Goal: Communication & Community: Answer question/provide support

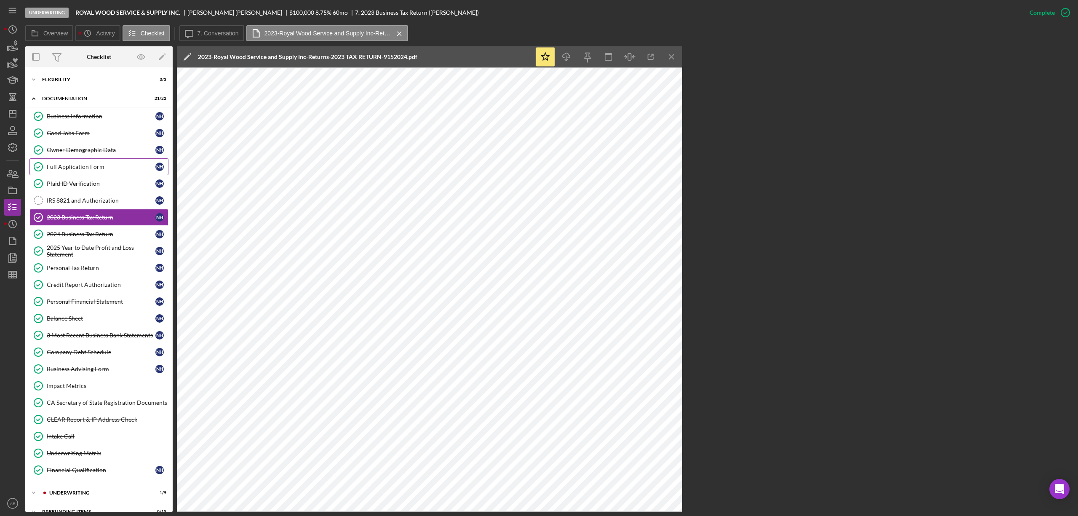
scroll to position [19, 0]
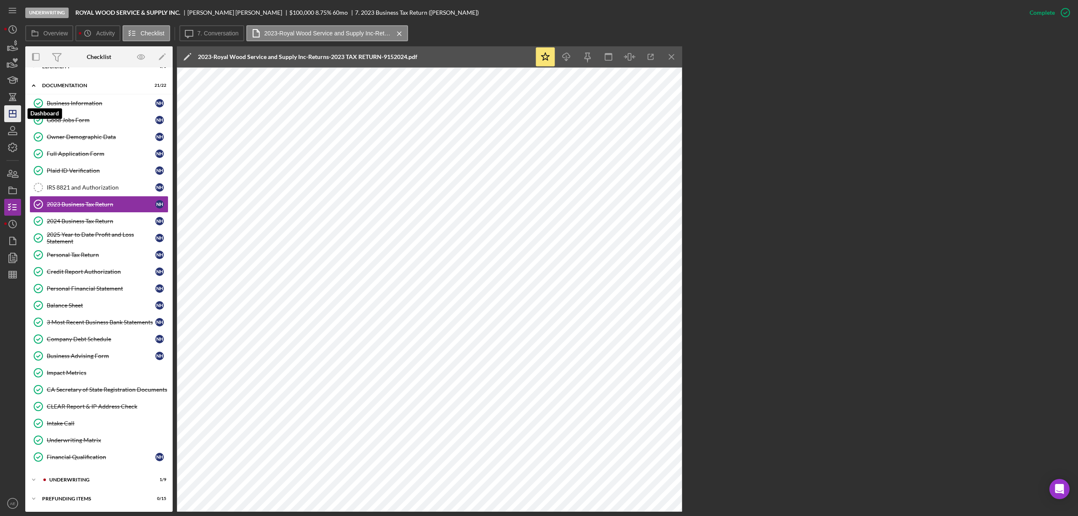
click at [15, 119] on icon "Icon/Dashboard" at bounding box center [12, 113] width 21 height 21
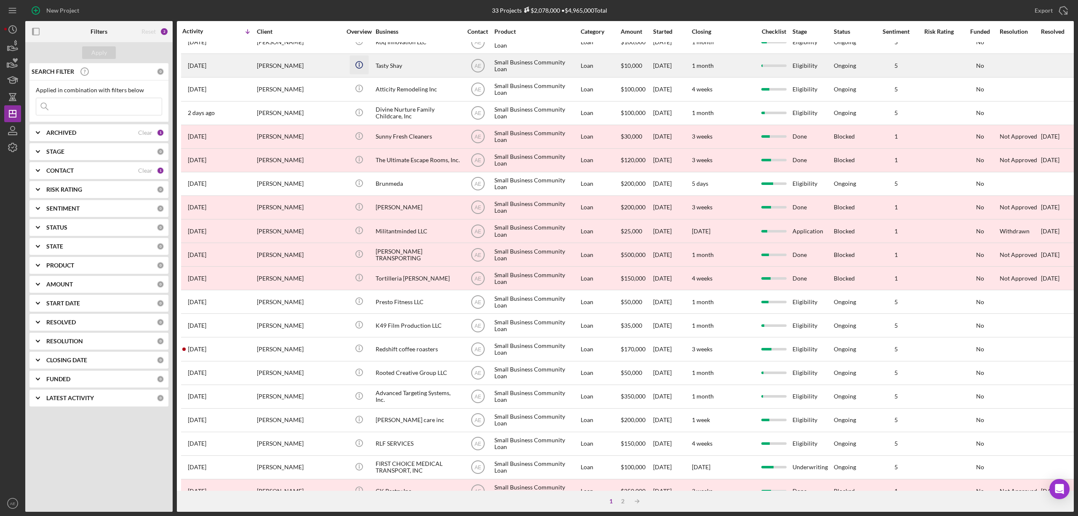
scroll to position [154, 0]
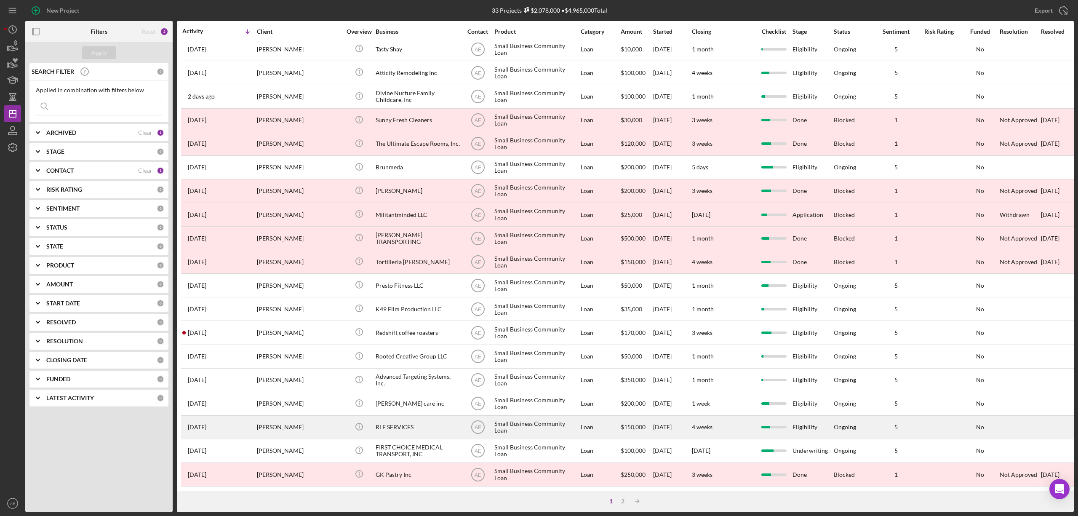
click at [326, 418] on div "[PERSON_NAME]" at bounding box center [299, 427] width 84 height 22
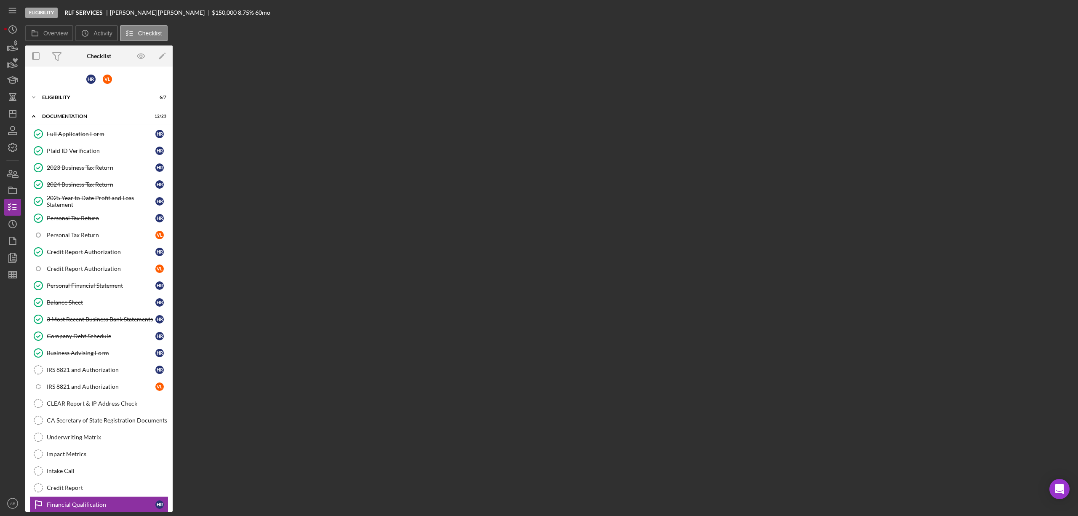
scroll to position [54, 0]
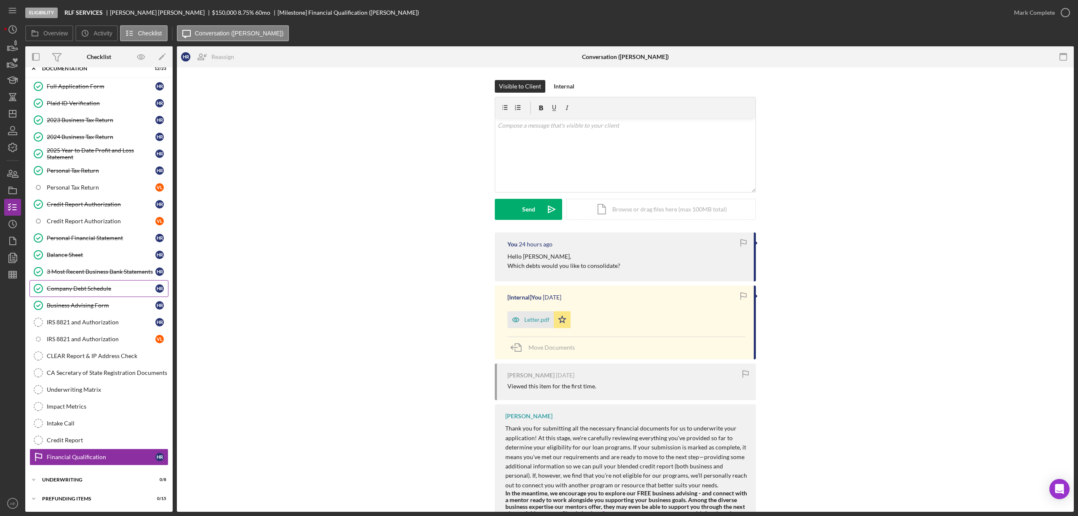
click at [81, 285] on div "Company Debt Schedule" at bounding box center [101, 288] width 109 height 7
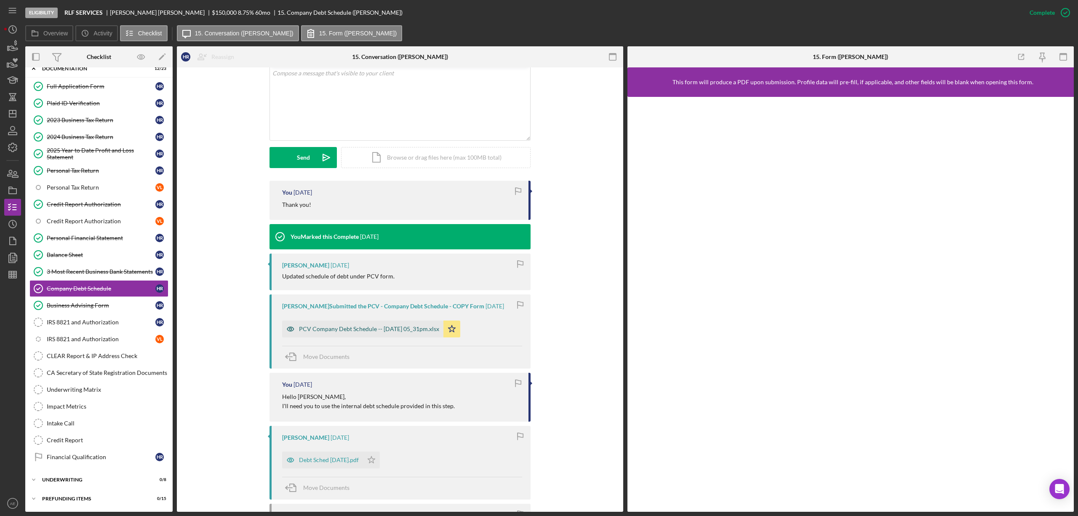
scroll to position [168, 0]
click at [295, 332] on icon "button" at bounding box center [290, 328] width 17 height 17
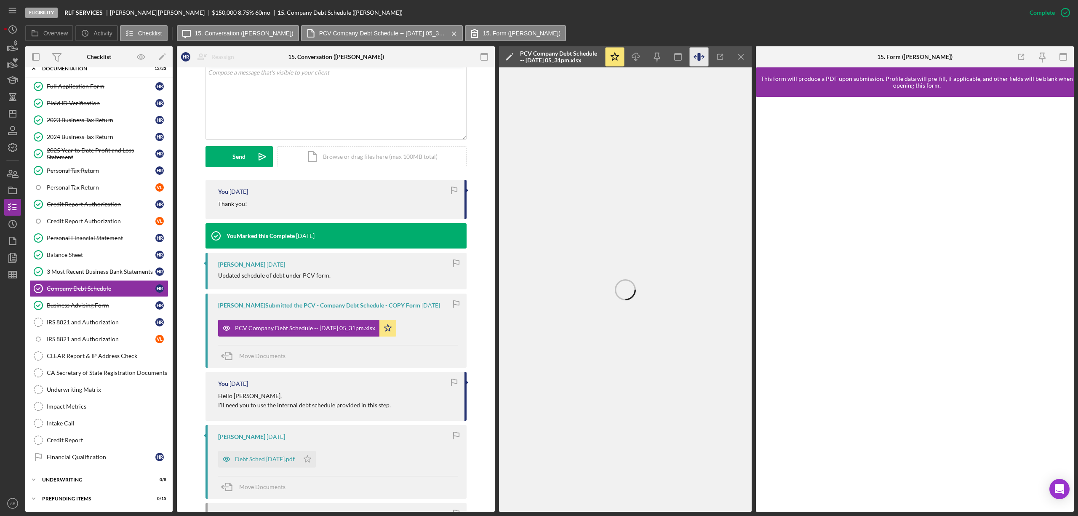
click at [693, 58] on icon "button" at bounding box center [699, 57] width 19 height 19
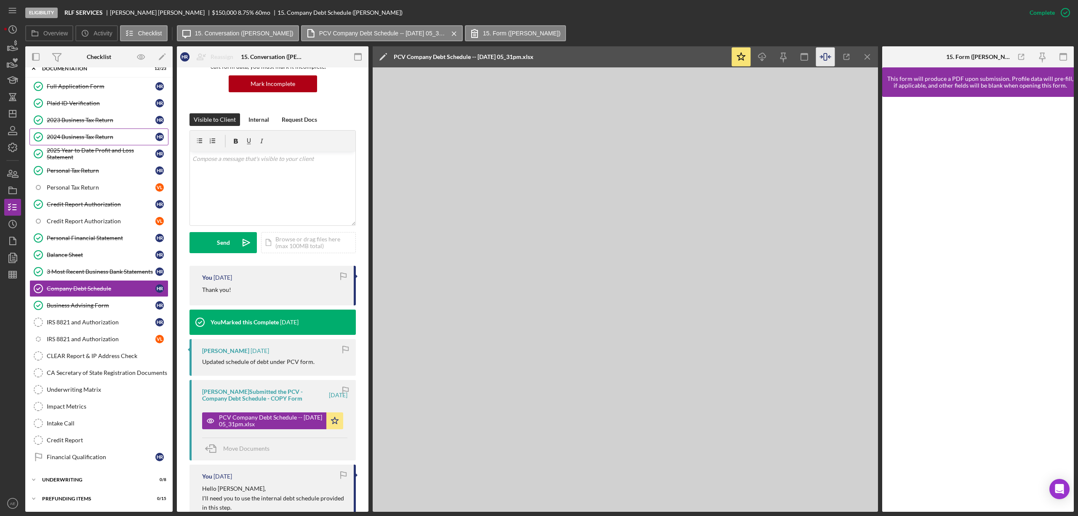
scroll to position [75, 0]
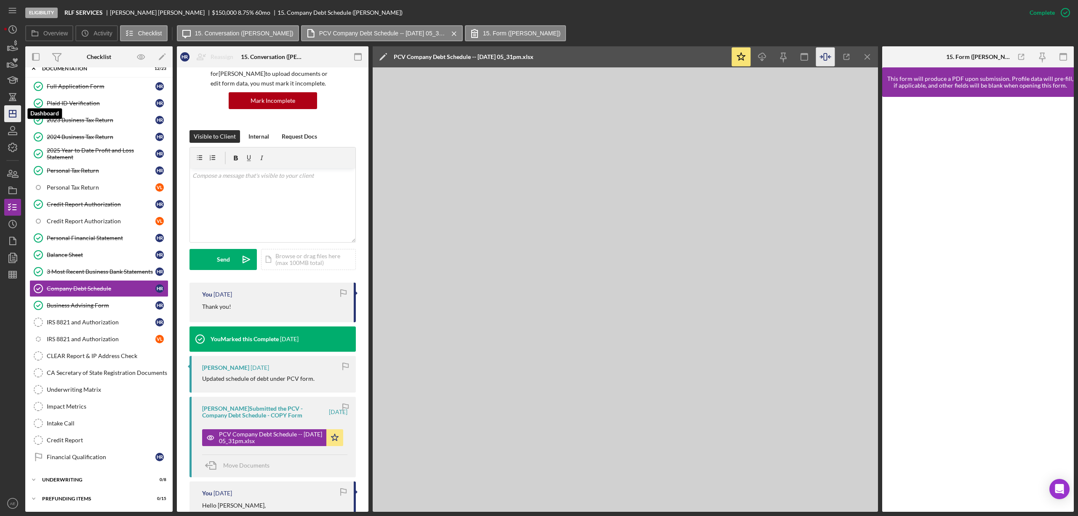
click at [8, 112] on icon "Icon/Dashboard" at bounding box center [12, 113] width 21 height 21
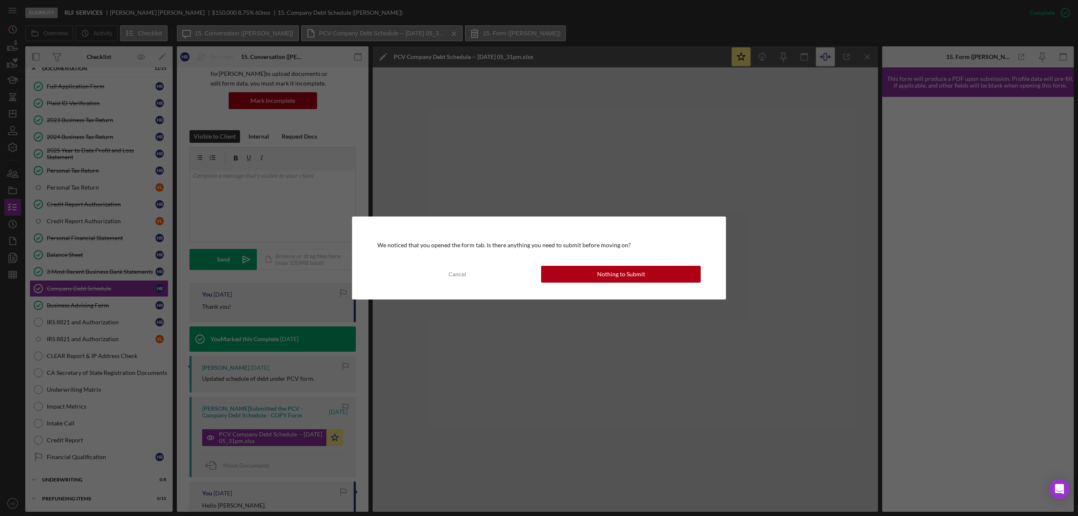
click at [615, 259] on div "We noticed that you opened the form tab. Is there anything you need to submit b…" at bounding box center [539, 257] width 374 height 83
click at [613, 267] on div "Nothing to Submit" at bounding box center [621, 274] width 48 height 17
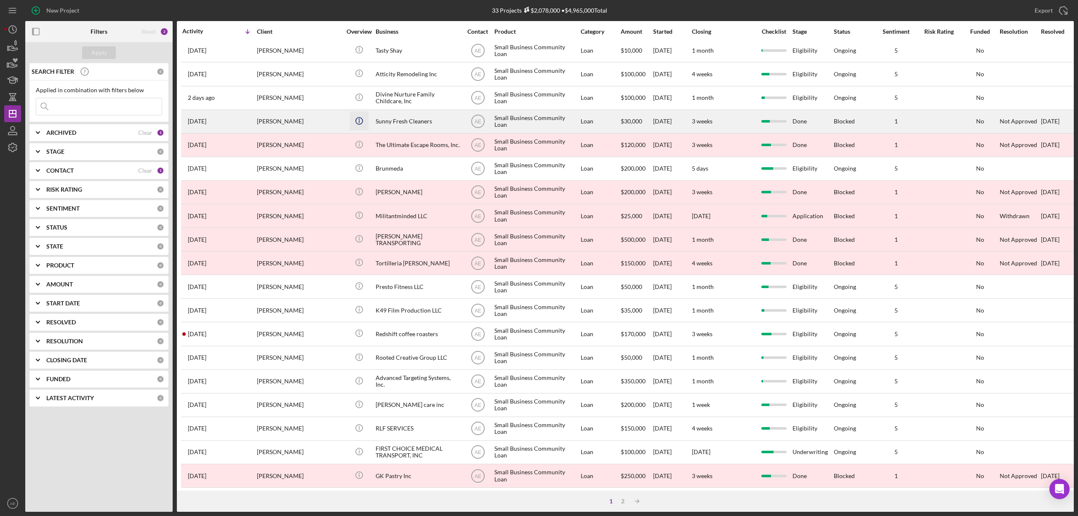
scroll to position [154, 0]
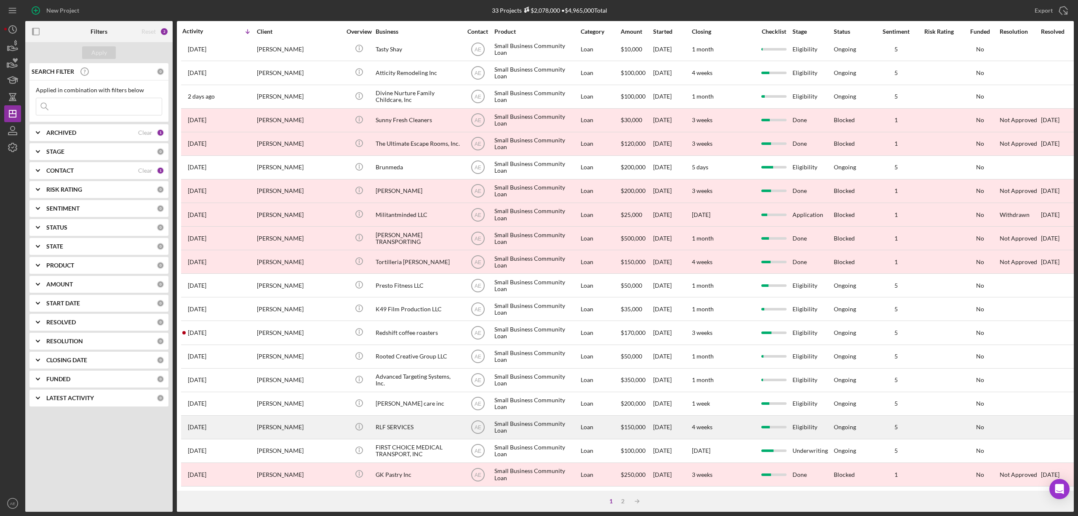
click at [302, 419] on div "[PERSON_NAME]" at bounding box center [299, 427] width 84 height 22
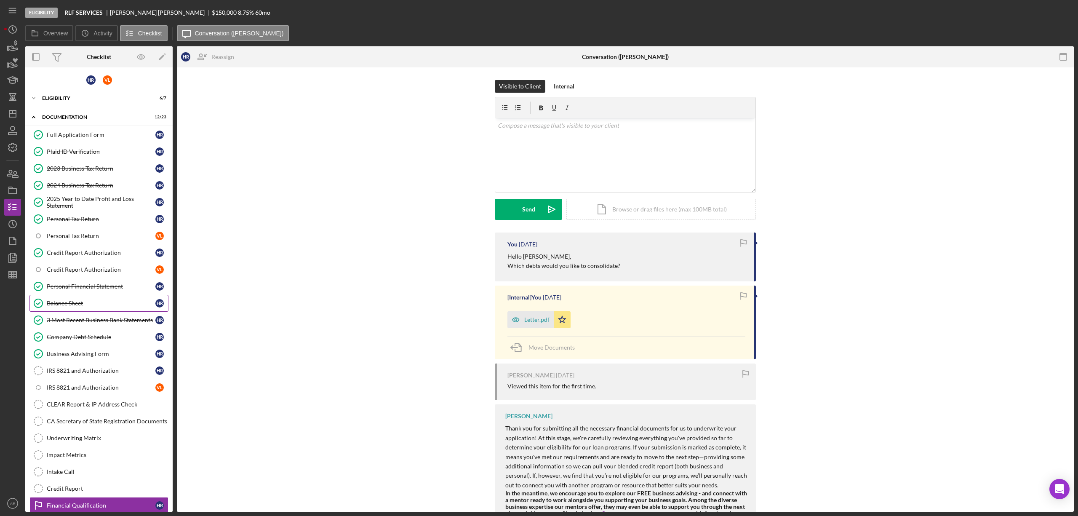
scroll to position [54, 0]
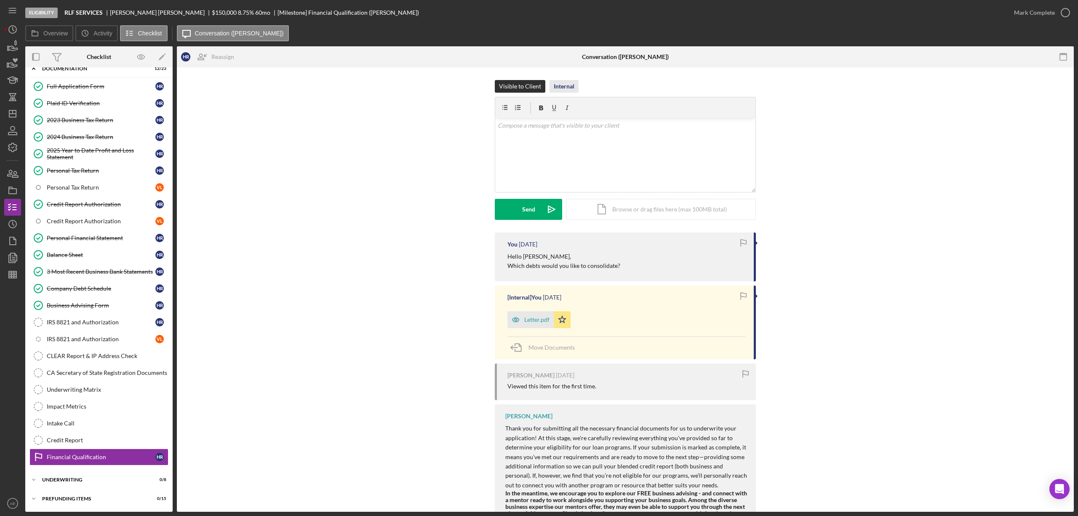
click at [563, 86] on div "Internal" at bounding box center [564, 86] width 21 height 13
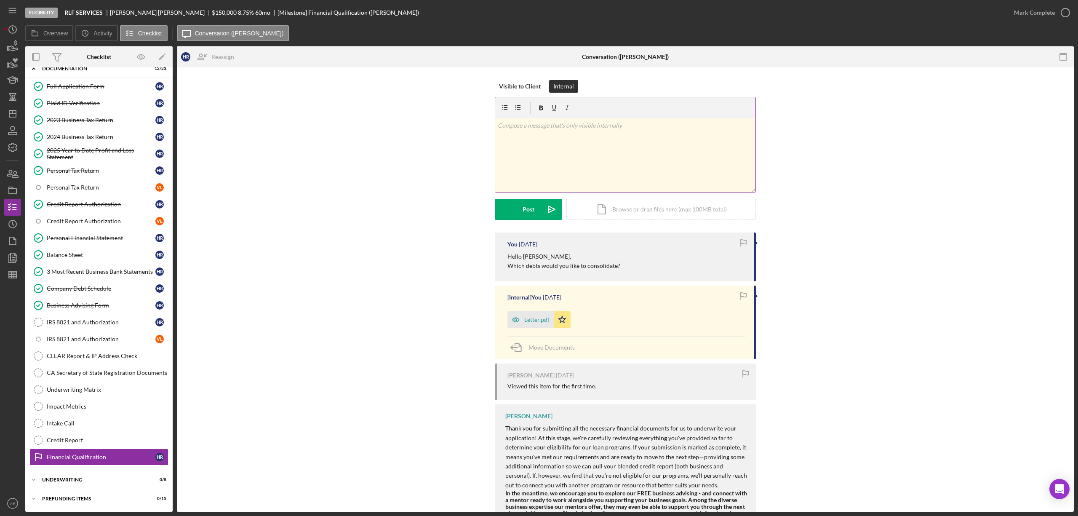
click at [595, 151] on div "v Color teal Color pink Remove color Add row above Add row below Add column bef…" at bounding box center [625, 155] width 260 height 74
click at [536, 205] on button "Post Icon/icon-invite-send" at bounding box center [528, 209] width 67 height 21
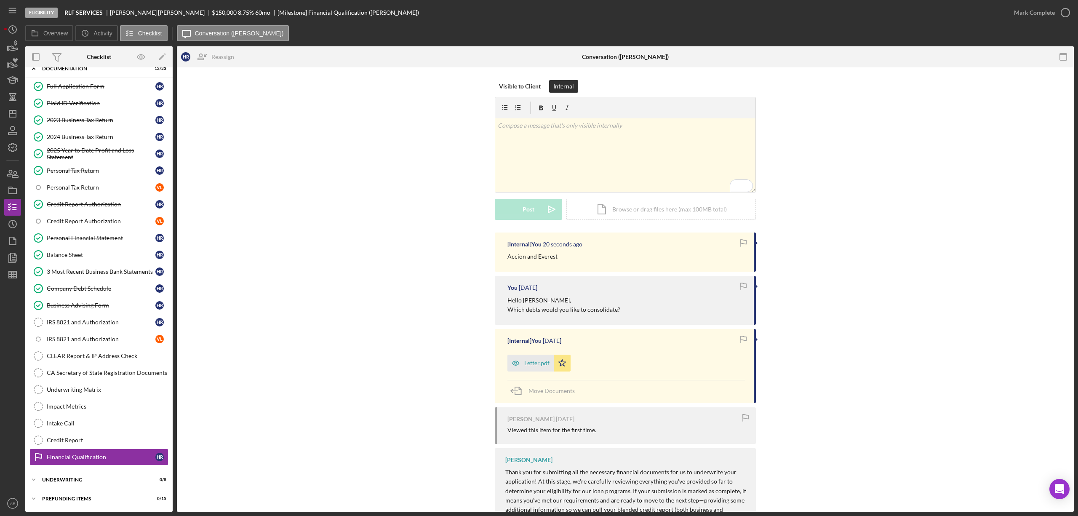
click at [21, 117] on nav "Icon/Menu Icon/Dashboard Dashboard Navigation Divider Mobile Checklist Navigati…" at bounding box center [14, 256] width 21 height 512
click at [19, 115] on icon "Icon/Dashboard" at bounding box center [12, 113] width 21 height 21
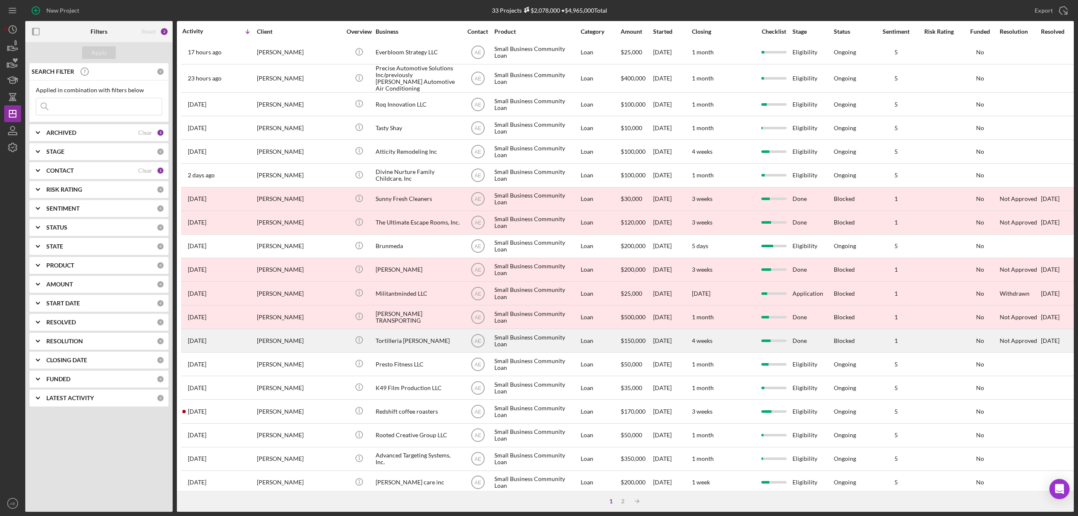
scroll to position [154, 0]
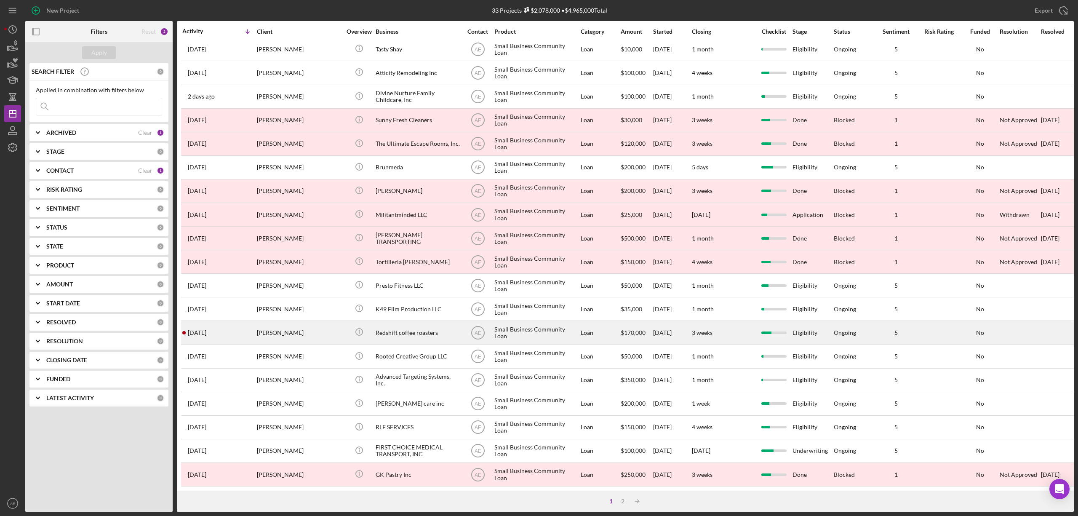
click at [311, 327] on div "[PERSON_NAME]" at bounding box center [299, 332] width 84 height 22
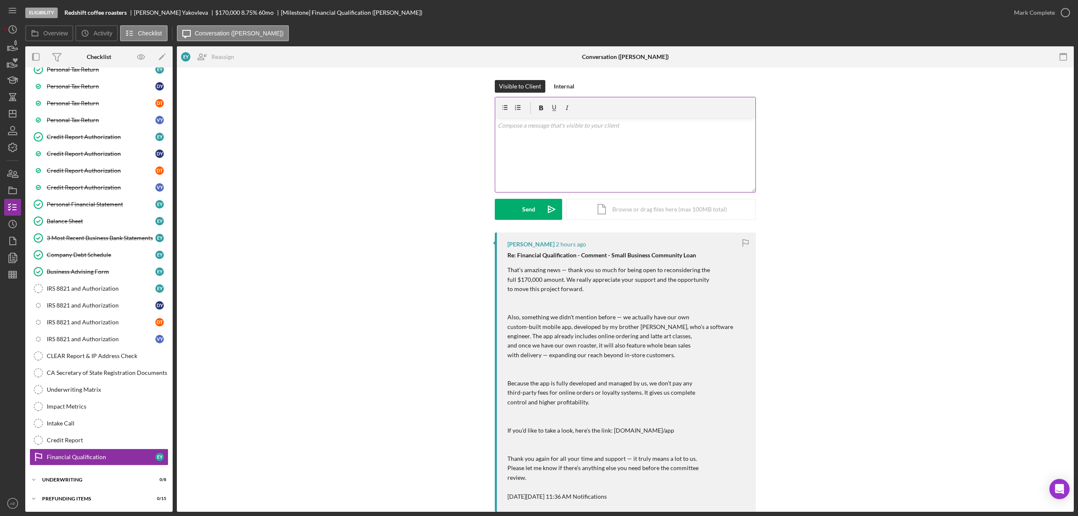
click at [557, 157] on div "v Color teal Color pink Remove color Add row above Add row below Add column bef…" at bounding box center [625, 155] width 260 height 74
click at [546, 128] on p "Thank you for additional information, always helpful" at bounding box center [626, 125] width 256 height 9
click at [641, 125] on p "Thank you for the additional information, always helpful" at bounding box center [626, 125] width 256 height 9
click at [531, 204] on div "Send" at bounding box center [528, 209] width 13 height 21
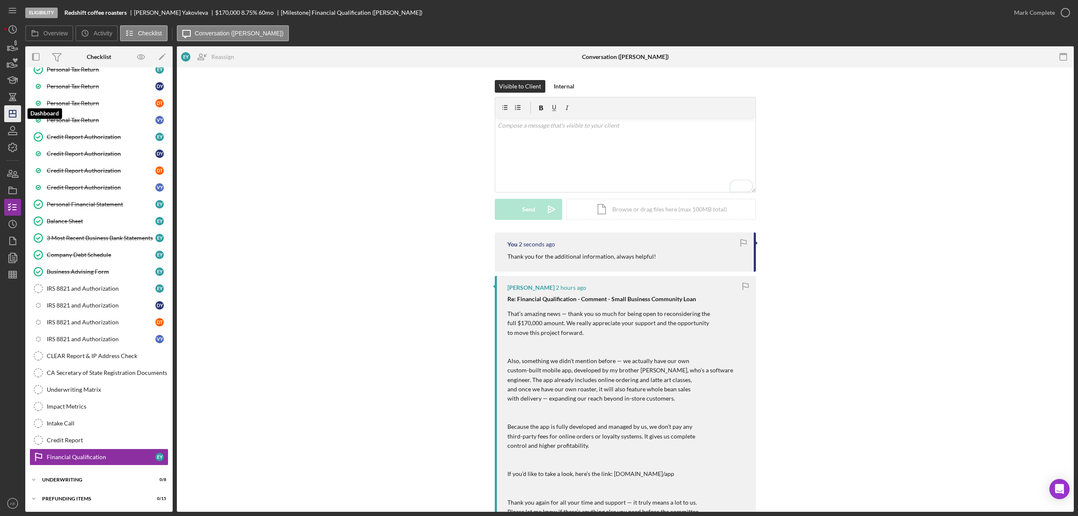
click at [15, 110] on polygon "button" at bounding box center [12, 113] width 7 height 7
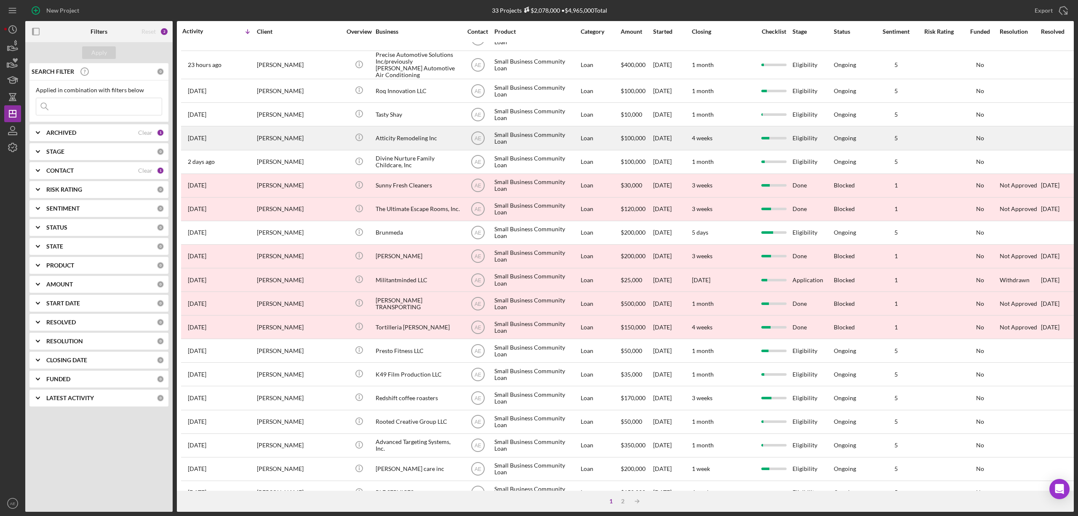
scroll to position [154, 0]
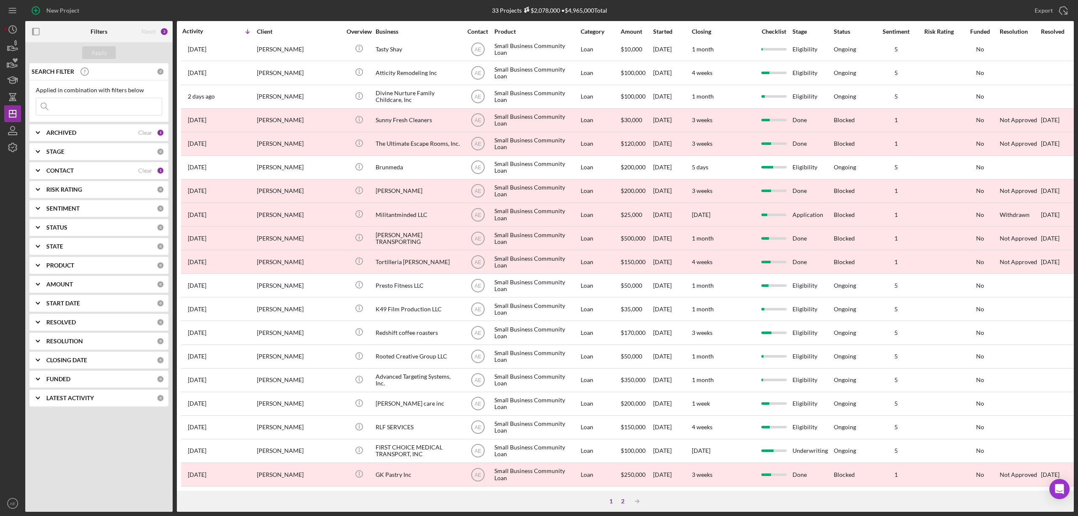
click at [622, 500] on div "2" at bounding box center [623, 501] width 12 height 7
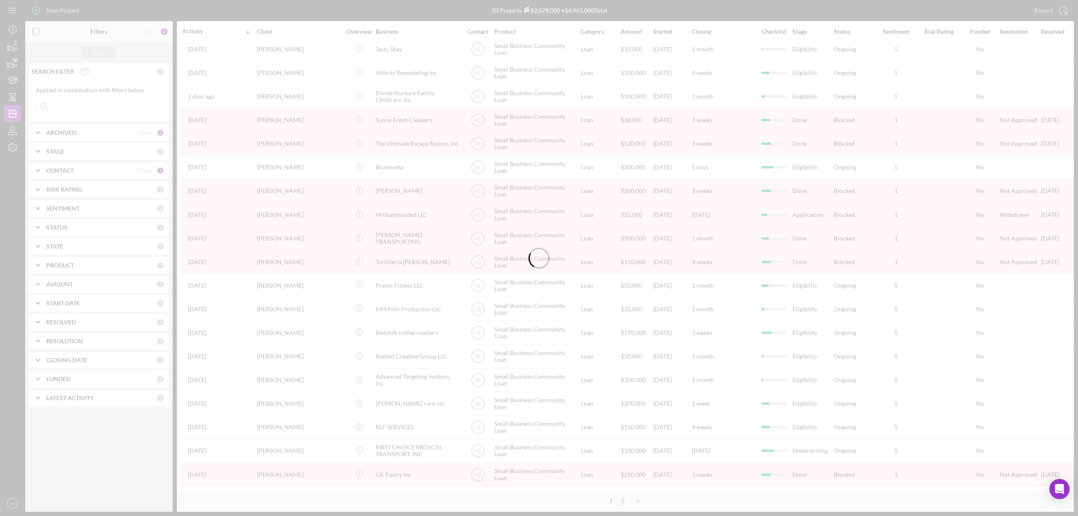
scroll to position [0, 0]
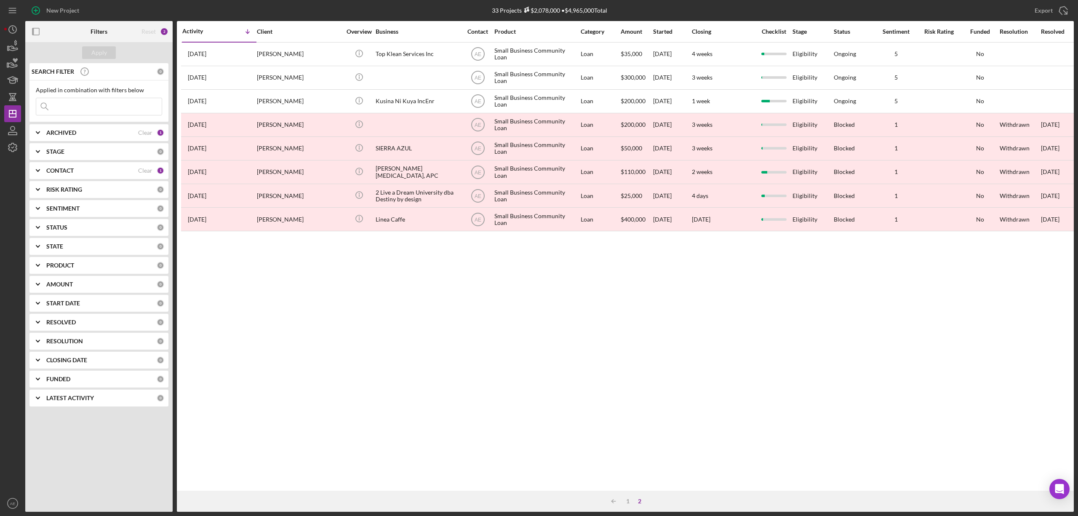
click at [626, 435] on div "Activity Icon/Table Sort Arrow Client Overview Business Contact Product Categor…" at bounding box center [625, 255] width 897 height 469
click at [624, 502] on div "1" at bounding box center [628, 501] width 12 height 7
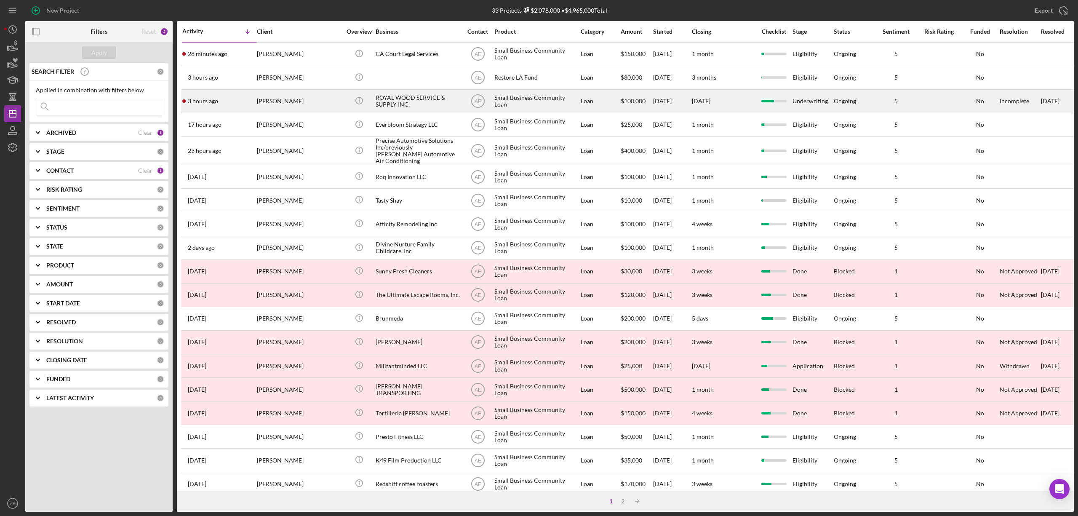
click at [311, 99] on div "[PERSON_NAME]" at bounding box center [299, 101] width 84 height 22
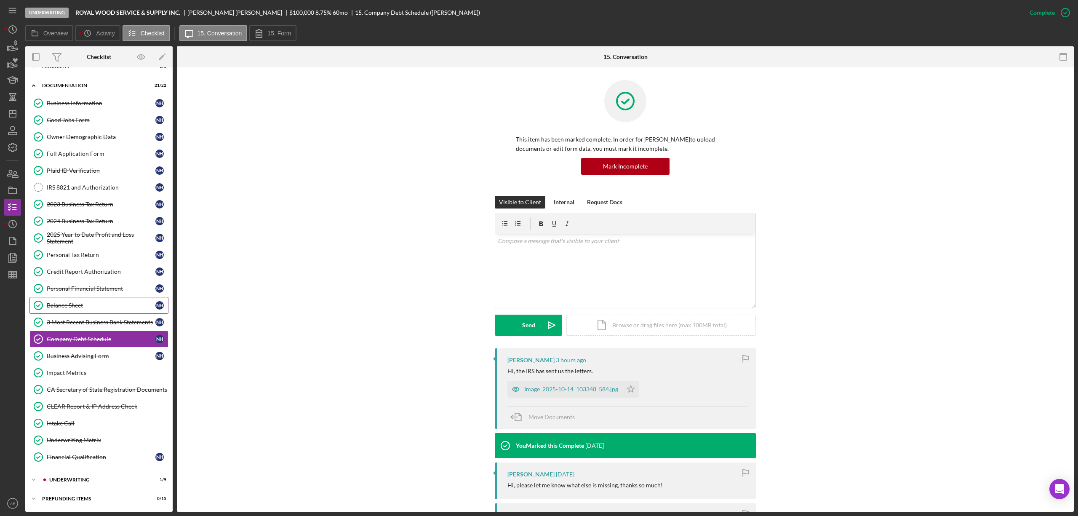
scroll to position [19, 0]
click at [514, 391] on icon "button" at bounding box center [515, 389] width 17 height 17
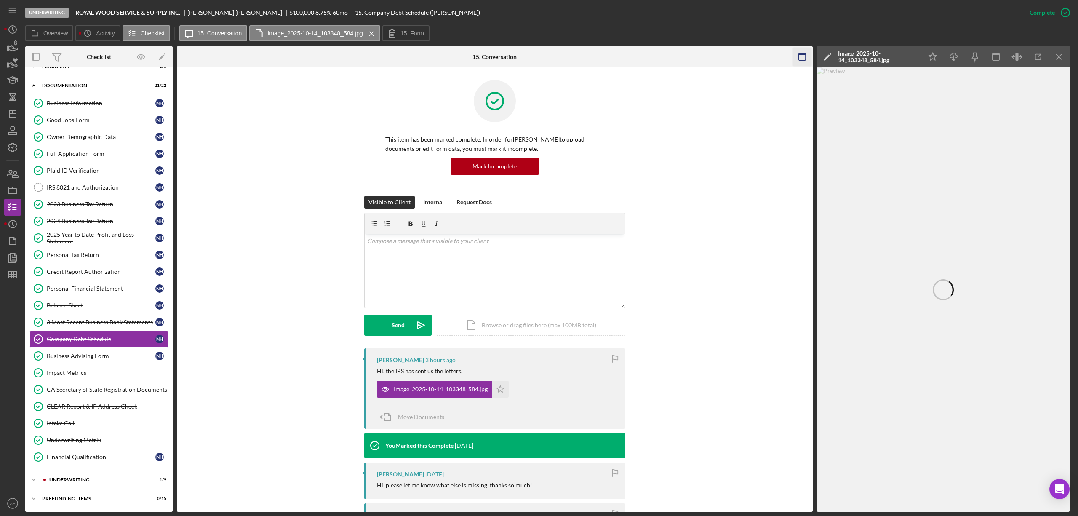
click at [805, 54] on rect "button" at bounding box center [802, 54] width 7 height 2
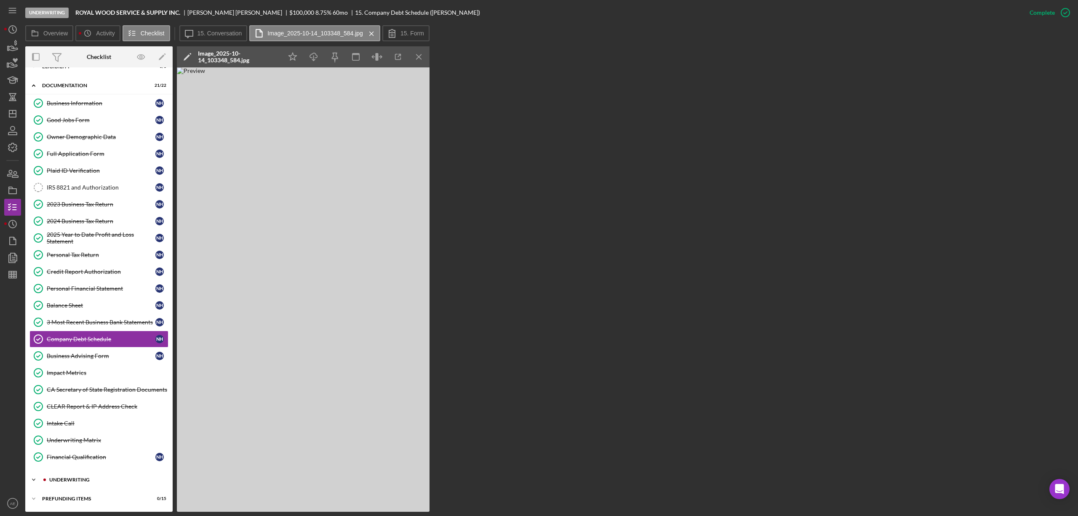
click at [89, 474] on div "Icon/Expander Underwriting 1 / 9" at bounding box center [98, 479] width 147 height 17
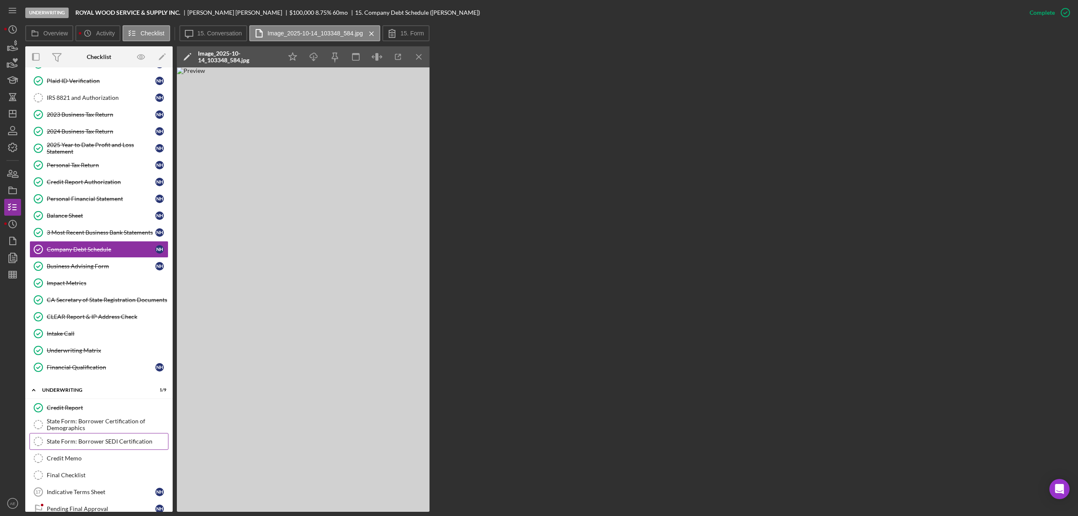
scroll to position [178, 0]
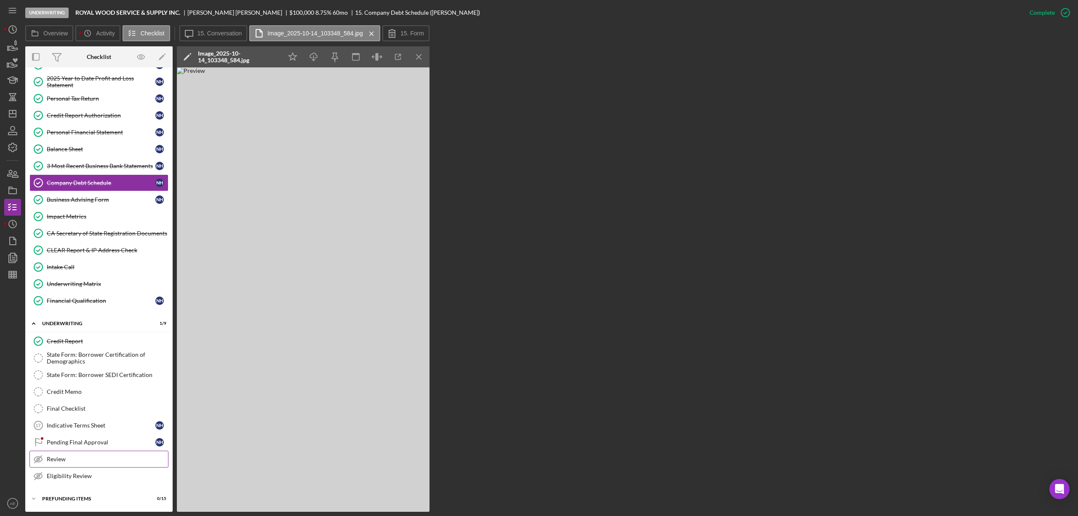
click at [77, 452] on link "Review Review" at bounding box center [98, 459] width 139 height 17
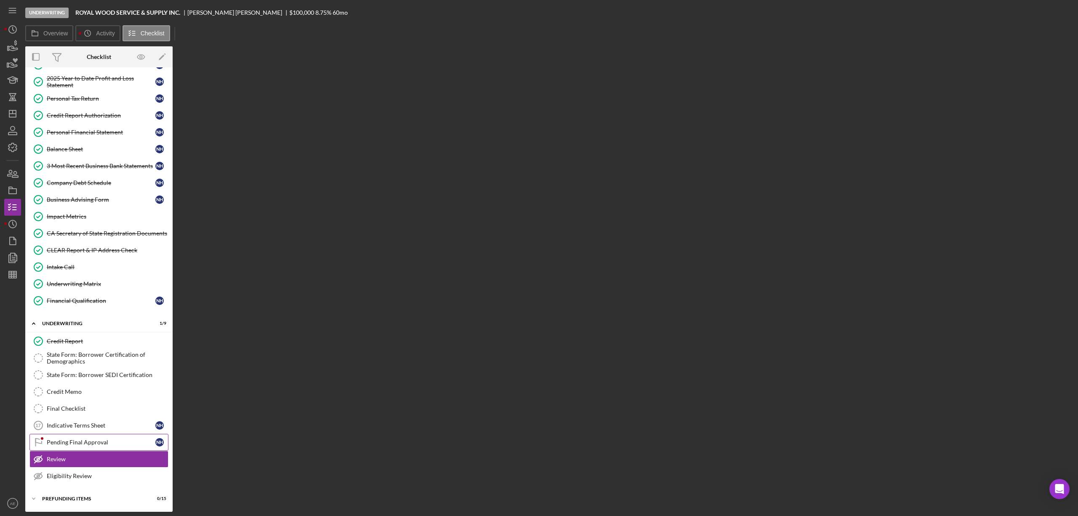
scroll to position [177, 0]
click at [77, 445] on div "Pending Final Approval" at bounding box center [101, 442] width 109 height 7
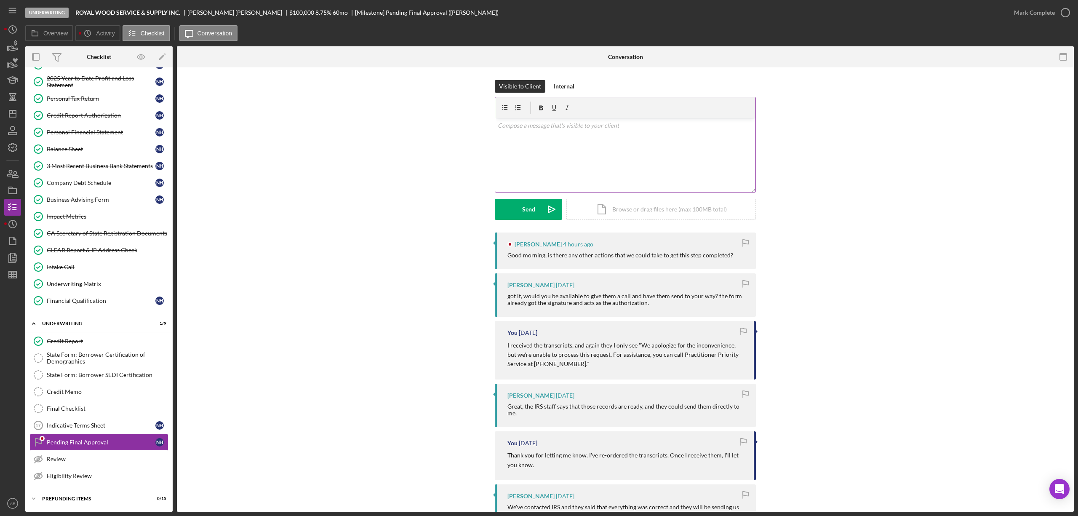
click at [531, 142] on div "v Color teal Color pink Remove color Add row above Add row below Add column bef…" at bounding box center [625, 155] width 260 height 74
click at [4, 114] on icon "Icon/Dashboard" at bounding box center [12, 113] width 21 height 21
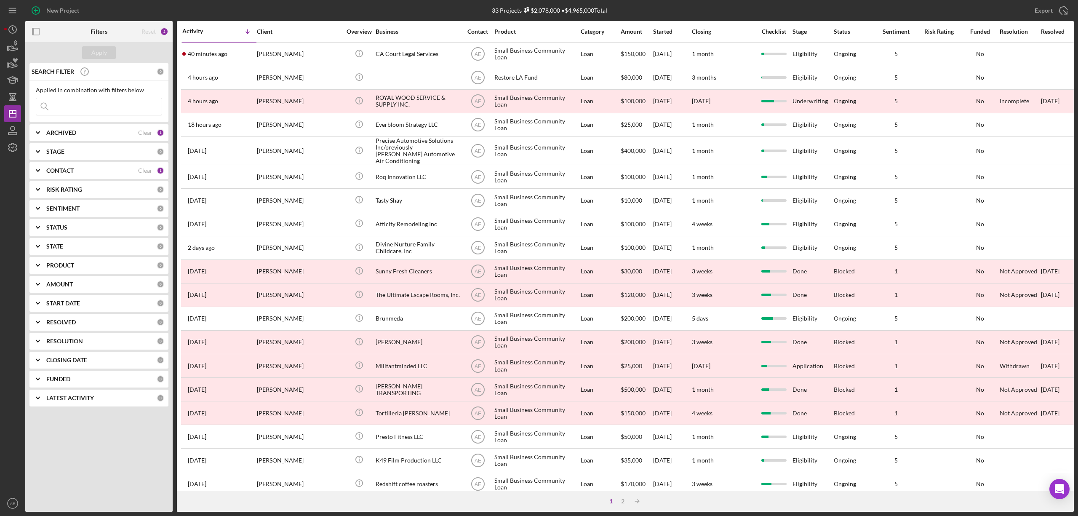
click at [105, 171] on div "CONTACT" at bounding box center [92, 170] width 92 height 7
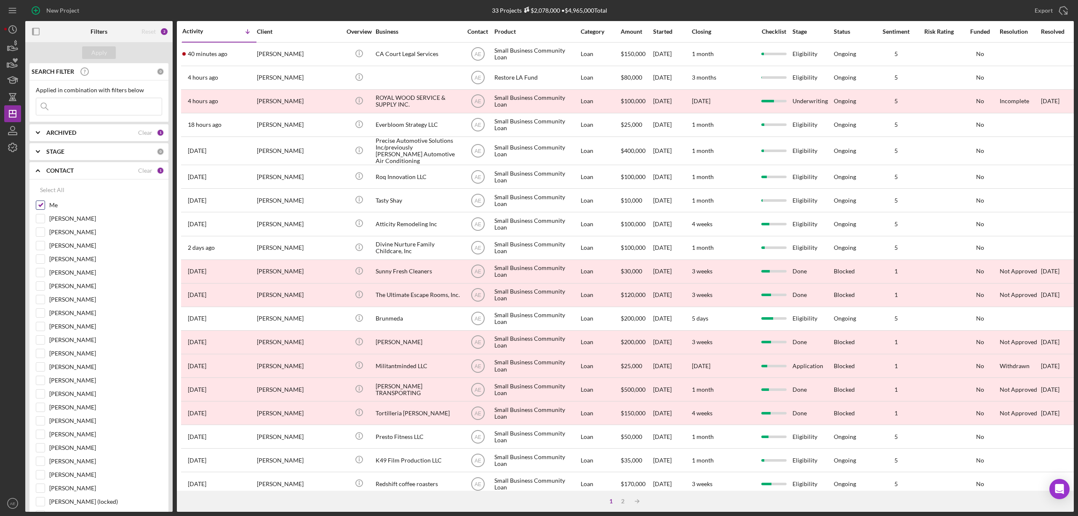
click at [40, 208] on input "Me" at bounding box center [40, 205] width 8 height 8
checkbox input "false"
click at [80, 110] on input at bounding box center [98, 106] width 125 height 17
type input "[PERSON_NAME]"
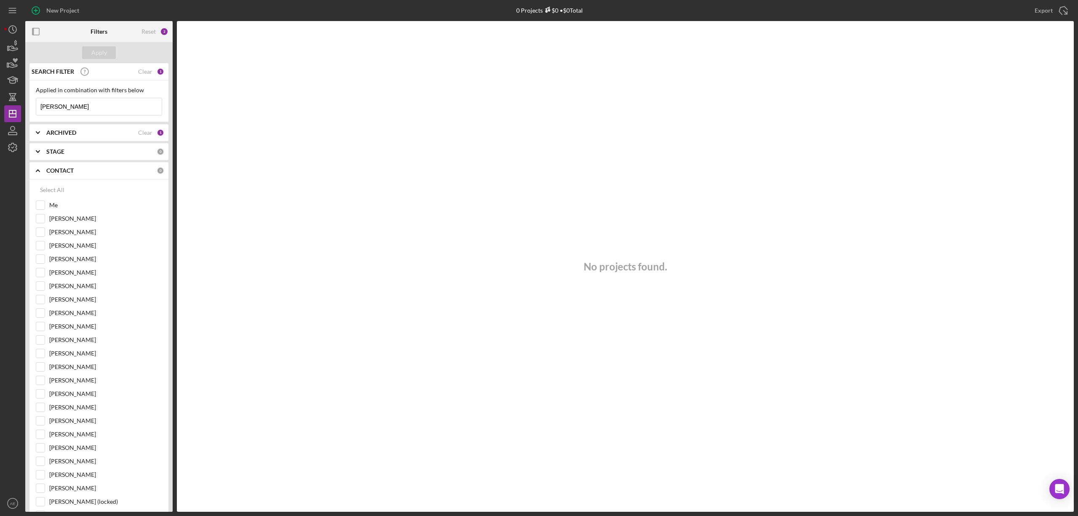
drag, startPoint x: 80, startPoint y: 110, endPoint x: 31, endPoint y: 110, distance: 48.8
click at [31, 110] on div "Applied in combination with filters below [PERSON_NAME] Icon/Menu Close" at bounding box center [98, 101] width 139 height 42
click at [41, 260] on input "[PERSON_NAME]" at bounding box center [40, 259] width 8 height 8
click at [37, 260] on input "[PERSON_NAME]" at bounding box center [40, 259] width 8 height 8
checkbox input "false"
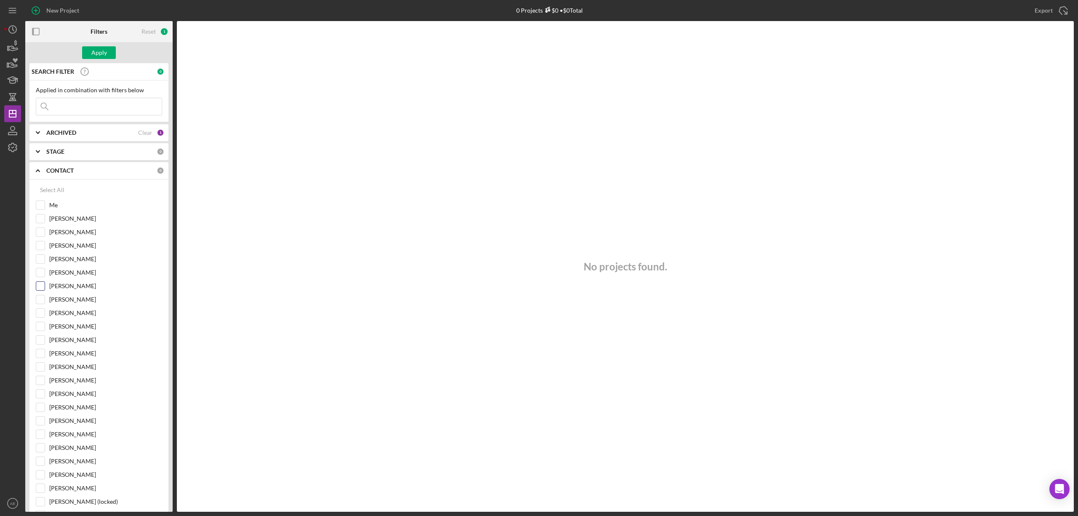
click at [42, 290] on input "[PERSON_NAME]" at bounding box center [40, 286] width 8 height 8
checkbox input "true"
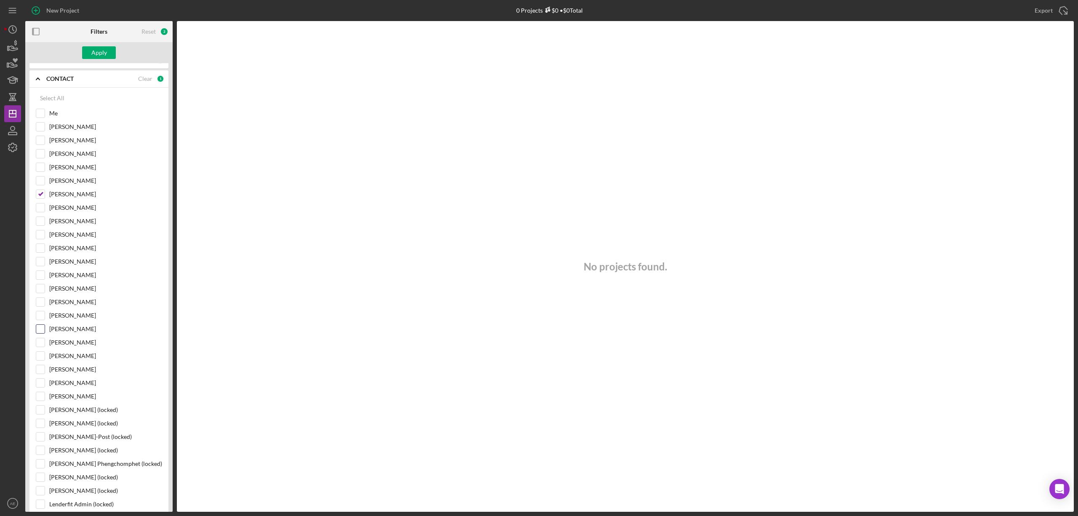
scroll to position [112, 0]
click at [37, 340] on input "[PERSON_NAME]" at bounding box center [40, 335] width 8 height 8
checkbox input "true"
click at [96, 58] on div "Apply" at bounding box center [99, 52] width 16 height 13
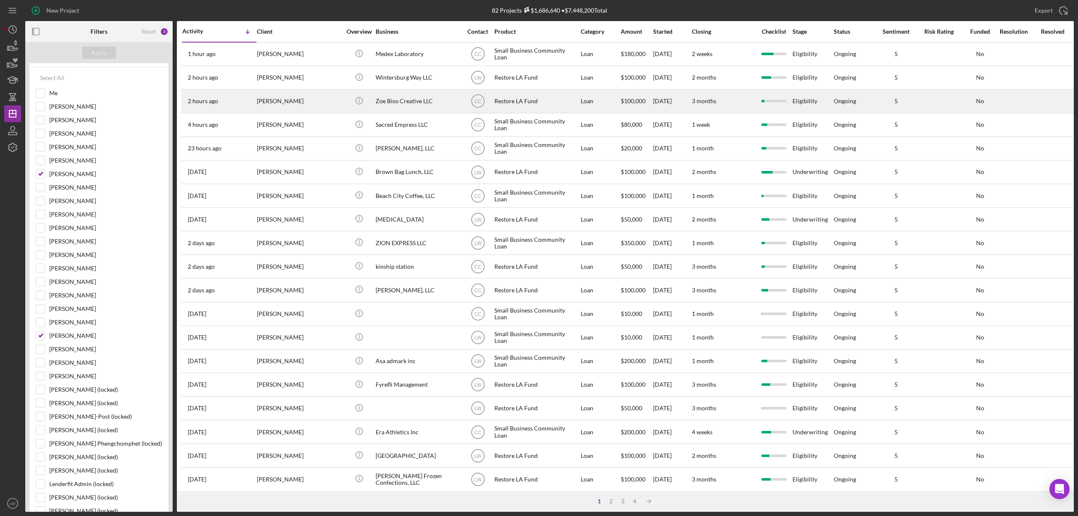
click at [288, 103] on div "[PERSON_NAME]" at bounding box center [299, 101] width 84 height 22
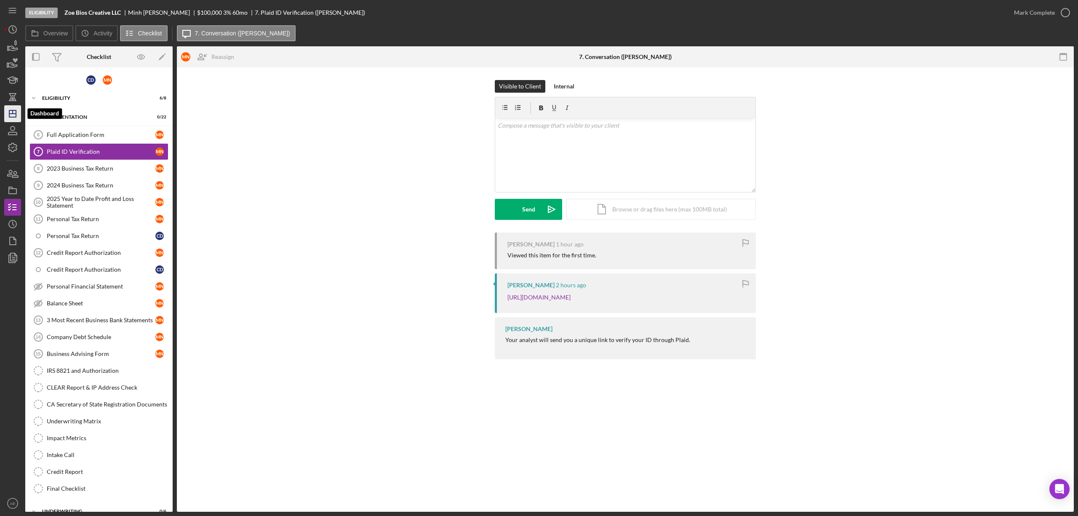
click at [9, 105] on icon "Icon/Dashboard" at bounding box center [12, 113] width 21 height 21
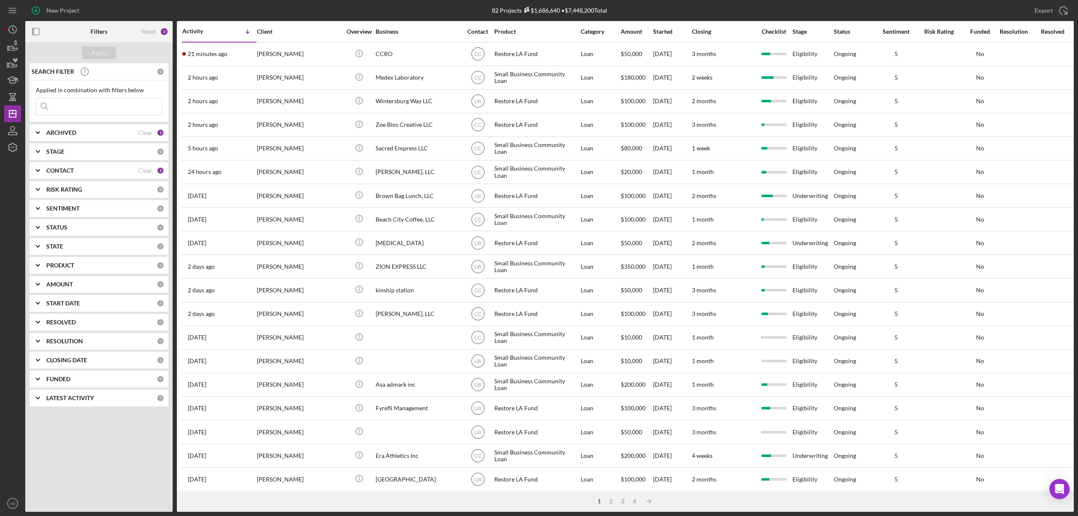
click at [86, 167] on div "CONTACT" at bounding box center [92, 170] width 92 height 7
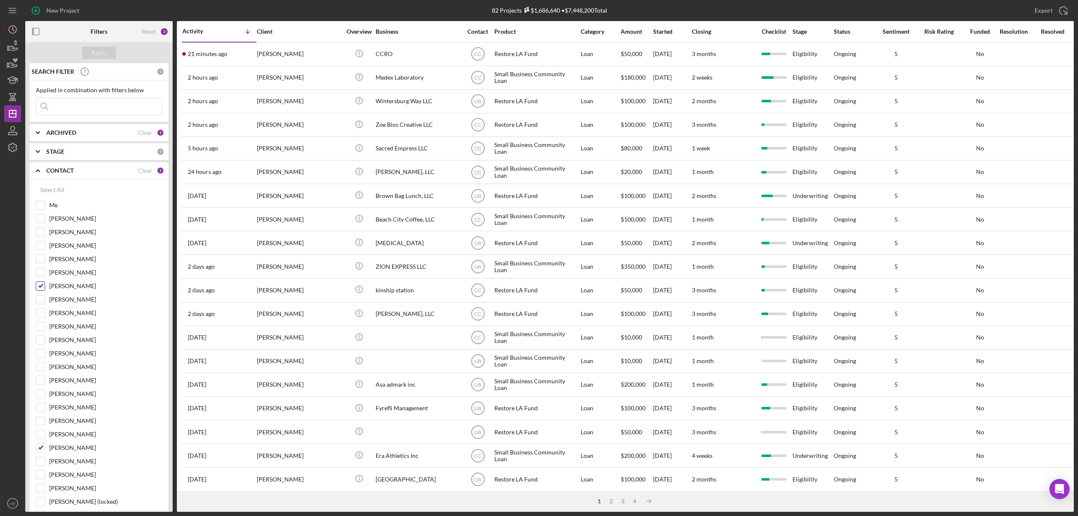
click at [40, 285] on input "[PERSON_NAME]" at bounding box center [40, 286] width 8 height 8
checkbox input "false"
click at [39, 452] on input "[PERSON_NAME]" at bounding box center [40, 447] width 8 height 8
checkbox input "false"
click at [36, 208] on input "Me" at bounding box center [40, 205] width 8 height 8
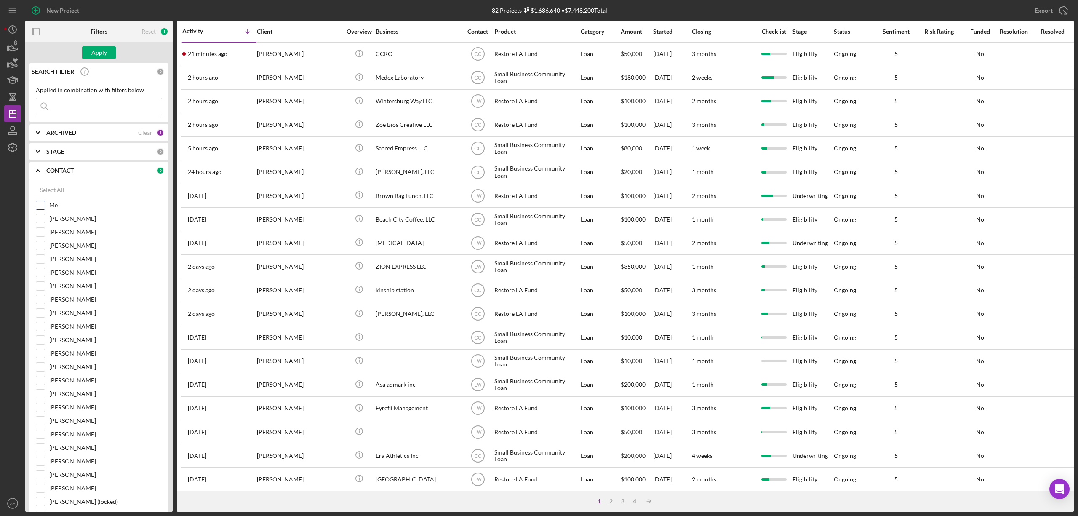
checkbox input "true"
click at [104, 49] on div "Apply" at bounding box center [99, 52] width 16 height 13
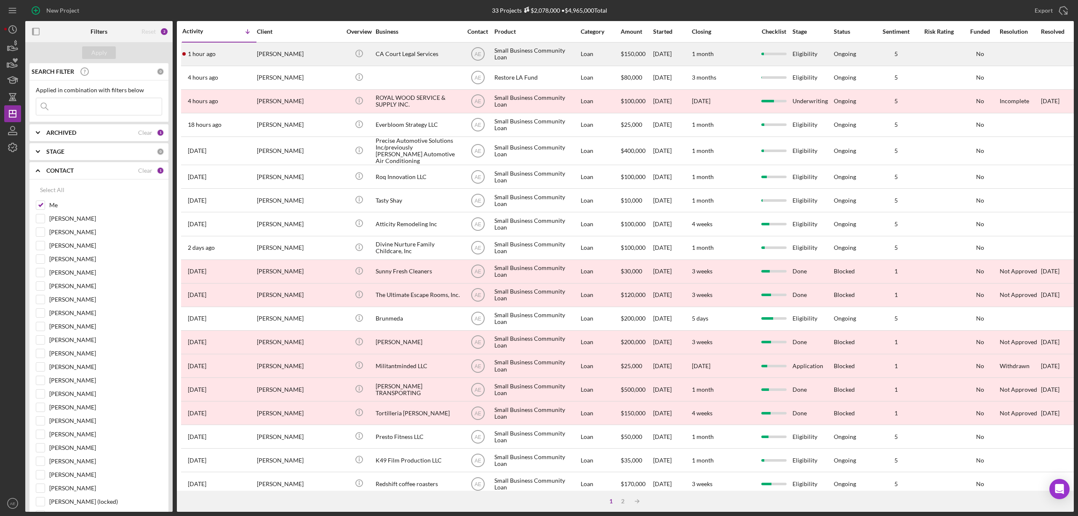
click at [296, 55] on div "[PERSON_NAME]" at bounding box center [299, 54] width 84 height 22
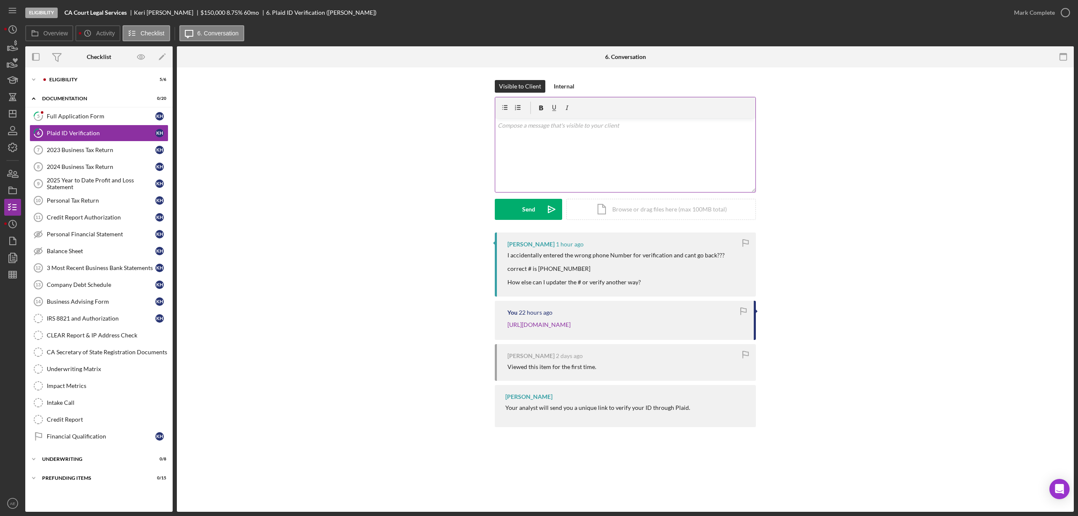
click at [569, 147] on div "v Color teal Color pink Remove color Add row above Add row below Add column bef…" at bounding box center [625, 155] width 260 height 74
click at [570, 142] on div "v Color teal Color pink Remove color Add row above Add row below Add column bef…" at bounding box center [625, 155] width 260 height 74
click at [525, 203] on div "Send" at bounding box center [528, 209] width 13 height 21
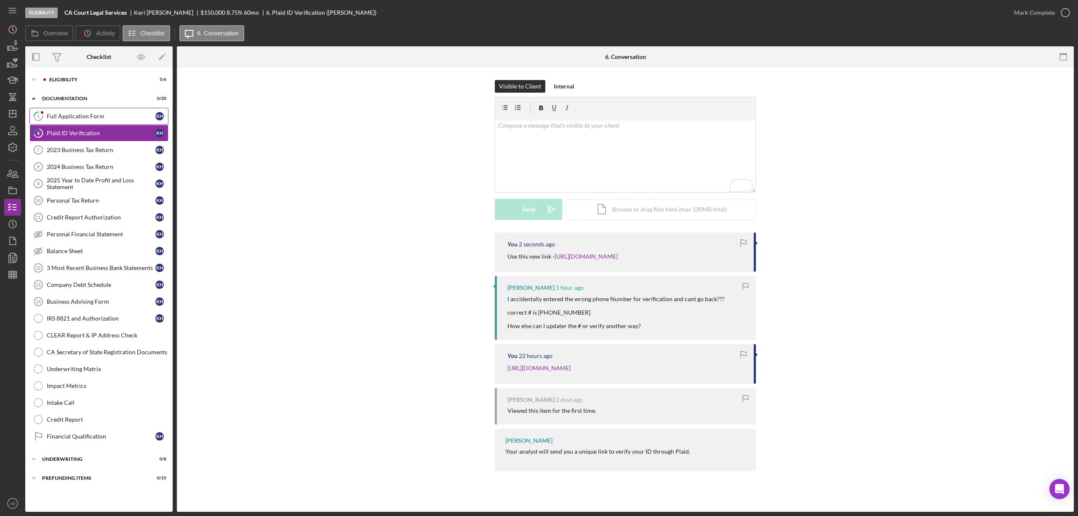
click at [121, 111] on link "5 Full Application Form K H" at bounding box center [98, 116] width 139 height 17
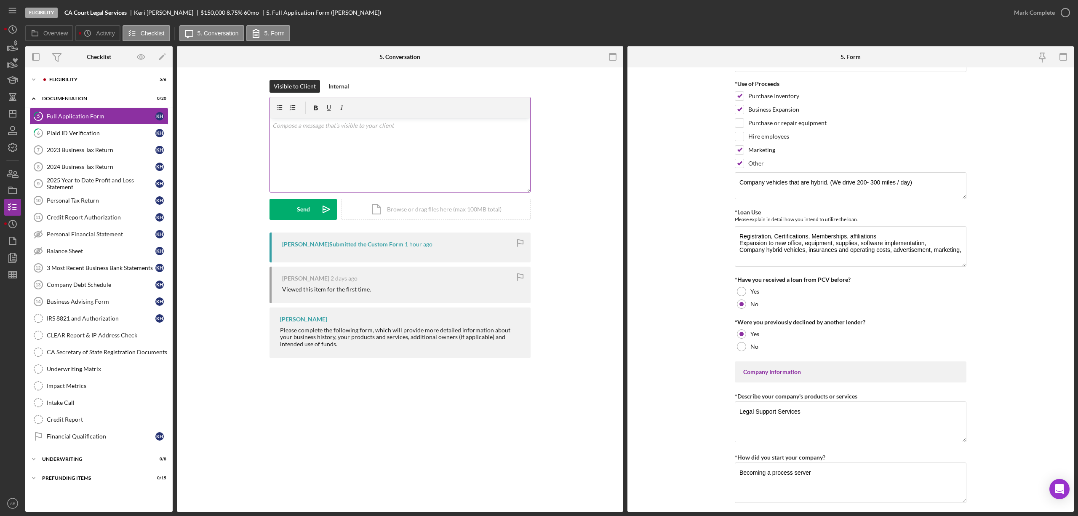
scroll to position [56, 0]
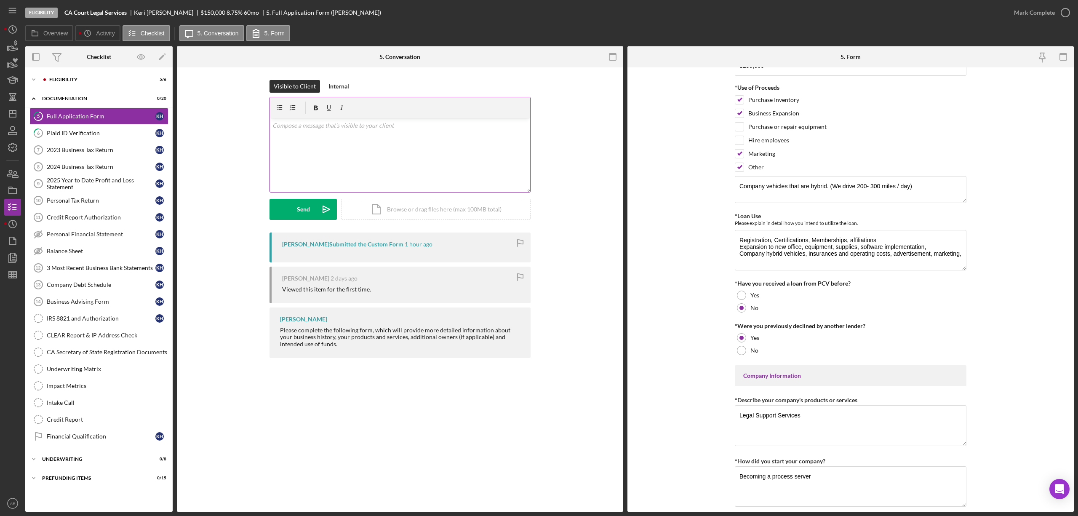
click at [317, 142] on div "v Color teal Color pink Remove color Add row above Add row below Add column bef…" at bounding box center [400, 155] width 260 height 74
click at [300, 213] on div "Send" at bounding box center [303, 209] width 13 height 21
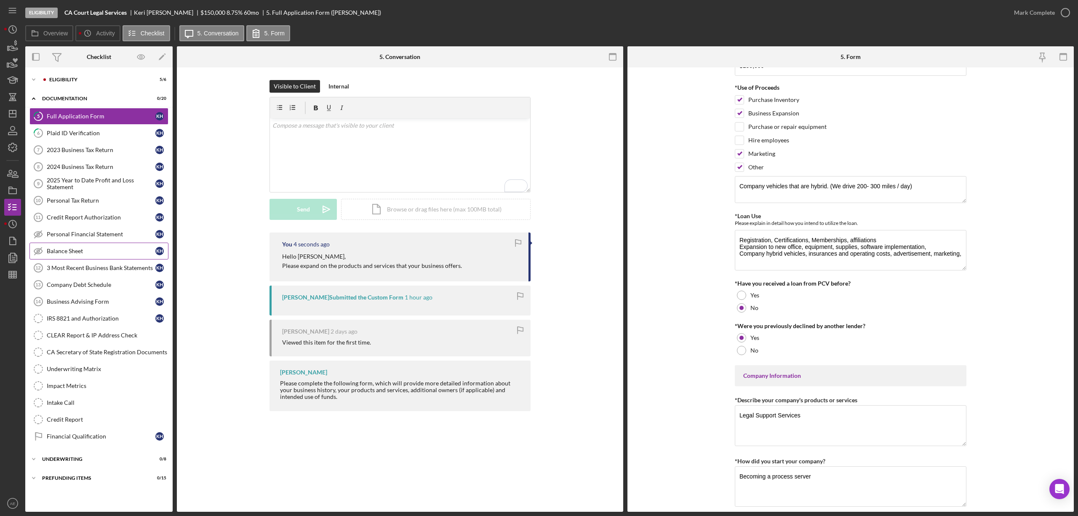
click at [89, 248] on link "Balance Sheet Balance Sheet K H" at bounding box center [98, 251] width 139 height 17
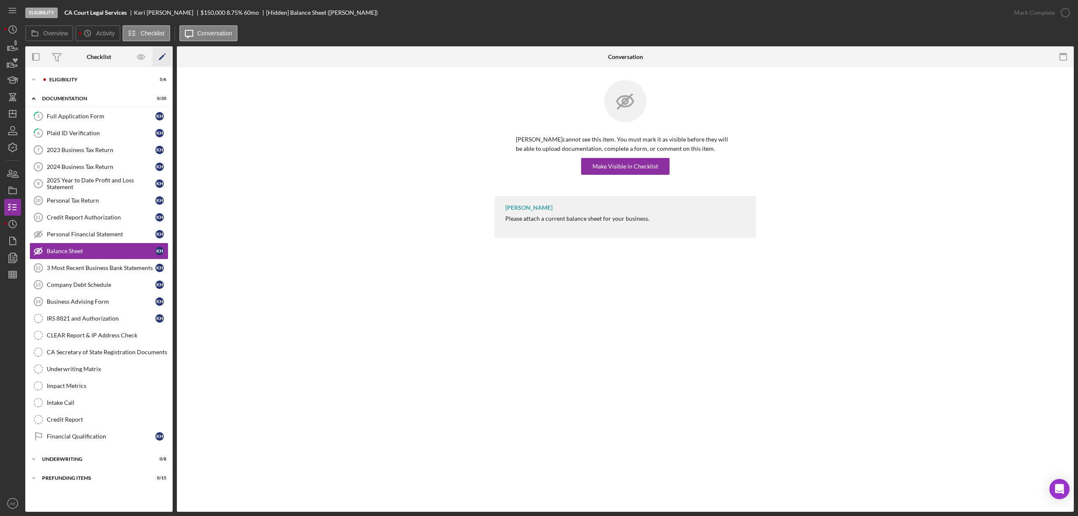
click at [157, 59] on icon "Icon/Edit" at bounding box center [162, 57] width 19 height 19
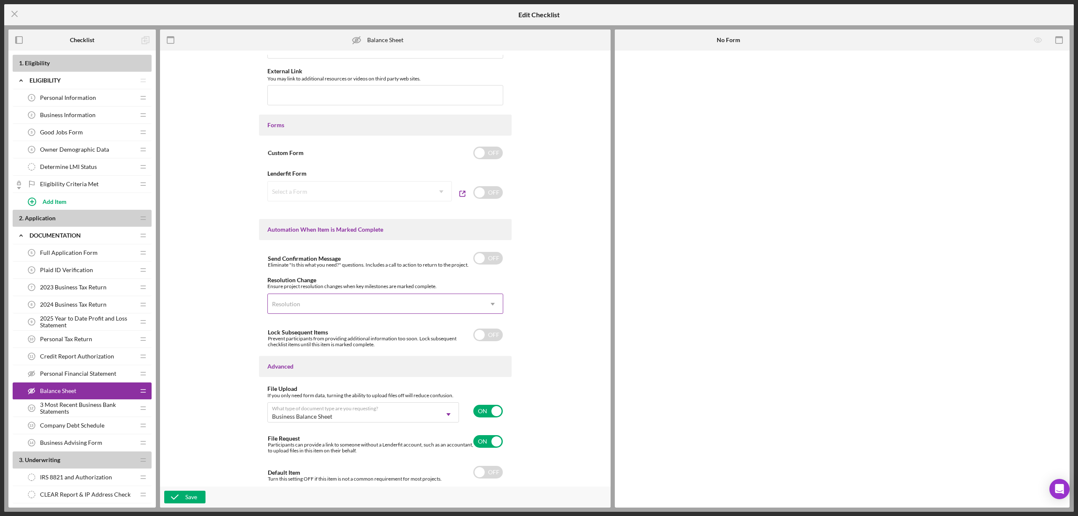
type textarea "<div>Please attach a current balance sheet for your business.</div>"
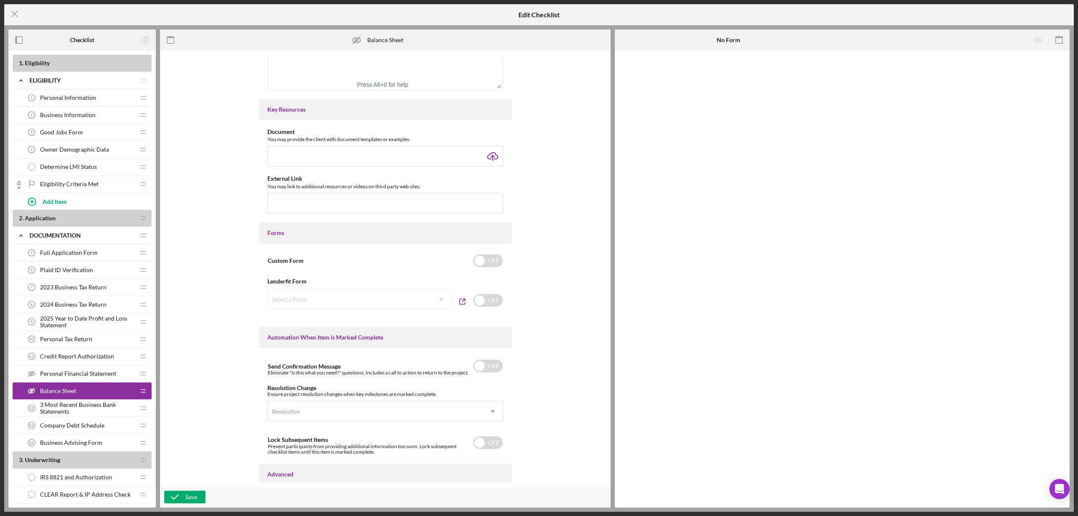
scroll to position [351, 0]
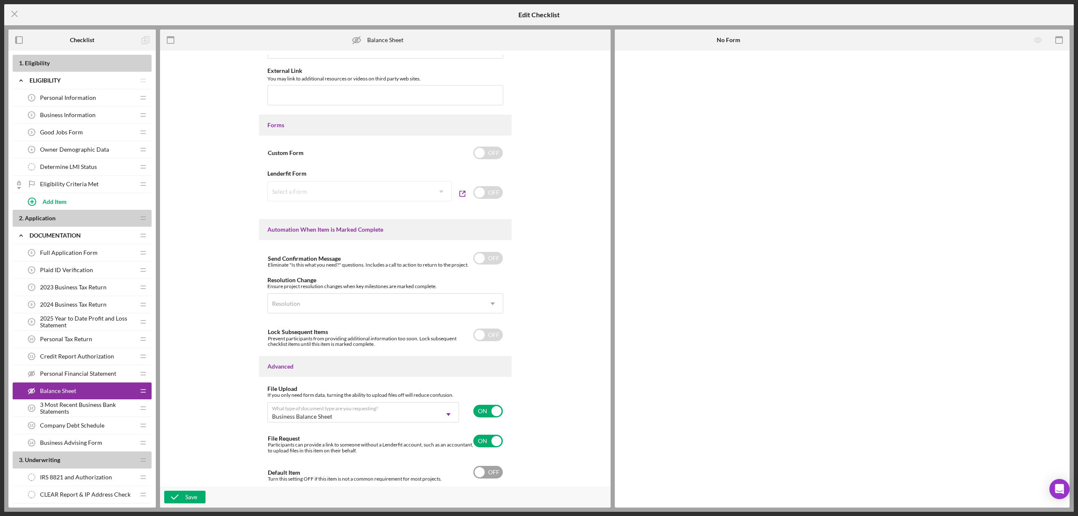
click at [493, 473] on input "checkbox" at bounding box center [487, 472] width 29 height 13
checkbox input "true"
click at [184, 500] on icon "button" at bounding box center [174, 496] width 21 height 21
click at [99, 371] on div "Personal Financial Statement Personal Financial Statement" at bounding box center [79, 373] width 112 height 17
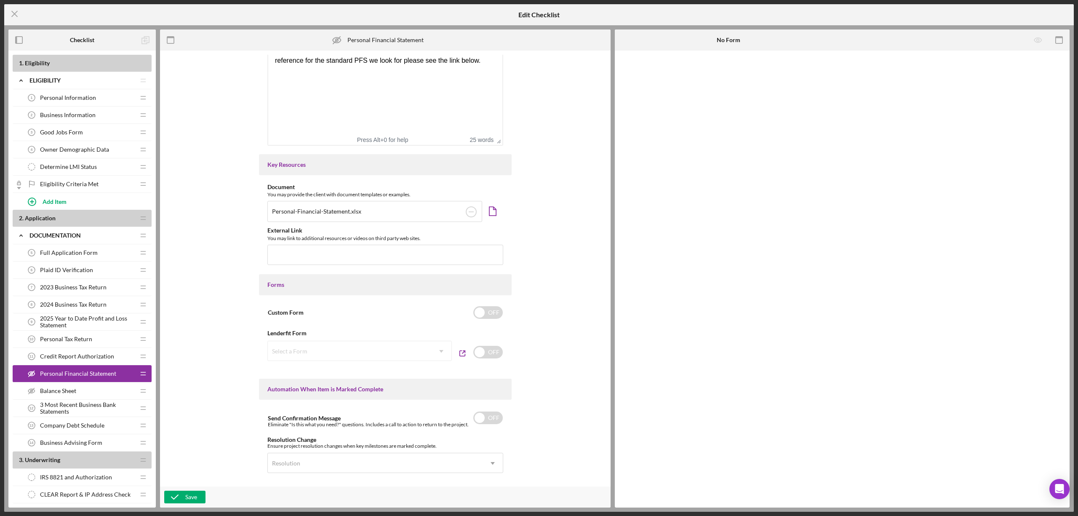
scroll to position [360, 0]
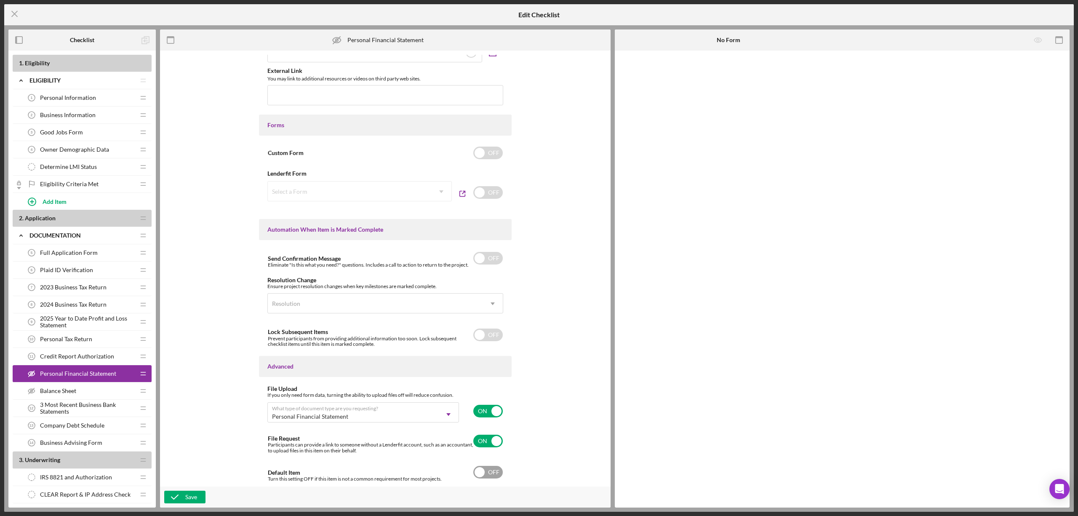
click at [486, 470] on input "checkbox" at bounding box center [487, 472] width 29 height 13
checkbox input "true"
drag, startPoint x: 192, startPoint y: 498, endPoint x: 105, endPoint y: 354, distance: 168.5
click at [192, 498] on div "Save" at bounding box center [191, 497] width 12 height 13
click at [18, 16] on icon "Icon/Menu Close" at bounding box center [14, 13] width 21 height 21
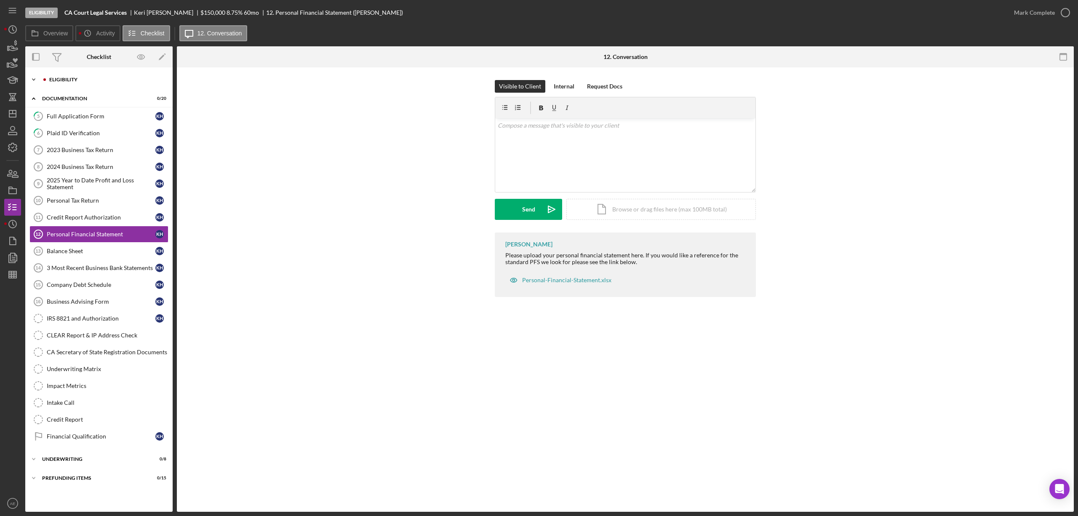
click at [62, 76] on div "Icon/Expander Eligibility 5 / 6" at bounding box center [98, 79] width 147 height 17
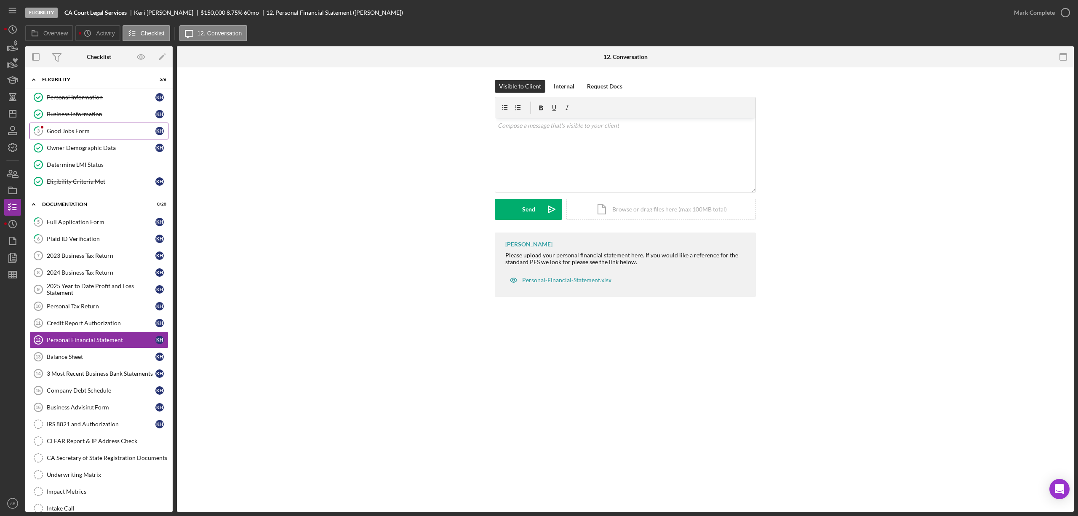
click at [76, 127] on link "3 Good Jobs Form K H" at bounding box center [98, 131] width 139 height 17
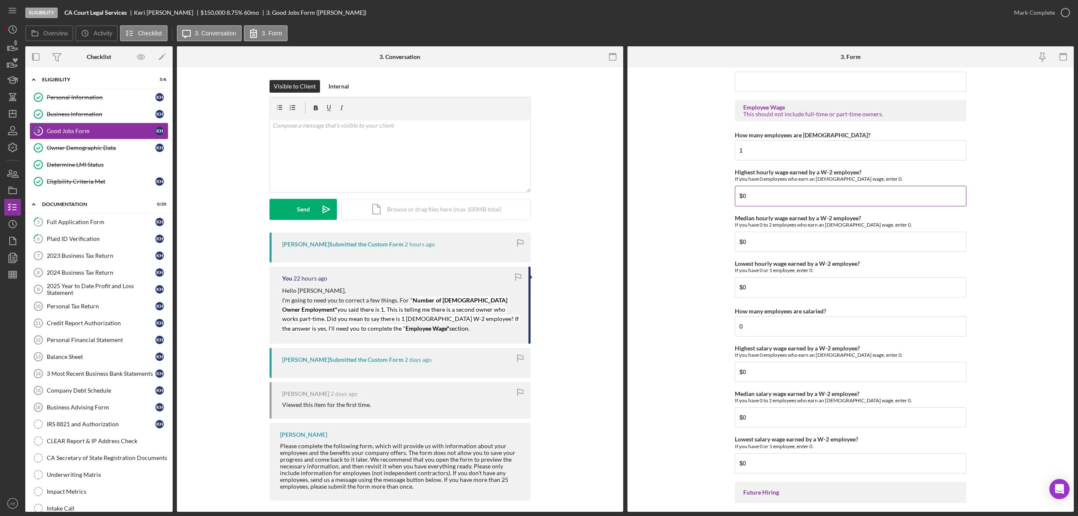
scroll to position [1572, 0]
click at [770, 153] on input "1" at bounding box center [851, 149] width 232 height 20
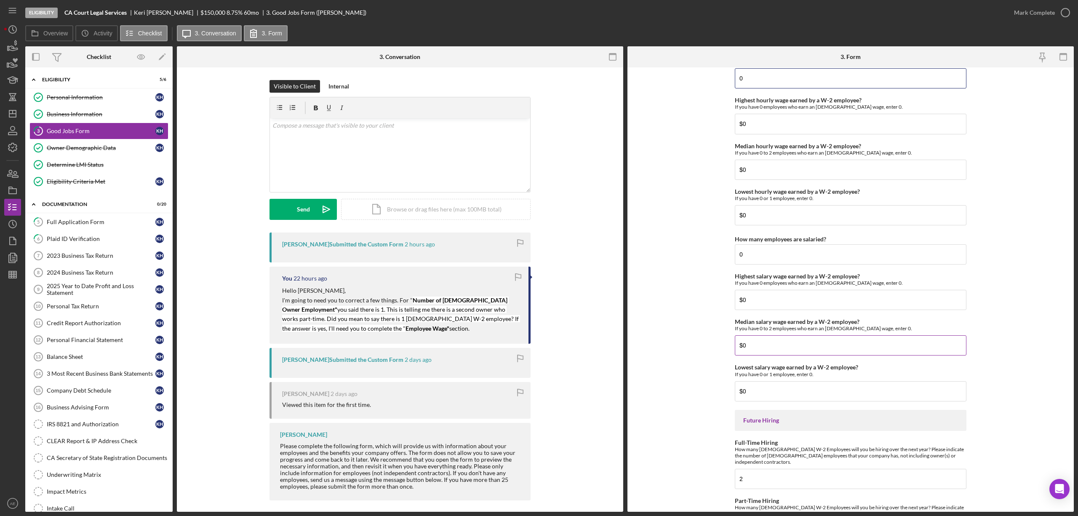
scroll to position [1703, 0]
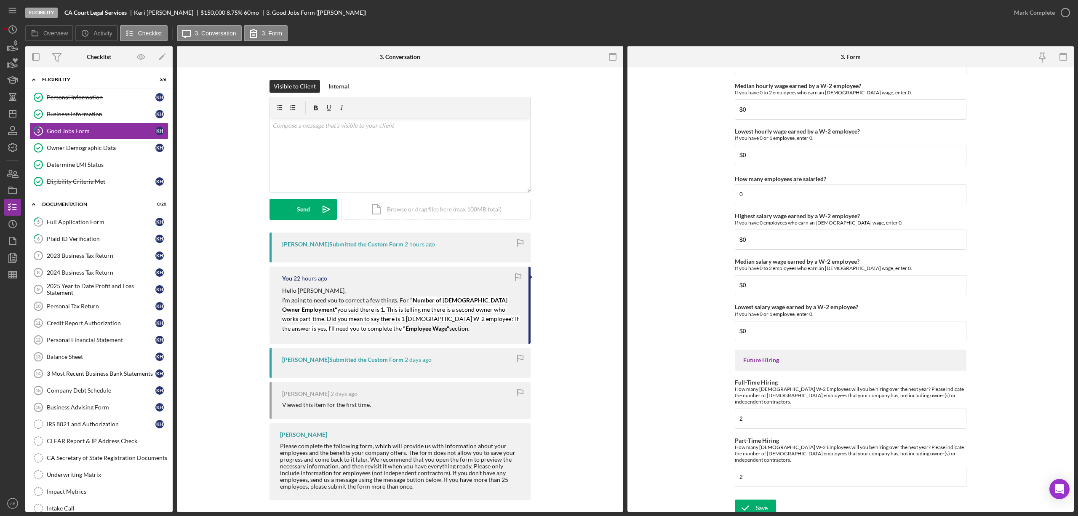
type input "0"
click at [757, 492] on form "Good Jobs Form *Number of [DEMOGRAPHIC_DATA] Owner Employment Please input all …" at bounding box center [850, 289] width 446 height 444
click at [781, 499] on div "Save Save" at bounding box center [851, 508] width 232 height 18
drag, startPoint x: 772, startPoint y: 499, endPoint x: 808, endPoint y: 479, distance: 41.1
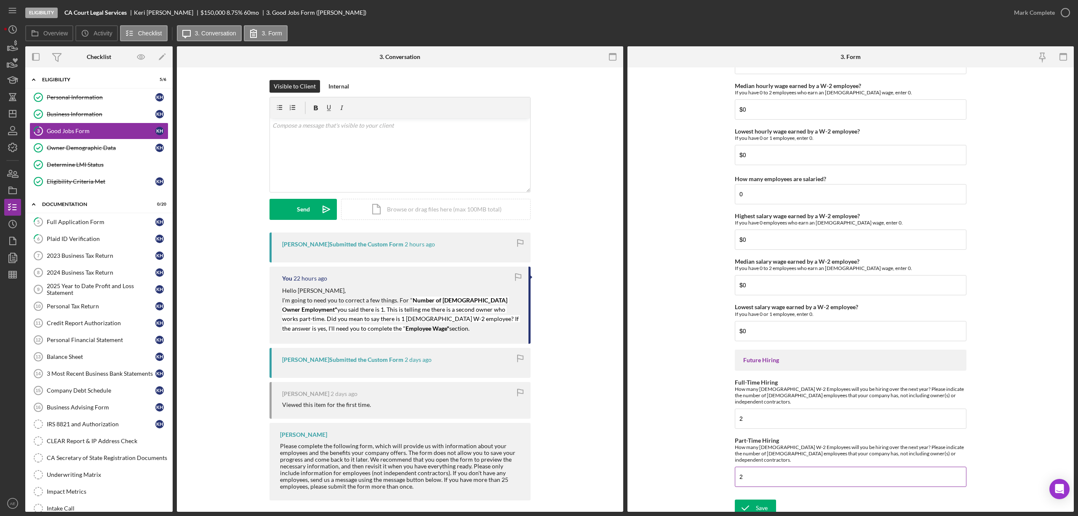
click at [770, 499] on button "Save" at bounding box center [755, 507] width 41 height 17
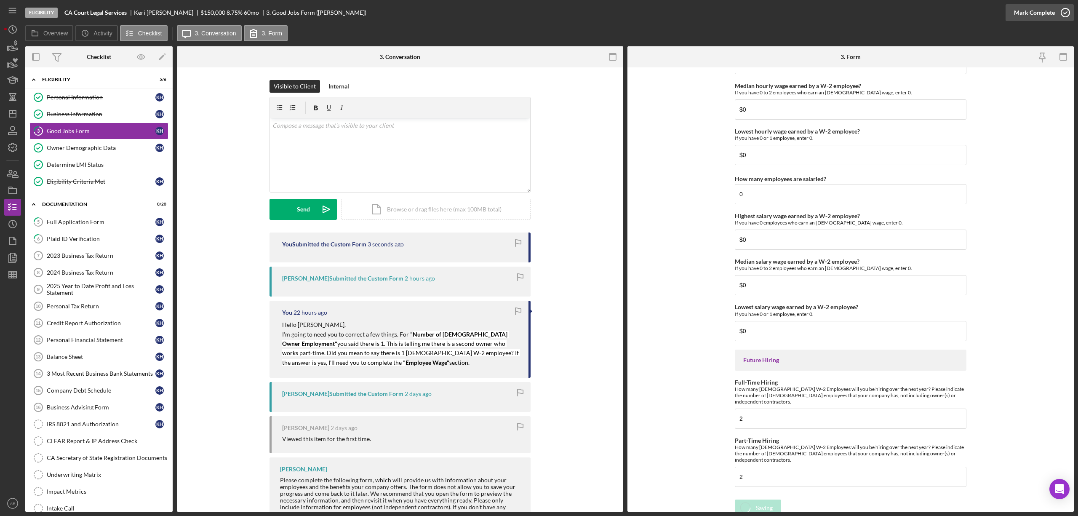
click at [1032, 14] on div "Mark Complete" at bounding box center [1034, 12] width 41 height 17
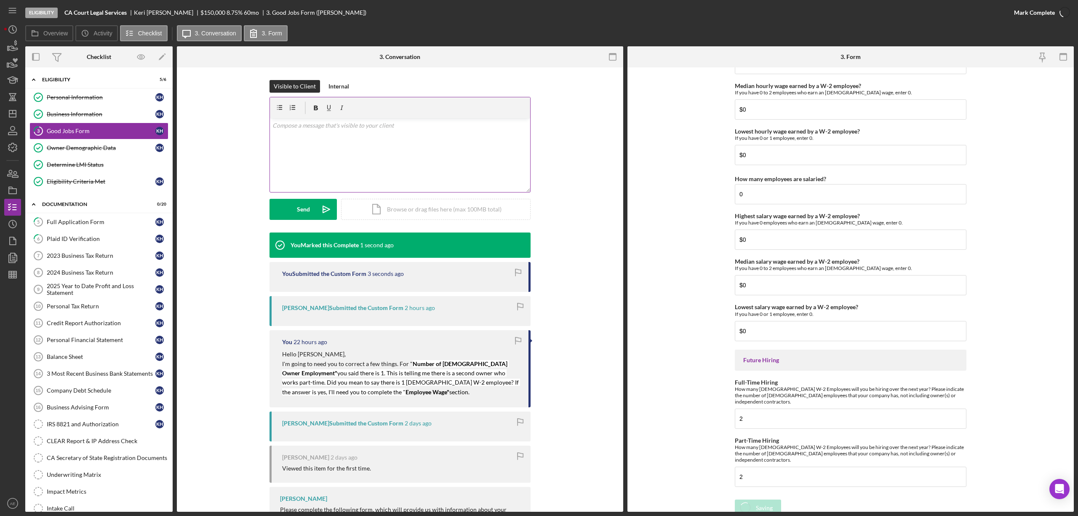
scroll to position [1736, 0]
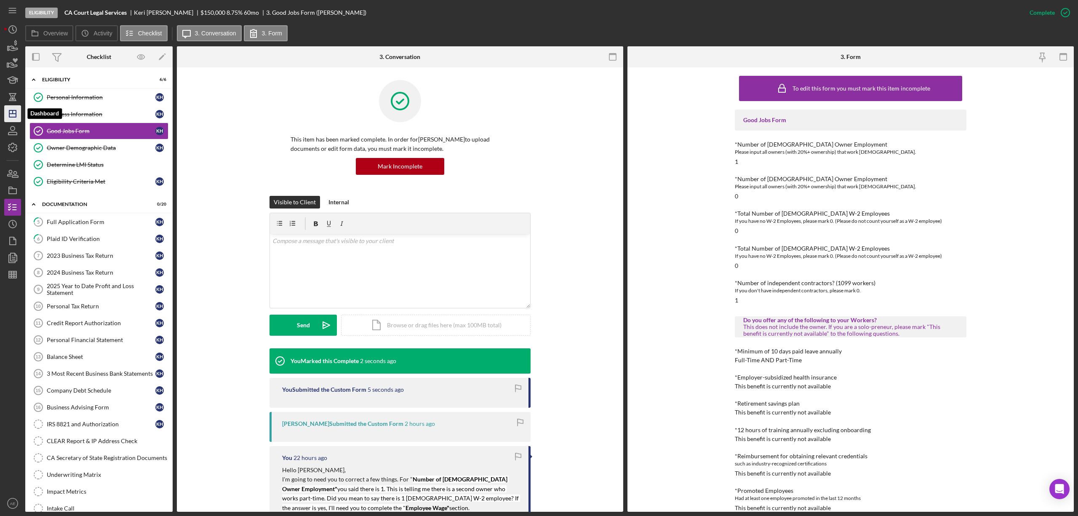
click at [17, 119] on icon "Icon/Dashboard" at bounding box center [12, 113] width 21 height 21
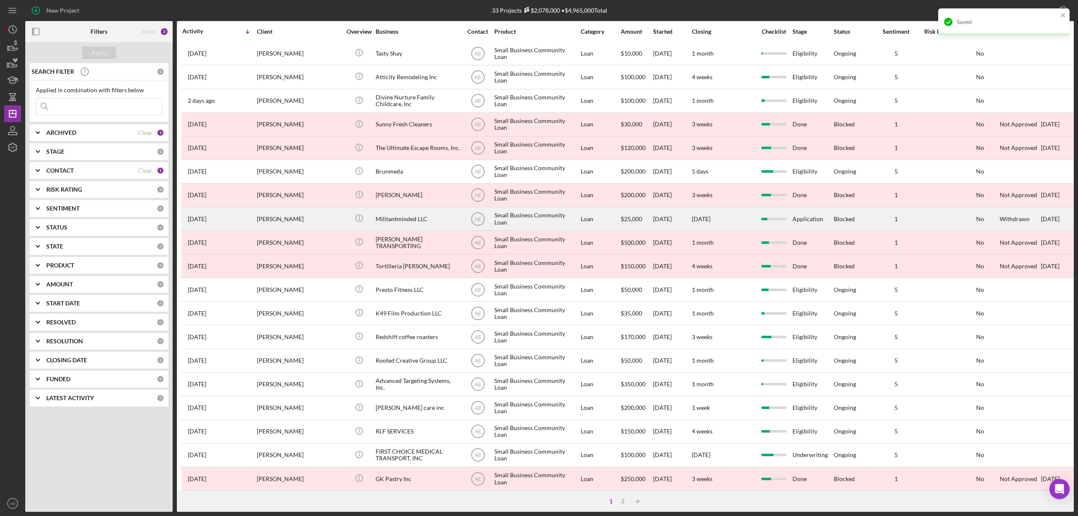
scroll to position [154, 0]
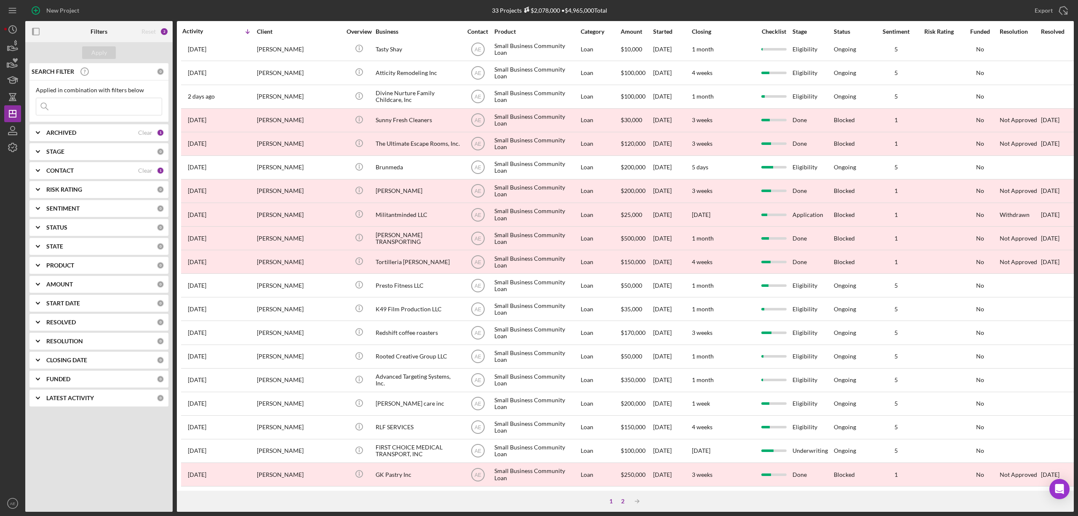
click at [620, 504] on div "2" at bounding box center [623, 501] width 12 height 7
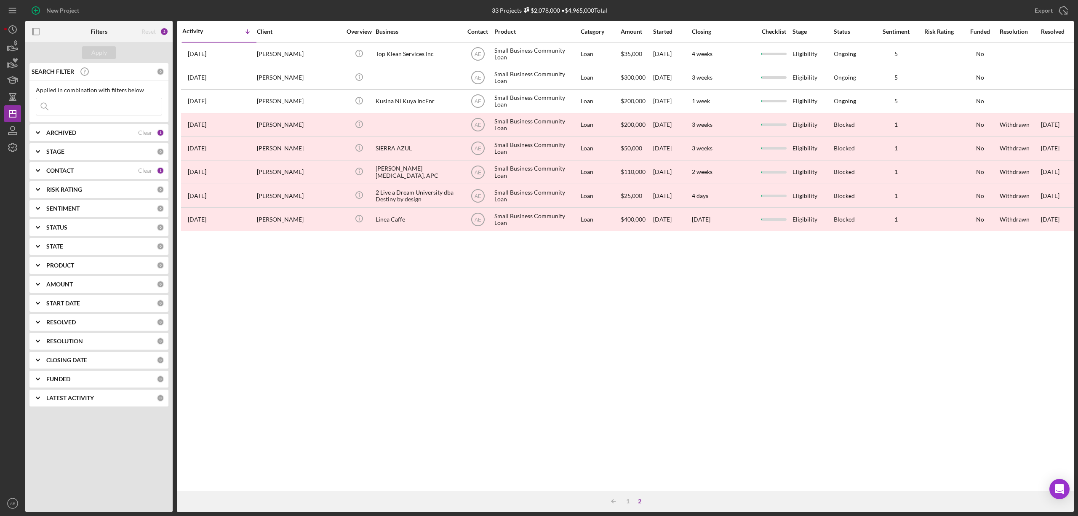
scroll to position [0, 0]
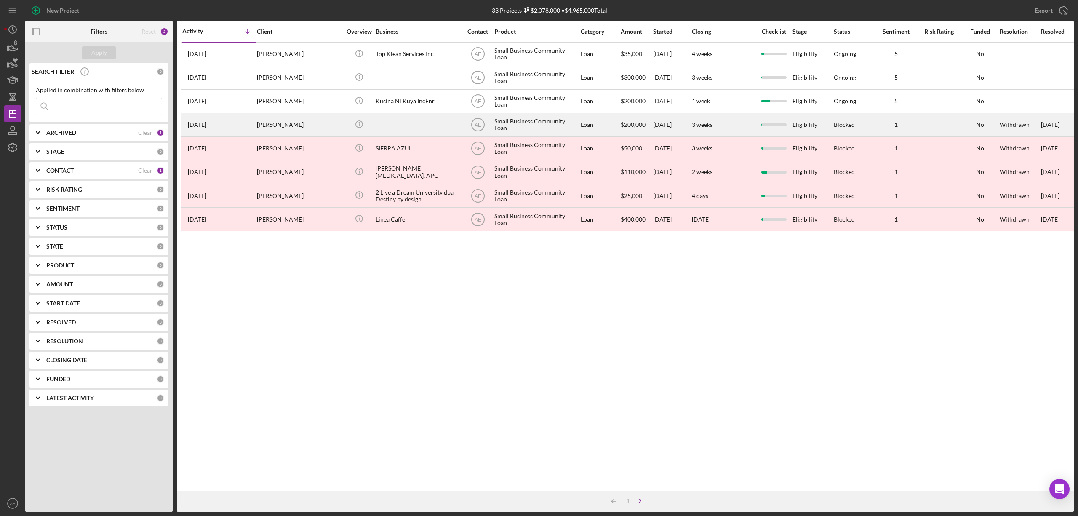
click at [427, 123] on div at bounding box center [418, 125] width 84 height 22
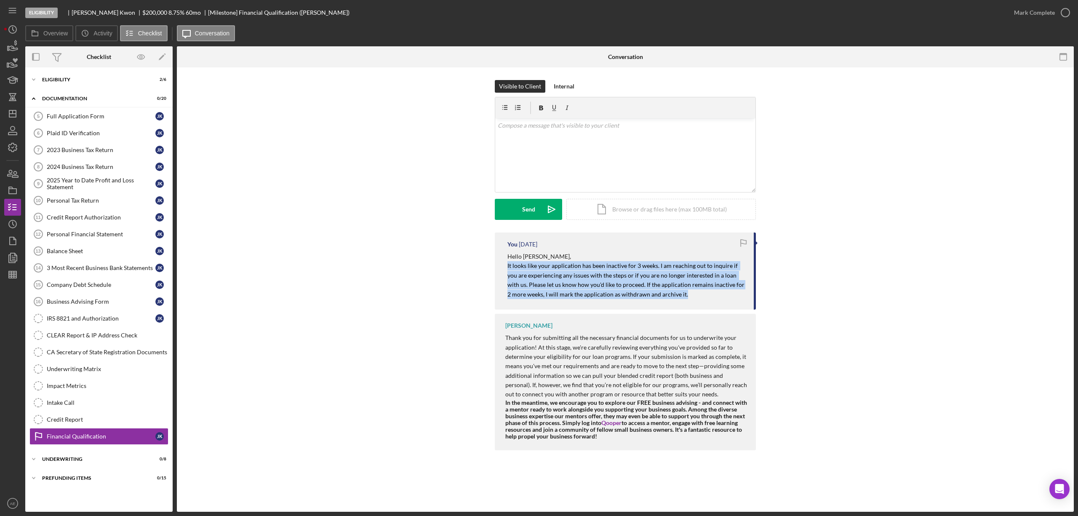
drag, startPoint x: 508, startPoint y: 267, endPoint x: 680, endPoint y: 301, distance: 176.0
click at [680, 301] on div "You [DATE] Hello [PERSON_NAME], It looks like your application has been inactiv…" at bounding box center [625, 270] width 261 height 77
copy mark "It looks like your application has been inactive for 3 weeks. I am reaching out…"
click at [10, 120] on icon "Icon/Dashboard" at bounding box center [12, 113] width 21 height 21
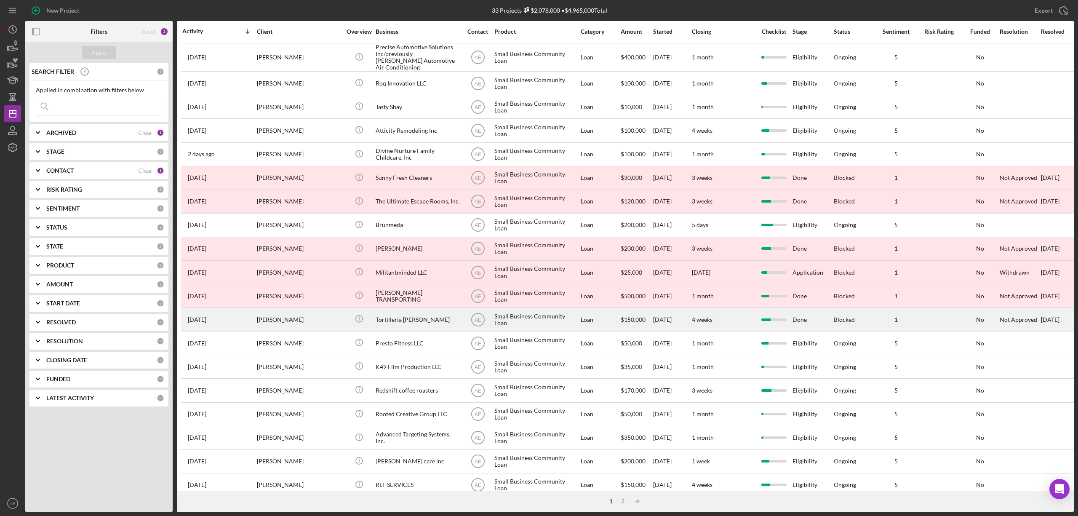
scroll to position [154, 0]
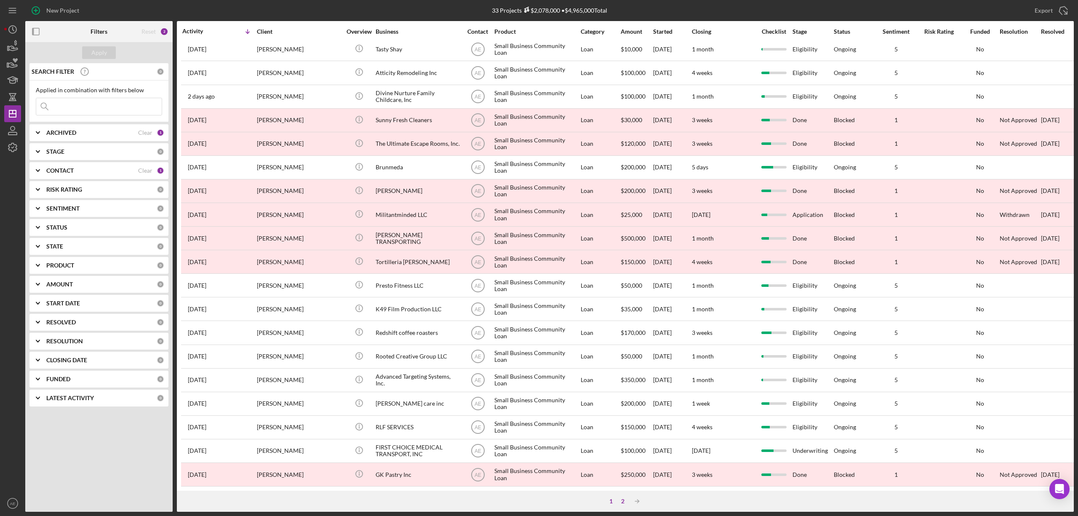
click at [625, 500] on div "2" at bounding box center [623, 501] width 12 height 7
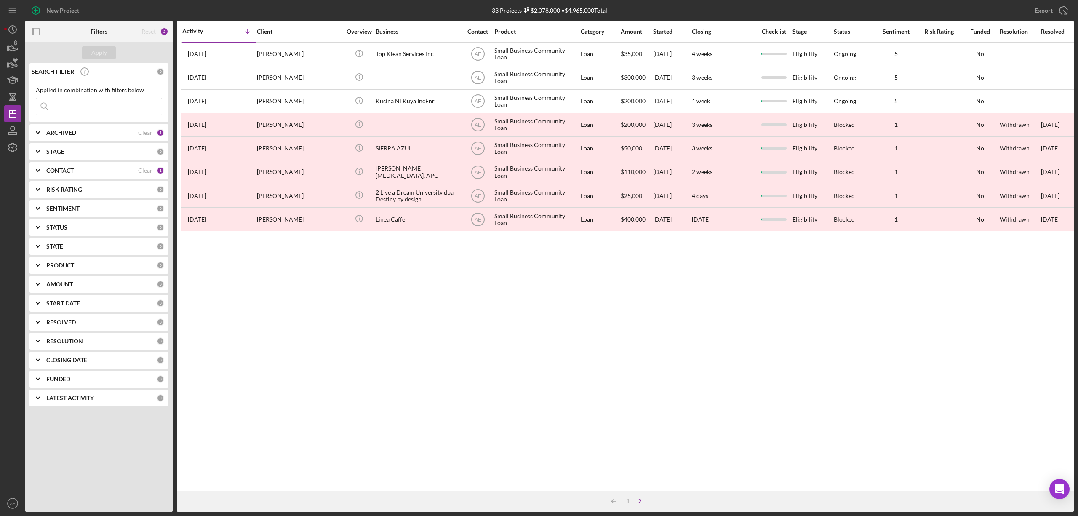
scroll to position [0, 0]
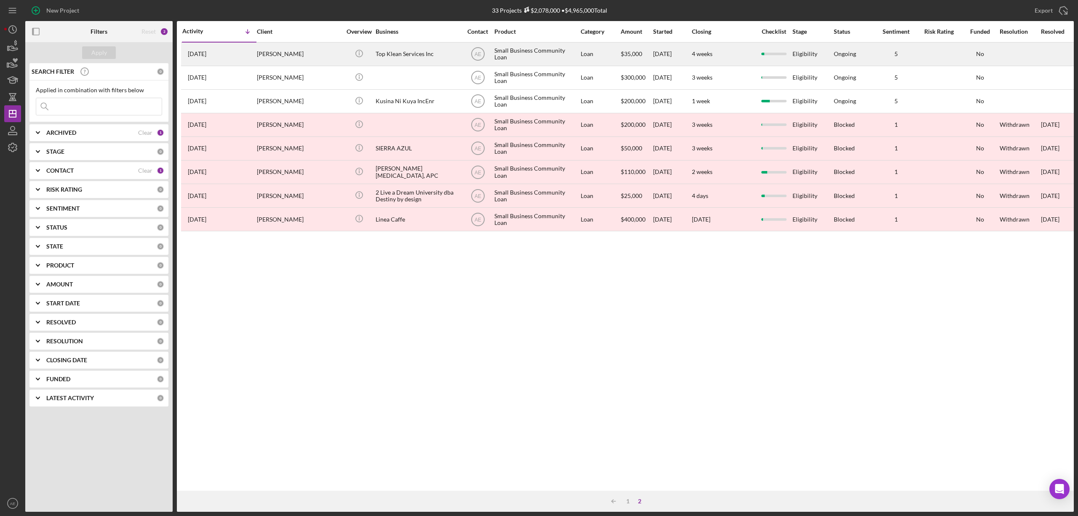
click at [314, 52] on div "[PERSON_NAME]" at bounding box center [299, 54] width 84 height 22
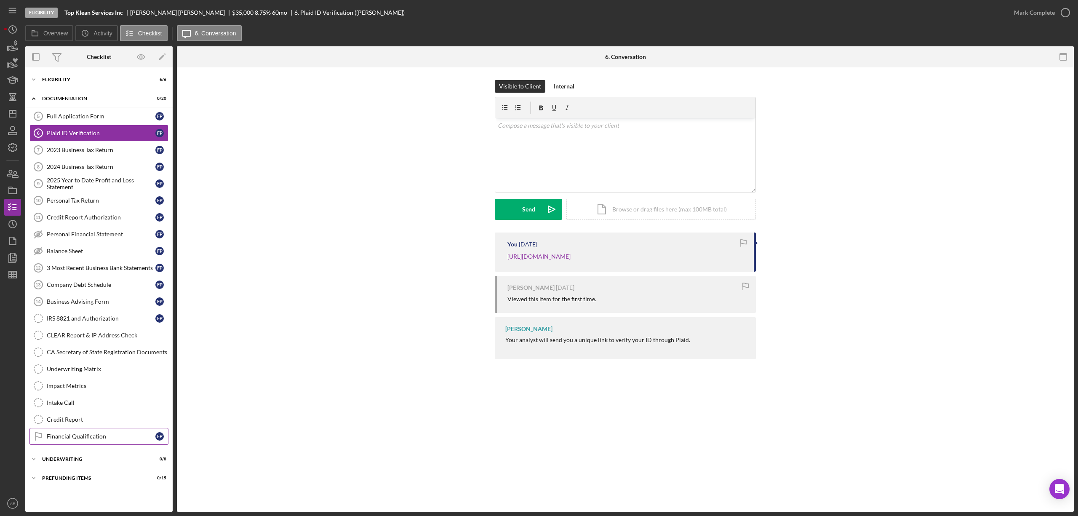
click at [90, 439] on div "Financial Qualification" at bounding box center [101, 436] width 109 height 7
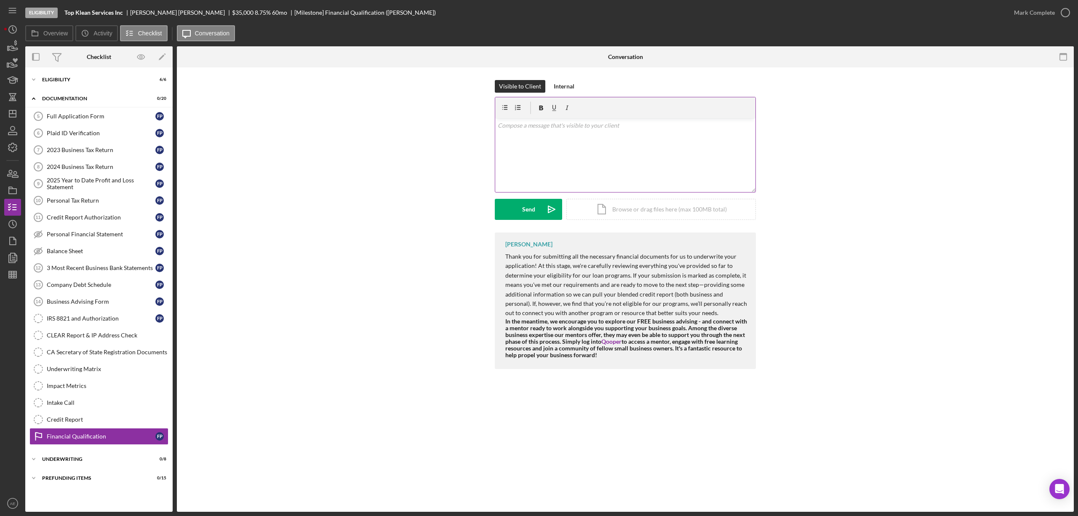
click at [605, 136] on div "v Color teal Color pink Remove color Add row above Add row below Add column bef…" at bounding box center [625, 155] width 260 height 74
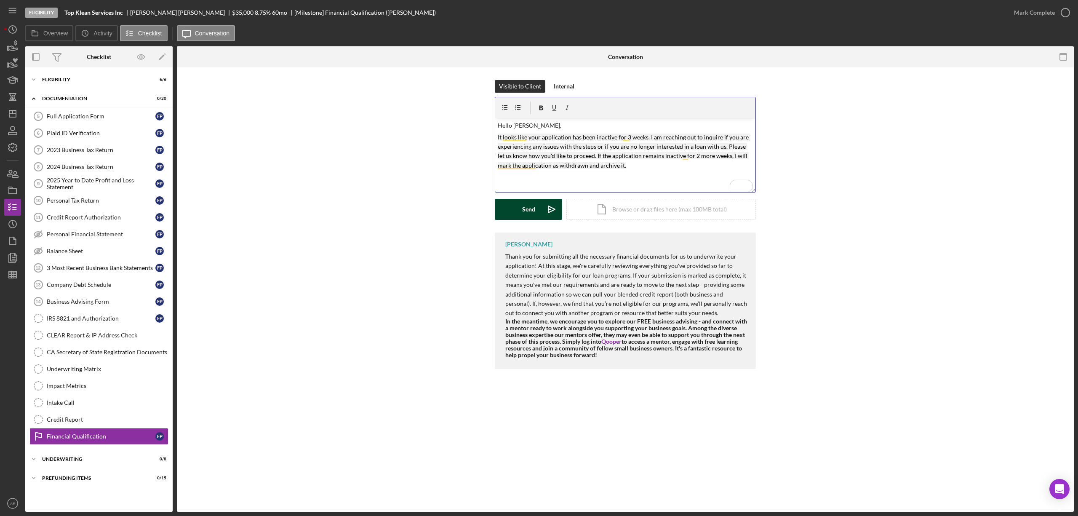
click at [515, 206] on button "Send Icon/icon-invite-send" at bounding box center [528, 209] width 67 height 21
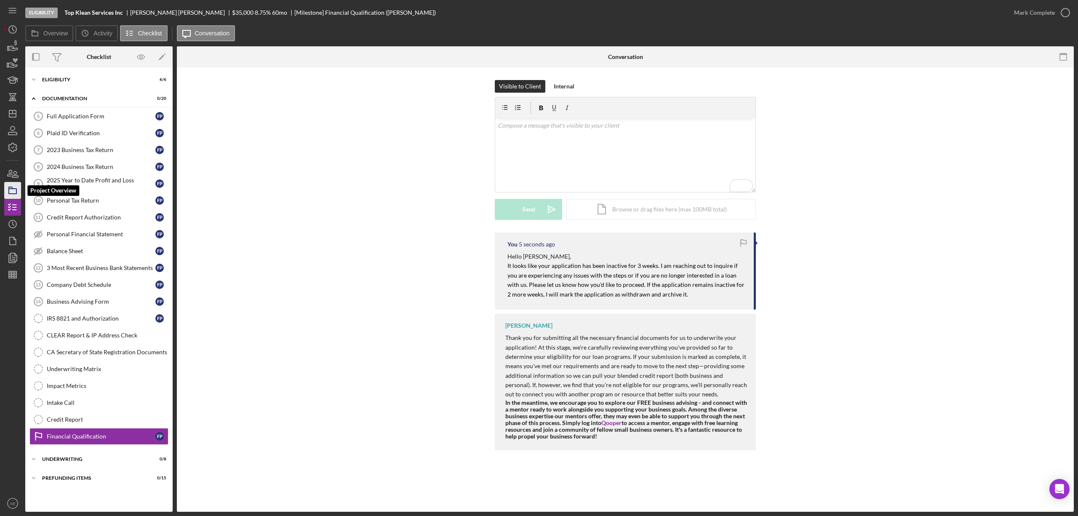
click at [16, 189] on rect "button" at bounding box center [13, 191] width 8 height 5
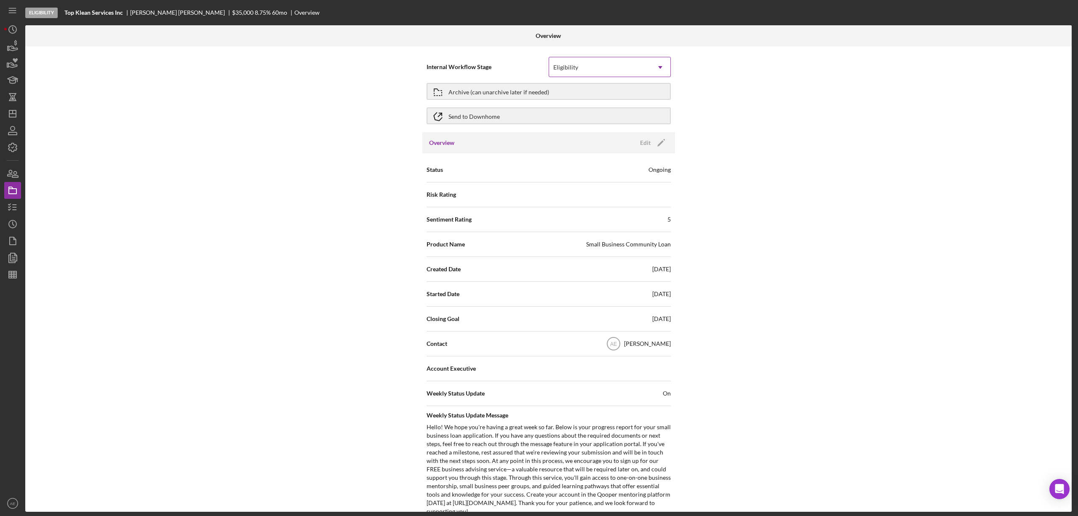
click at [617, 68] on div "Eligibility" at bounding box center [599, 67] width 101 height 19
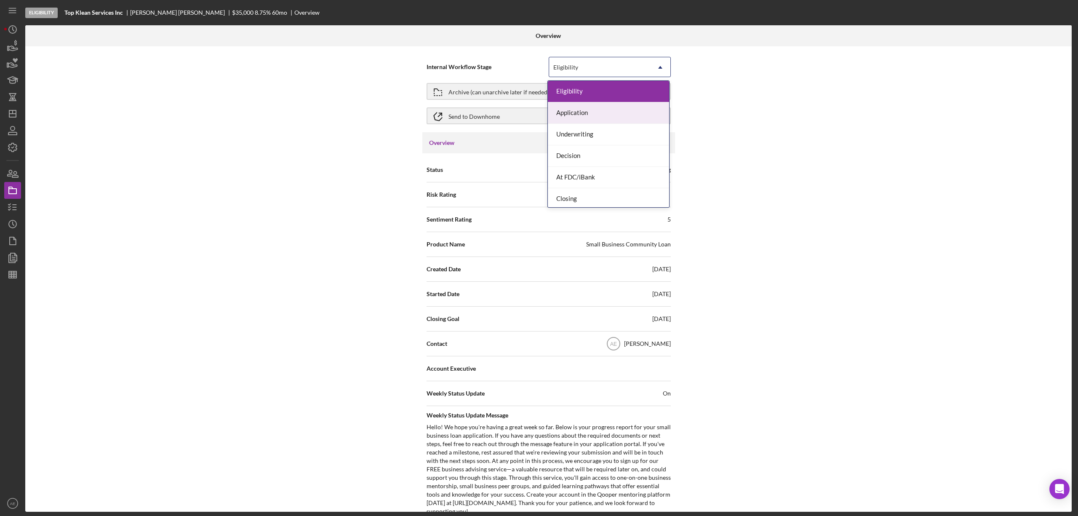
scroll to position [25, 0]
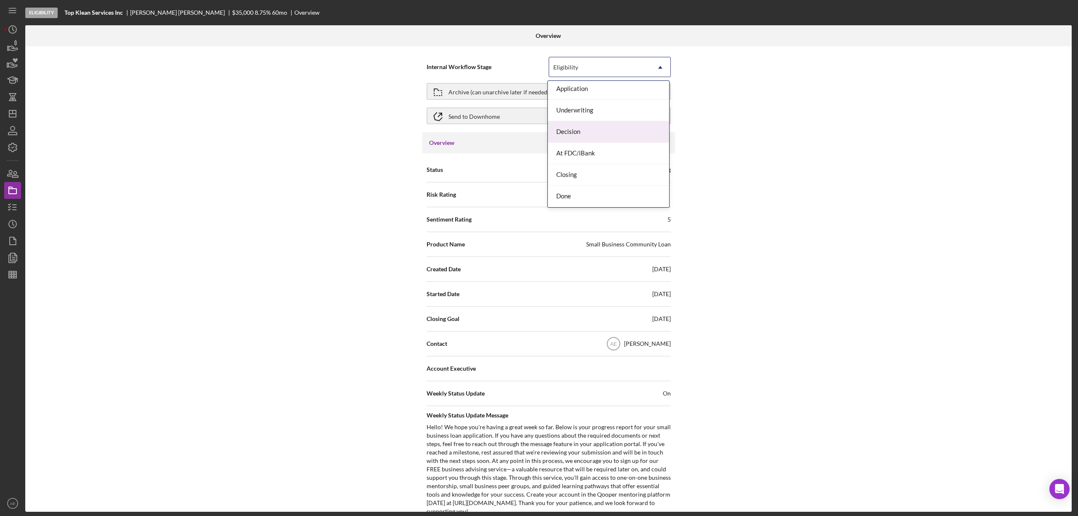
click at [792, 167] on div "Internal Workflow Stage 7 results available. Use Up and Down to choose options,…" at bounding box center [548, 278] width 1046 height 465
click at [658, 137] on icon "Icon/Edit" at bounding box center [660, 142] width 21 height 21
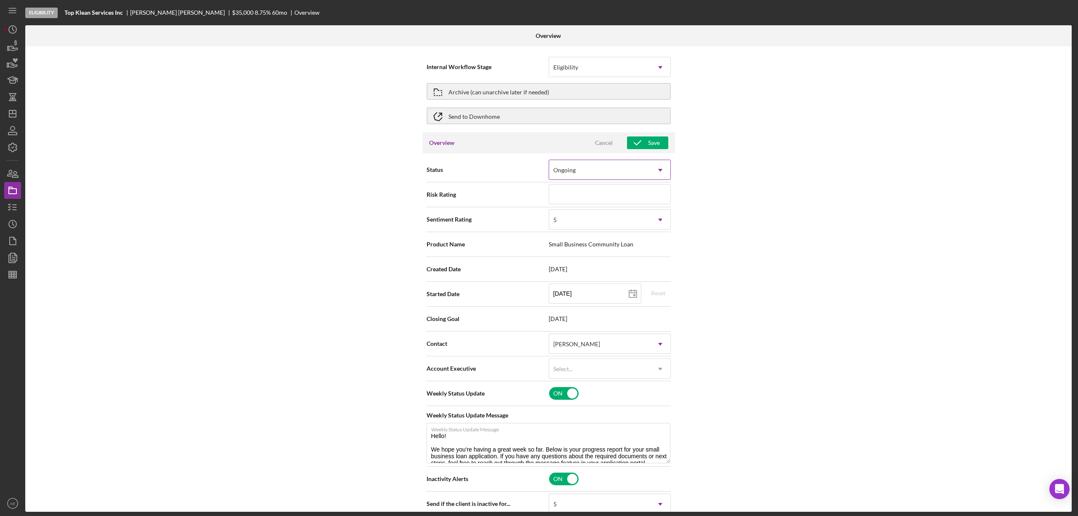
click at [619, 173] on div "Ongoing" at bounding box center [599, 169] width 101 height 19
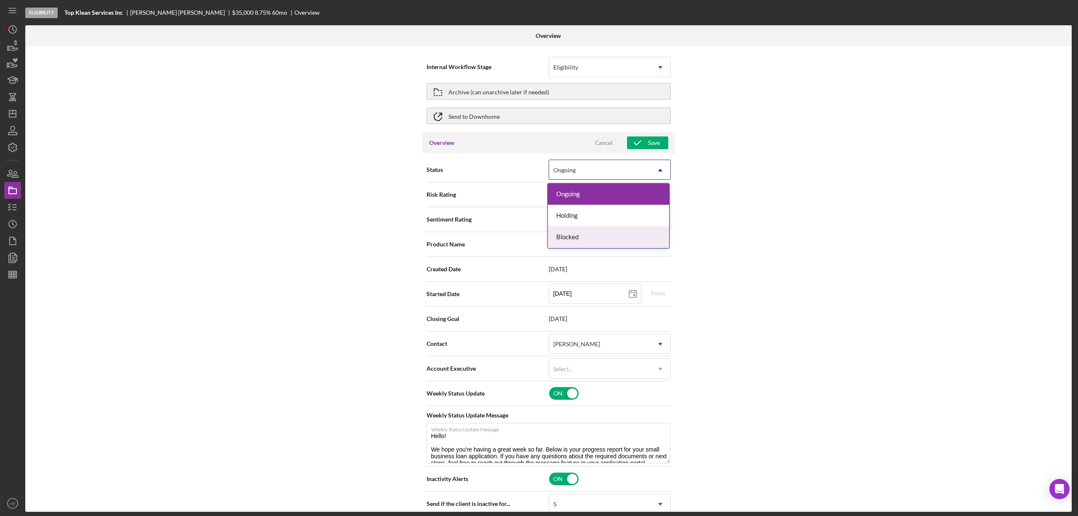
click at [585, 238] on div "Blocked" at bounding box center [608, 237] width 121 height 21
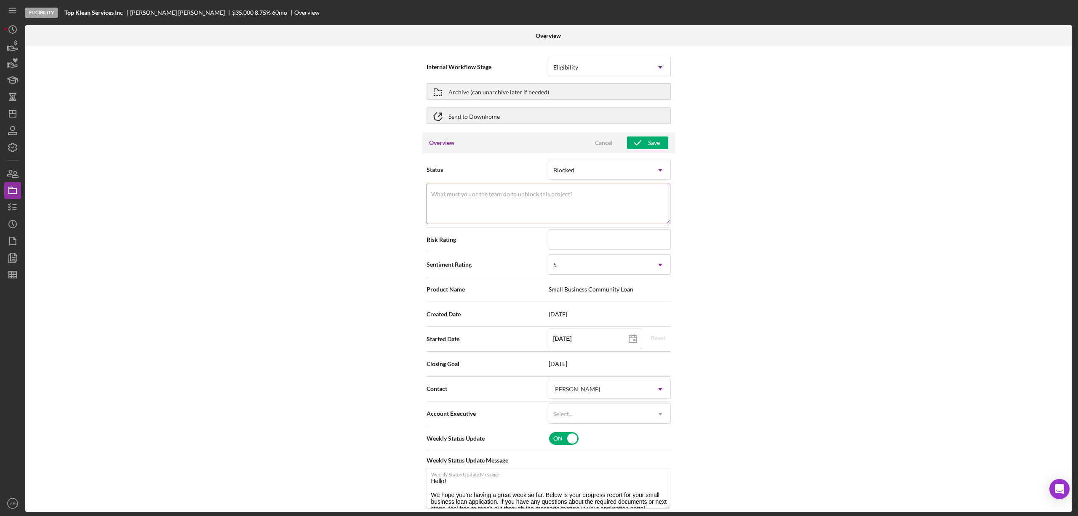
click at [578, 200] on textarea "What must you or the team do to unblock this project?" at bounding box center [549, 204] width 244 height 40
type textarea "L"
click at [522, 204] on textarea "Inactivity" at bounding box center [549, 204] width 244 height 40
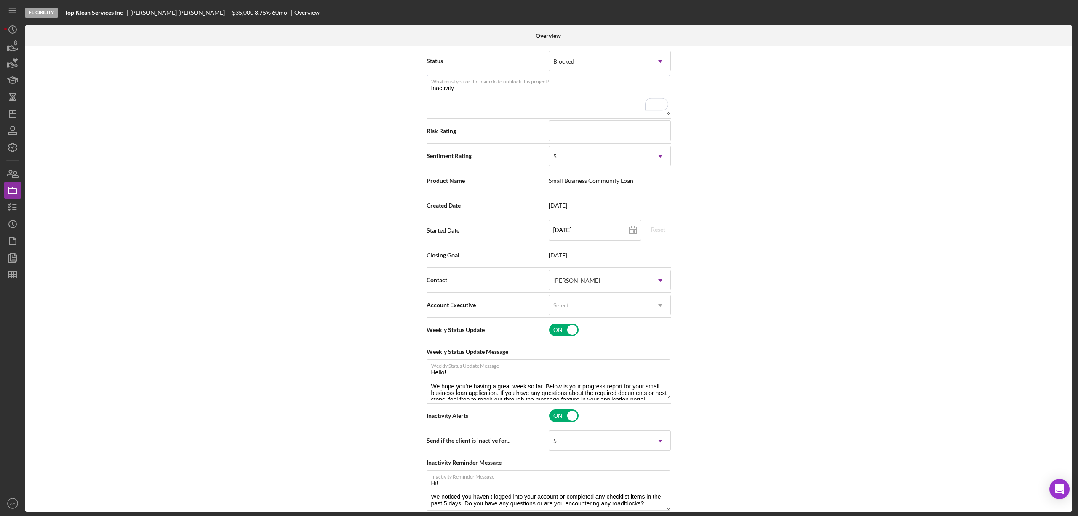
scroll to position [112, 0]
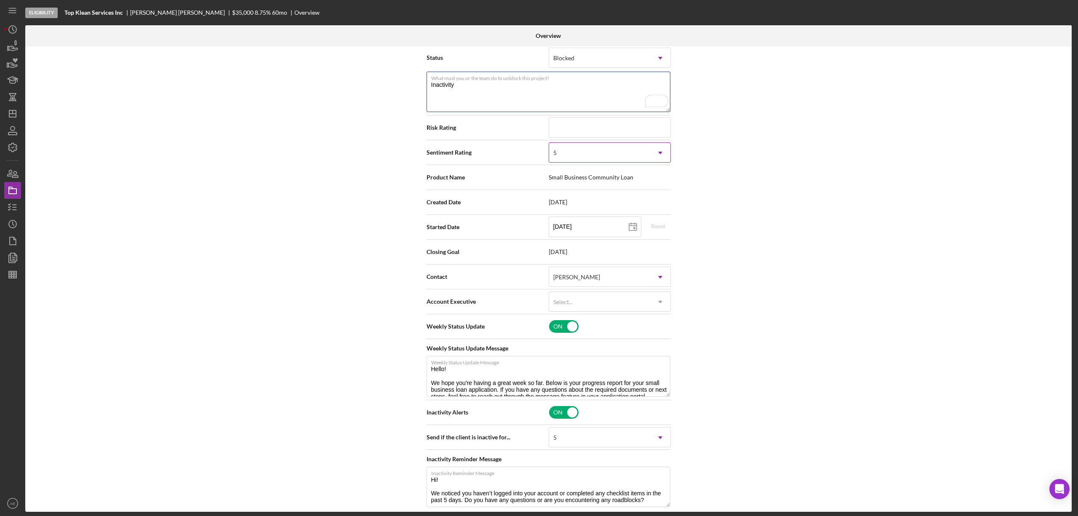
type textarea "Inactivity"
click at [578, 163] on div "5" at bounding box center [599, 152] width 101 height 19
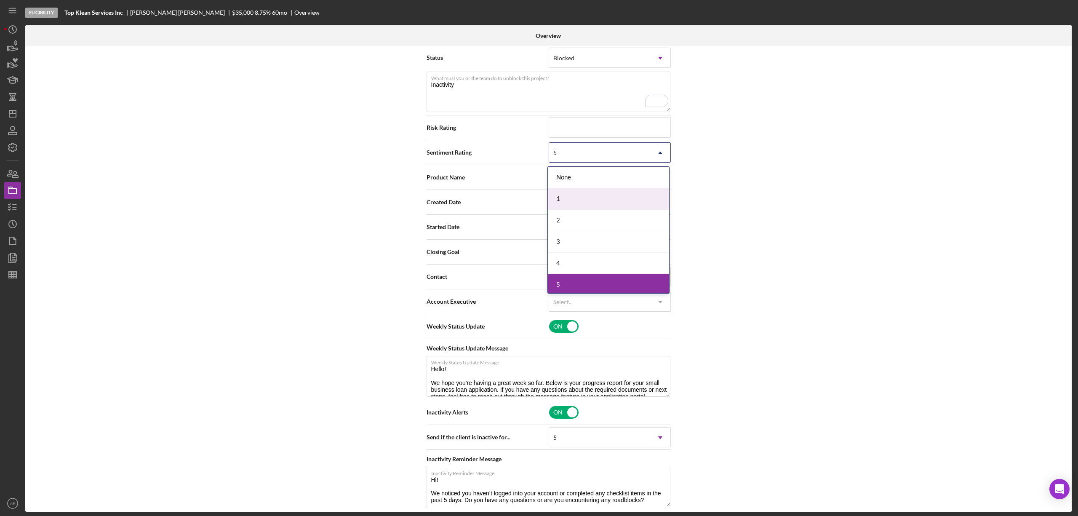
click at [578, 199] on div "1" at bounding box center [608, 198] width 121 height 21
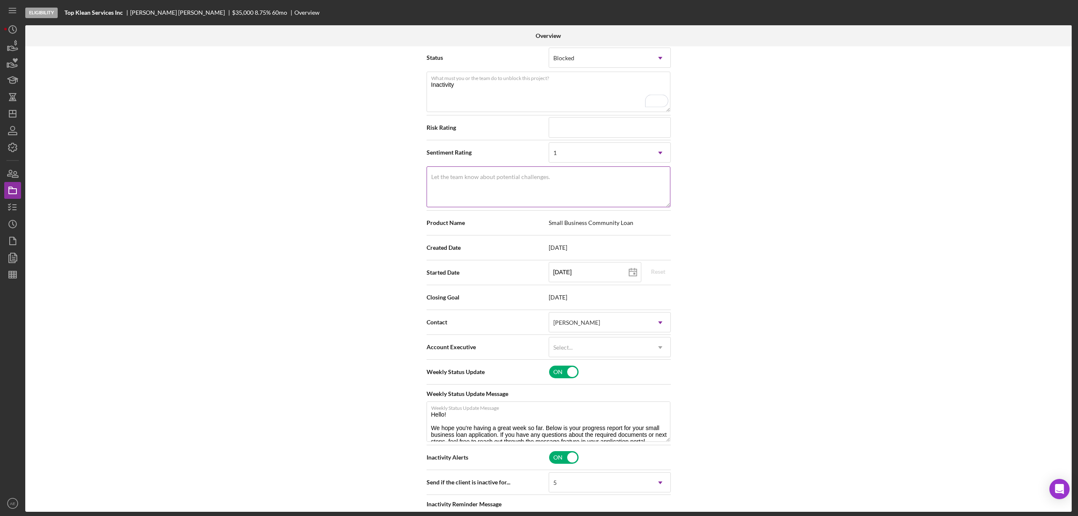
click at [568, 200] on textarea "Let the team know about potential challenges." at bounding box center [549, 186] width 244 height 40
paste textarea "Inactivity"
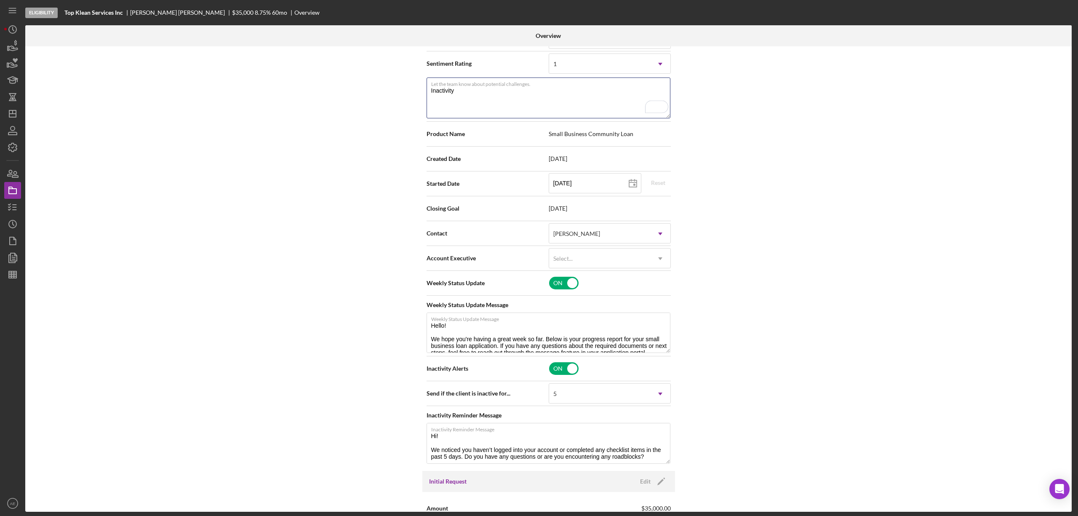
scroll to position [224, 0]
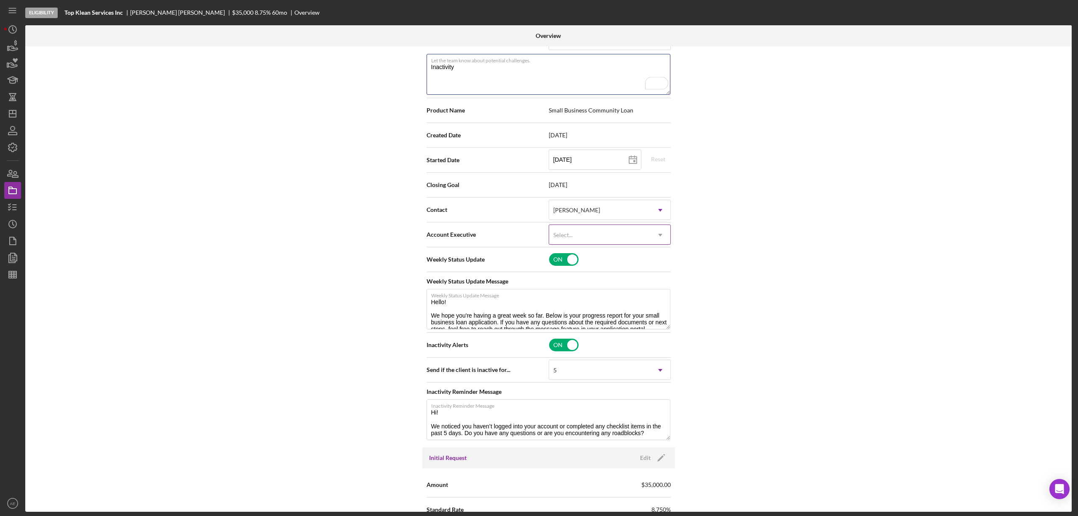
type textarea "Inactivity"
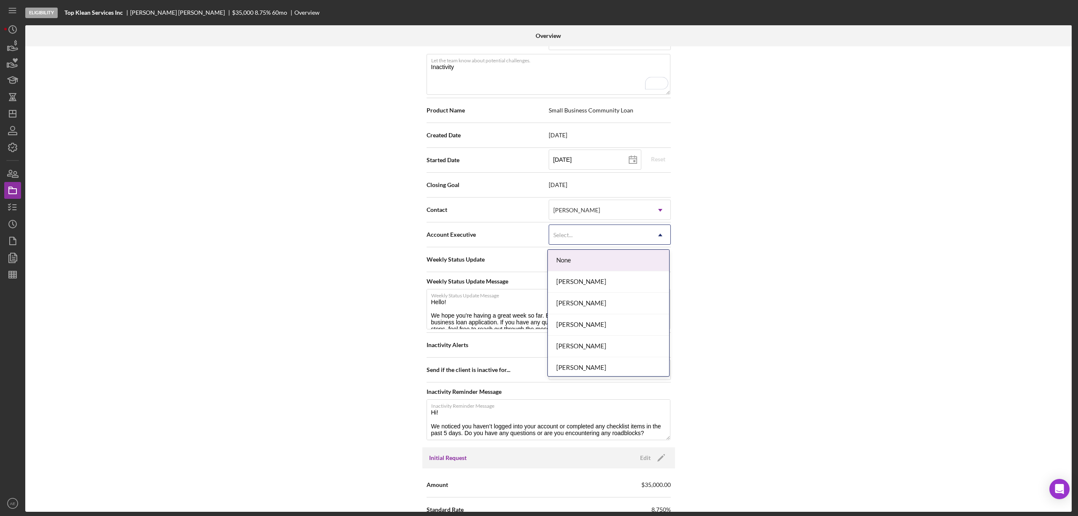
click at [592, 242] on div "Select..." at bounding box center [599, 234] width 101 height 19
click at [592, 346] on div "[PERSON_NAME]" at bounding box center [608, 343] width 121 height 21
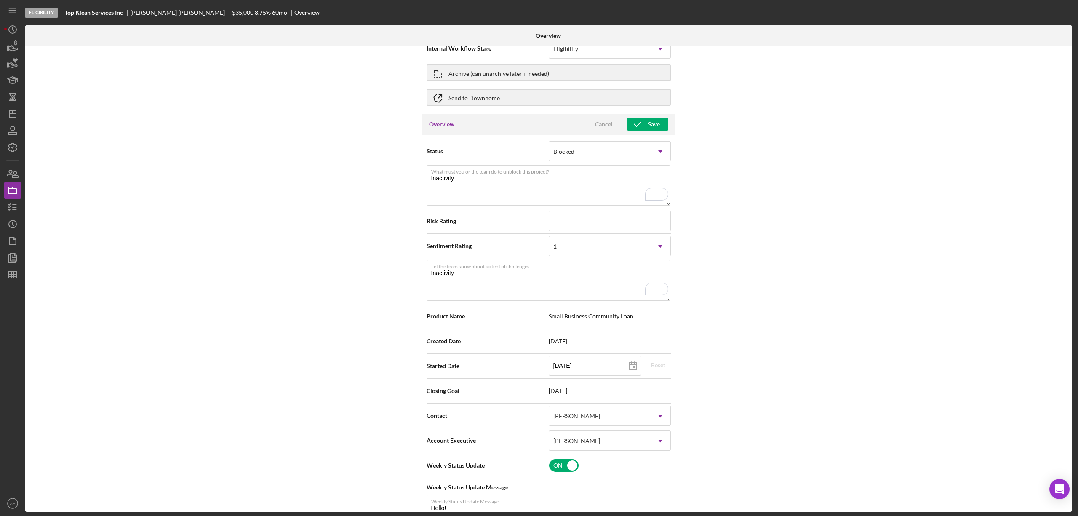
scroll to position [0, 0]
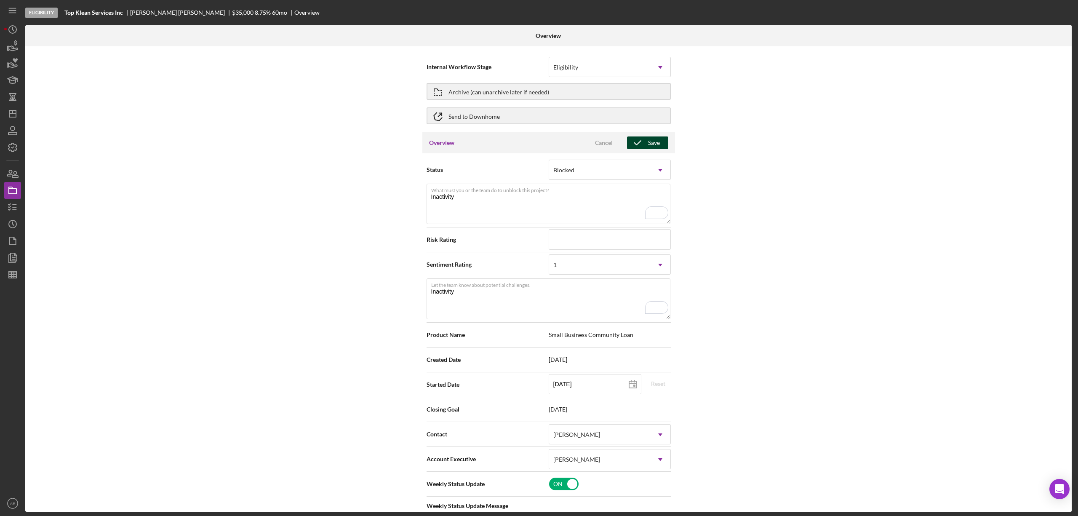
click at [645, 142] on icon "button" at bounding box center [637, 142] width 21 height 21
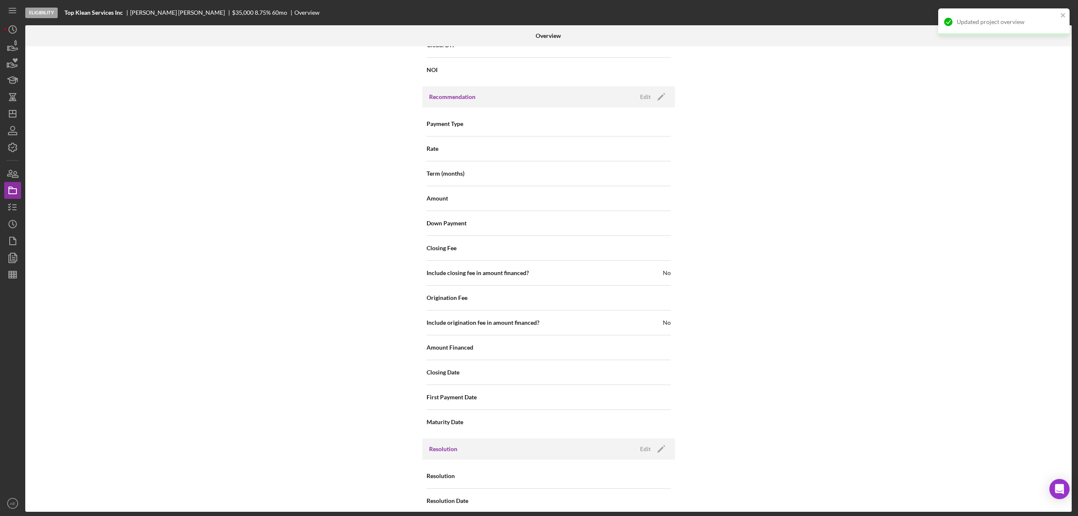
scroll to position [930, 0]
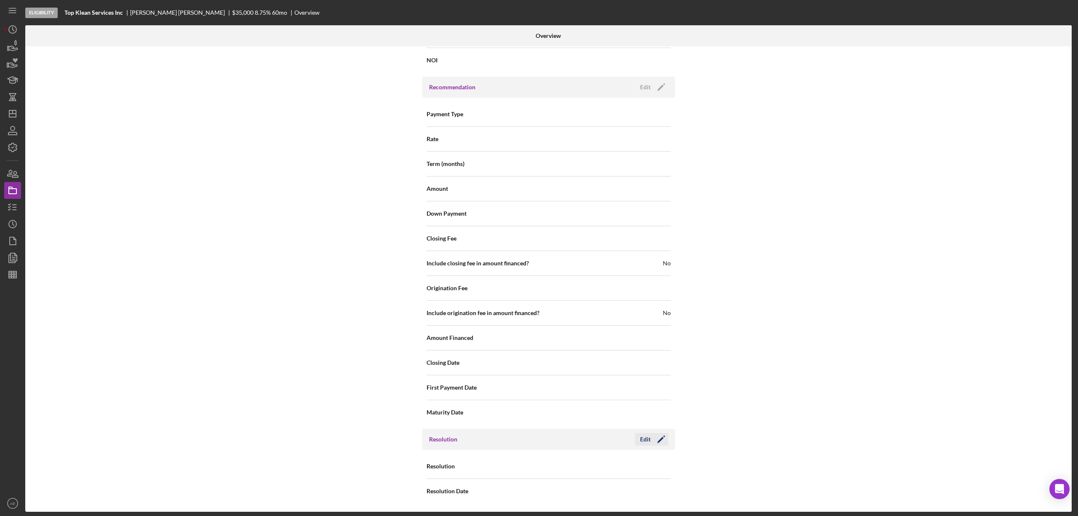
click at [652, 441] on icon "Icon/Edit" at bounding box center [660, 439] width 21 height 21
click at [600, 470] on div "Select..." at bounding box center [599, 466] width 101 height 19
click at [591, 444] on div "Withdrawn" at bounding box center [608, 441] width 121 height 21
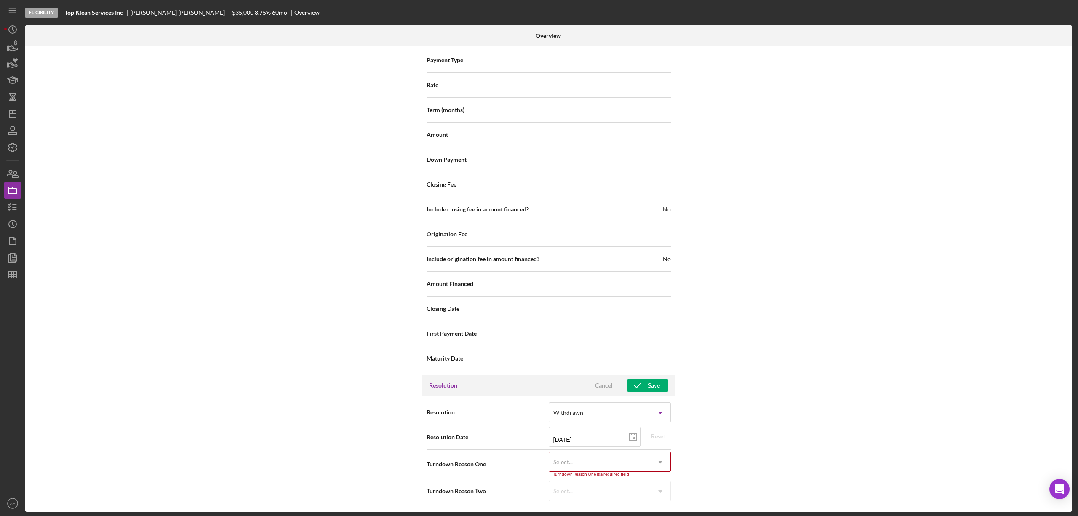
click at [592, 465] on div "Select..." at bounding box center [599, 461] width 101 height 19
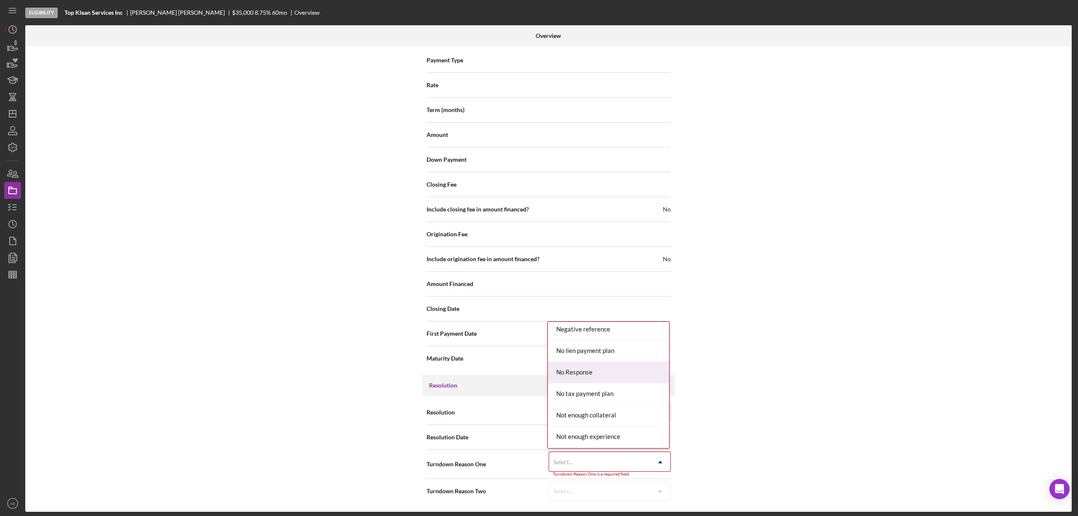
click at [593, 378] on div "No Response" at bounding box center [608, 372] width 121 height 21
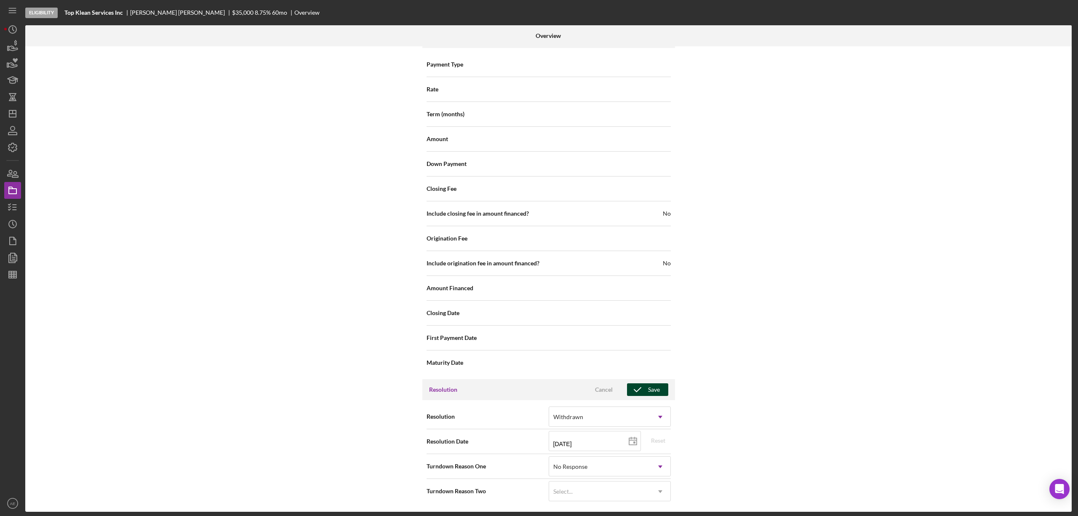
click at [648, 387] on div "Save" at bounding box center [654, 389] width 12 height 13
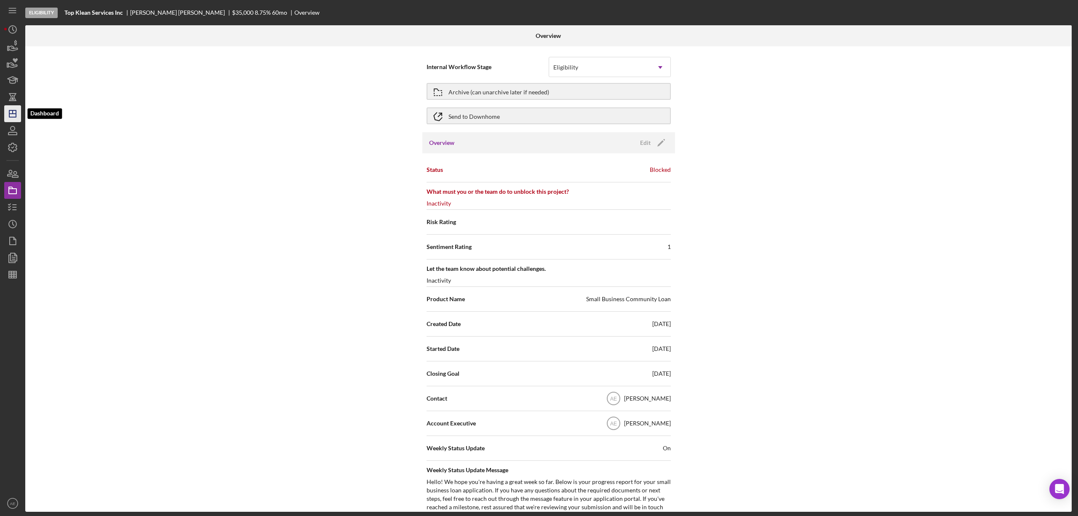
click at [16, 112] on polygon "button" at bounding box center [12, 113] width 7 height 7
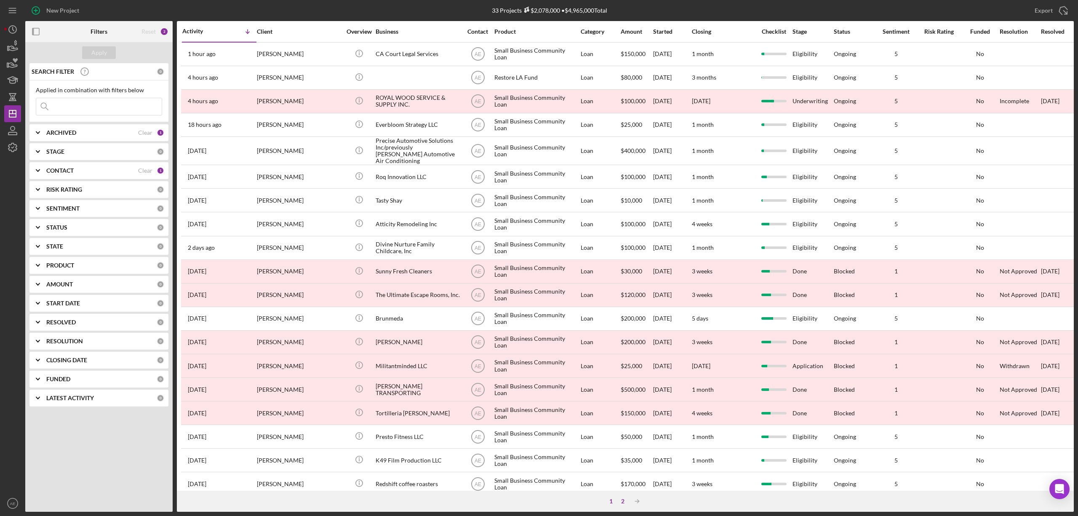
click at [622, 499] on div "2" at bounding box center [623, 501] width 12 height 7
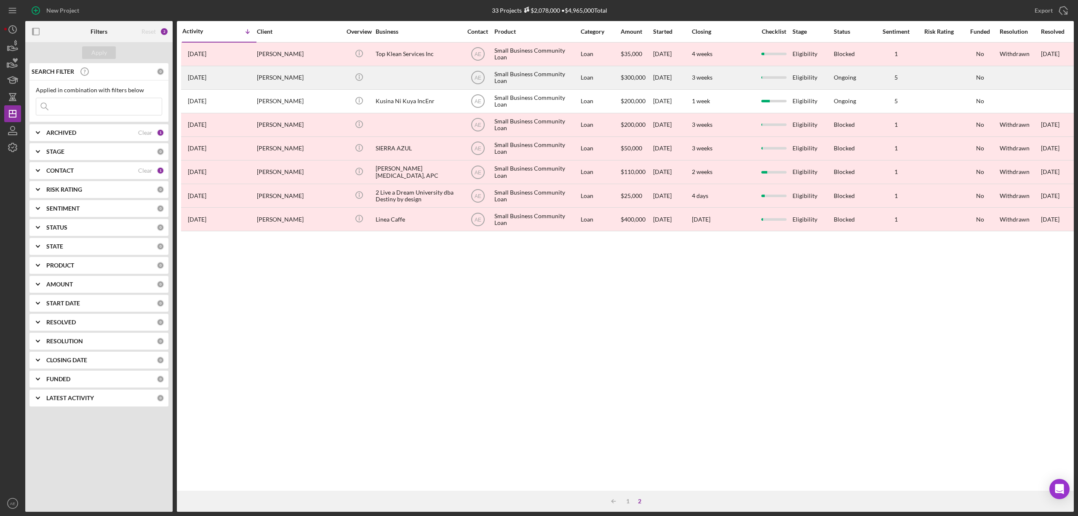
click at [398, 71] on div at bounding box center [418, 78] width 84 height 22
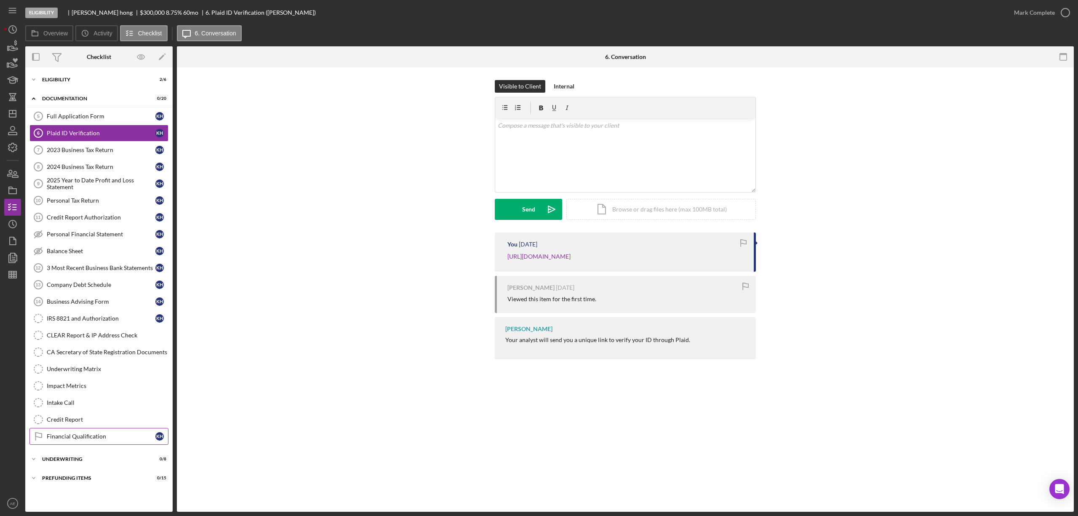
click at [82, 440] on div "Financial Qualification" at bounding box center [101, 436] width 109 height 7
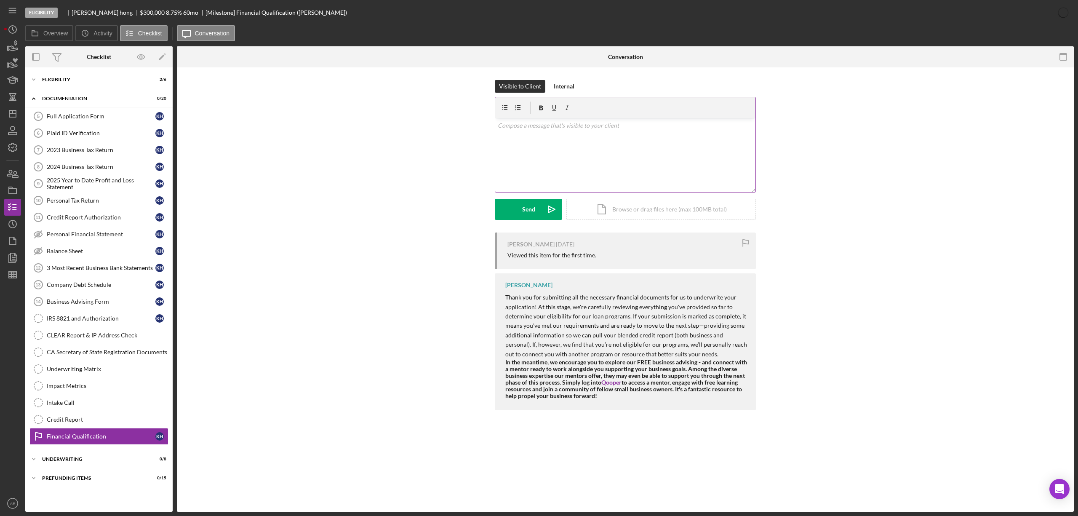
click at [565, 179] on div "v Color teal Color pink Remove color Add row above Add row below Add column bef…" at bounding box center [625, 155] width 260 height 74
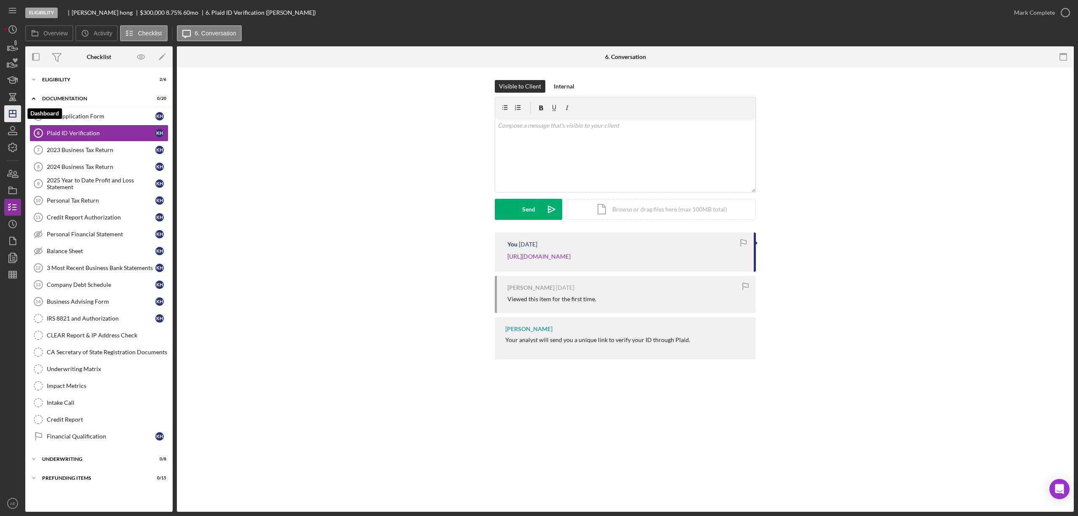
click at [11, 112] on icon "Icon/Dashboard" at bounding box center [12, 113] width 21 height 21
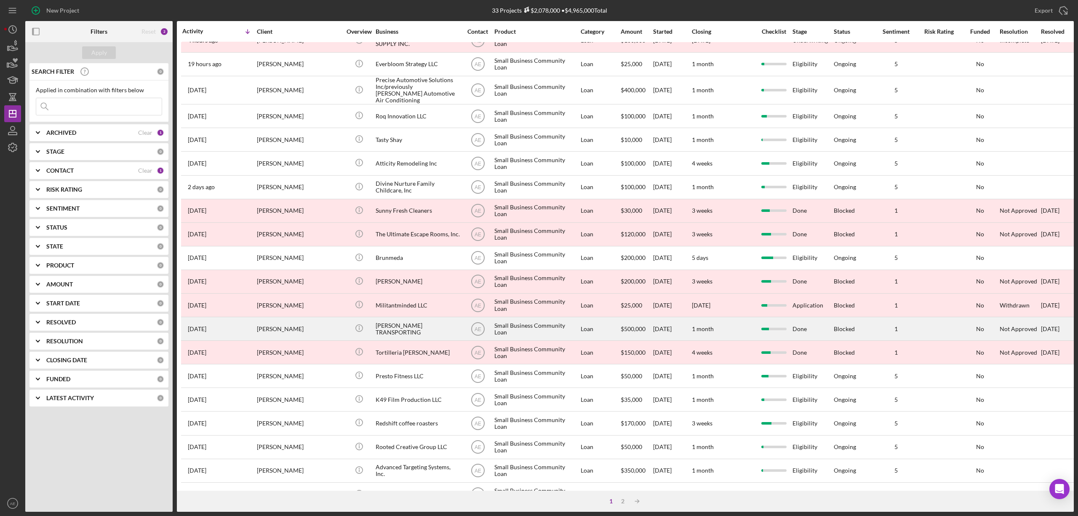
scroll to position [154, 0]
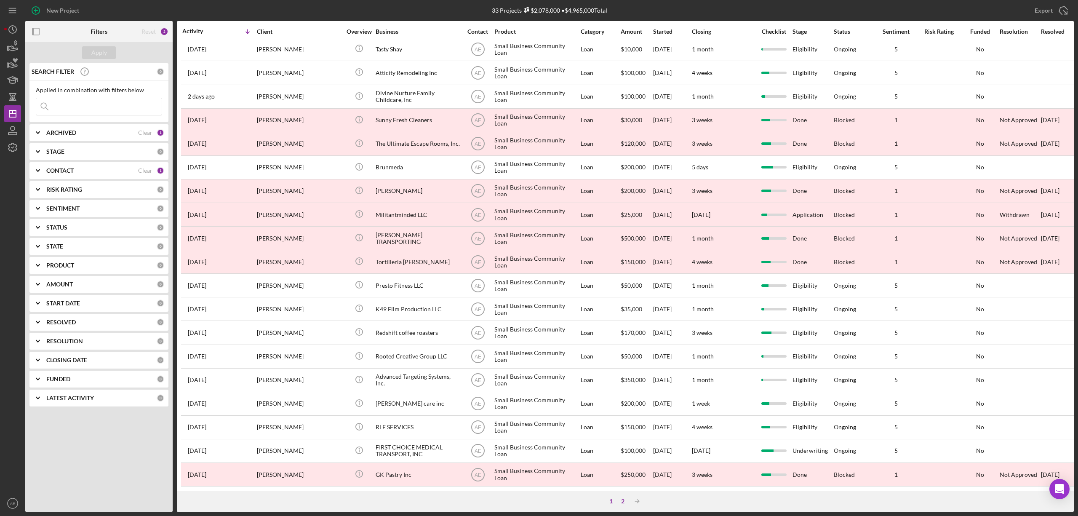
click at [622, 503] on div "2" at bounding box center [623, 501] width 12 height 7
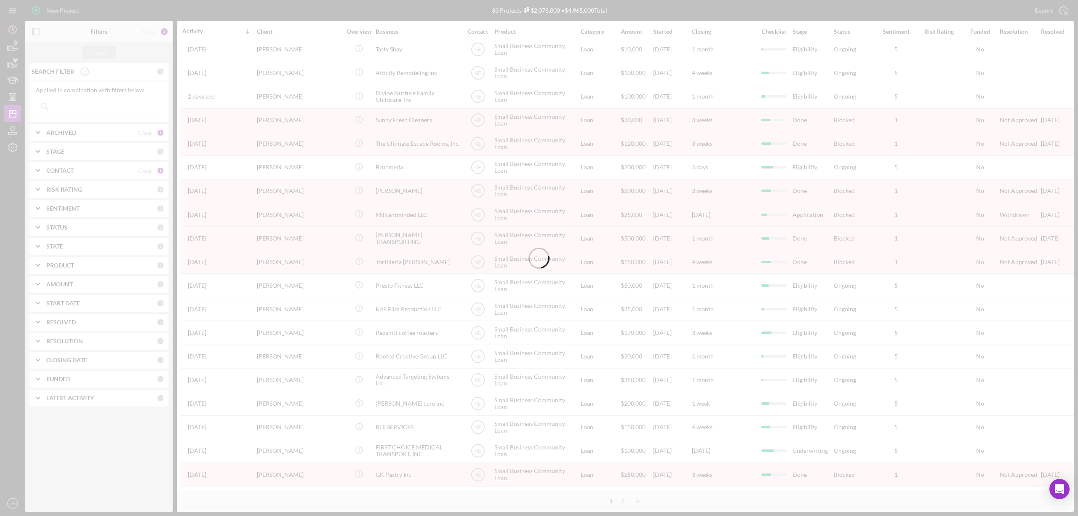
scroll to position [0, 0]
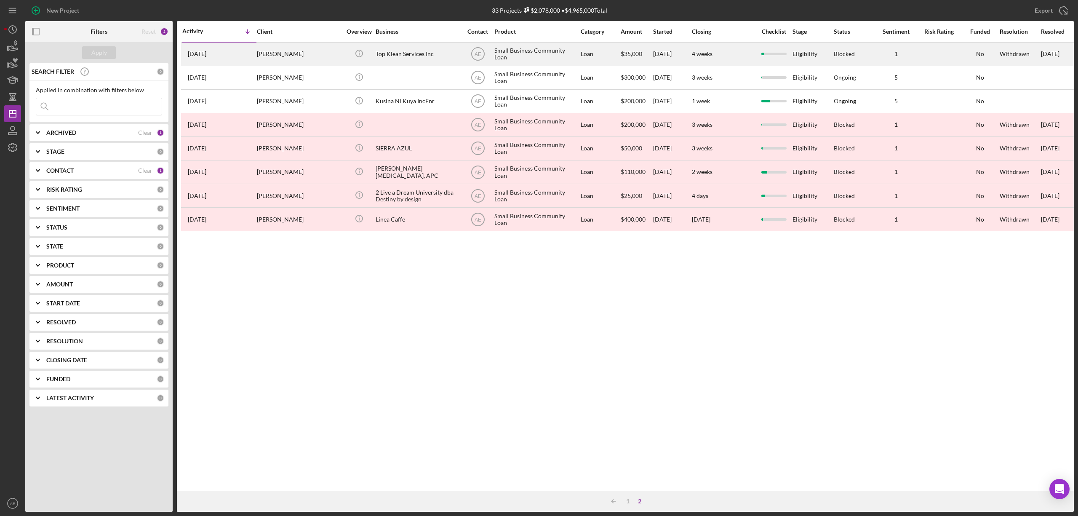
click at [380, 56] on div "Top Klean Services Inc" at bounding box center [418, 54] width 84 height 22
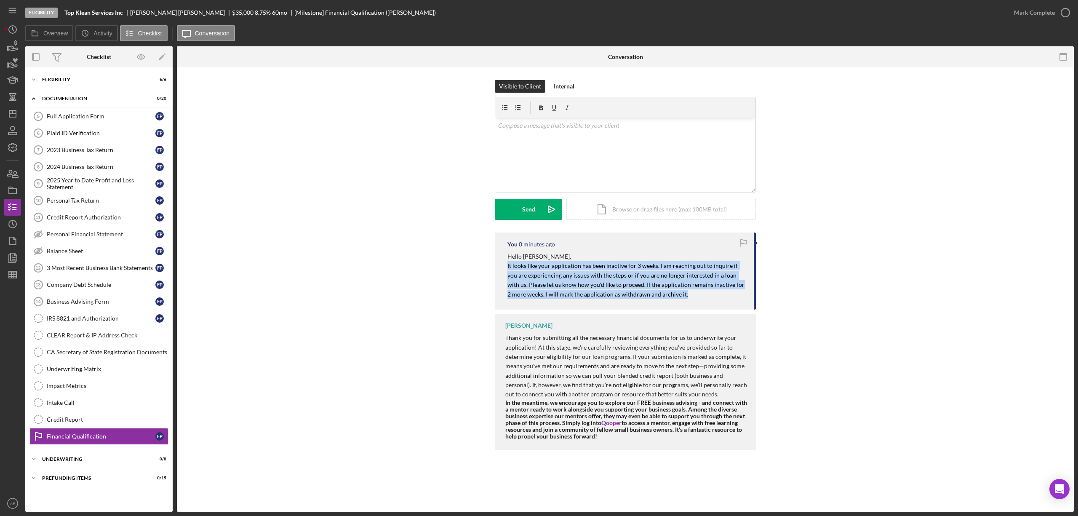
drag, startPoint x: 547, startPoint y: 276, endPoint x: 684, endPoint y: 296, distance: 138.7
click at [684, 296] on div "You 8 minutes ago Hello Fabiola, It looks like your application has been inacti…" at bounding box center [625, 270] width 261 height 77
copy mark "It looks like your application has been inactive for 3 weeks. I am reaching out…"
click at [17, 113] on icon "Icon/Dashboard" at bounding box center [12, 113] width 21 height 21
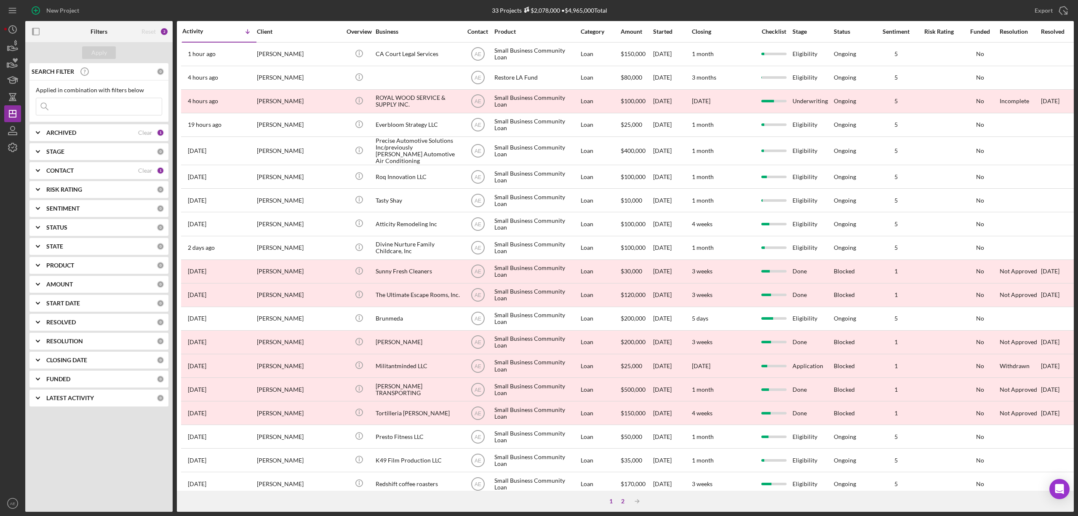
click at [623, 499] on div "2" at bounding box center [623, 501] width 12 height 7
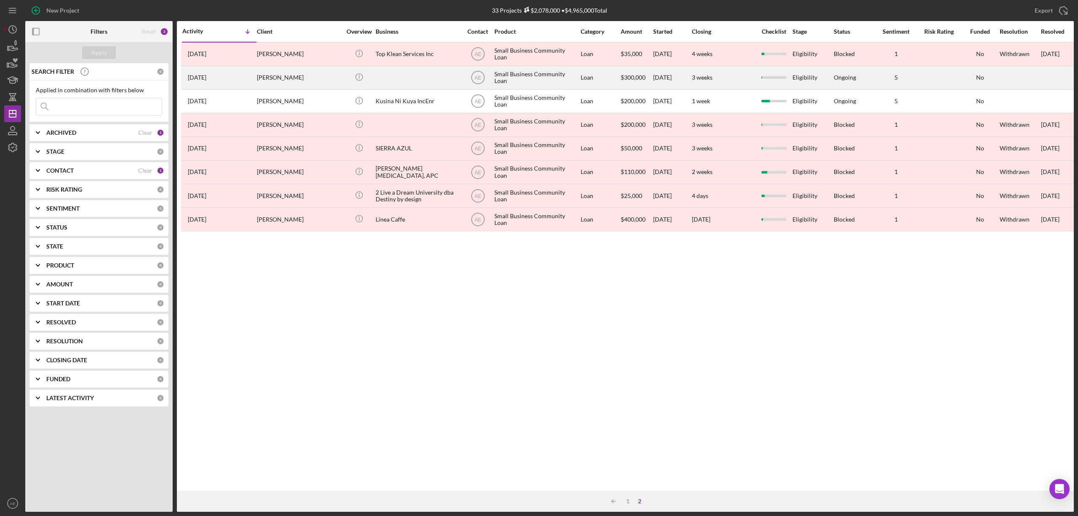
click at [303, 80] on div "[PERSON_NAME]" at bounding box center [299, 78] width 84 height 22
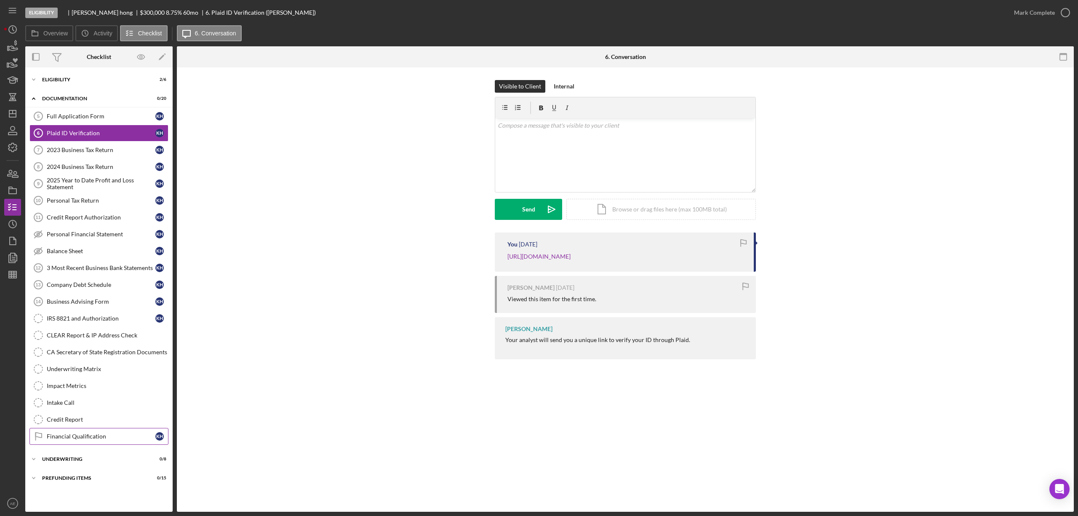
click at [122, 435] on link "Financial Qualification Financial Qualification k h" at bounding box center [98, 436] width 139 height 17
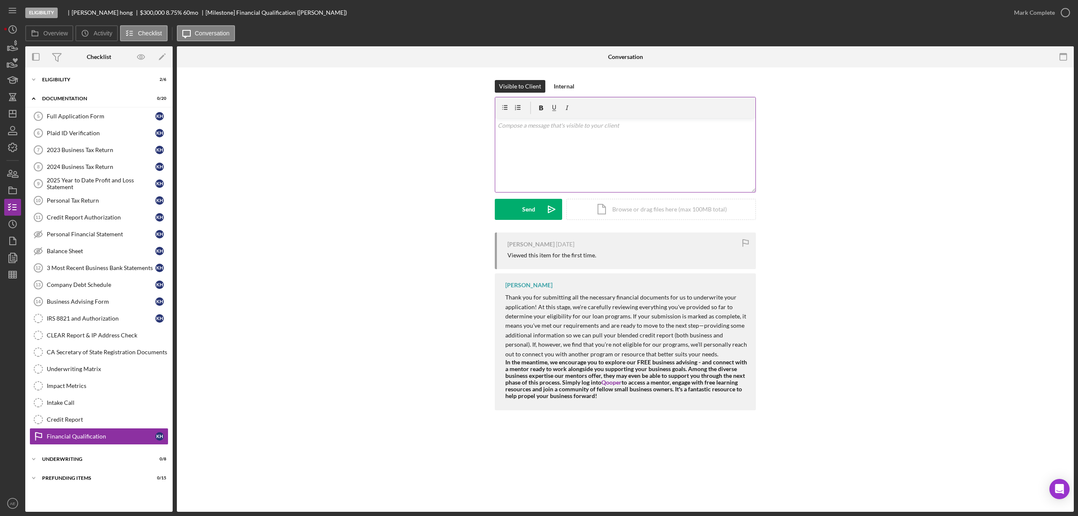
click at [529, 142] on div "v Color teal Color pink Remove color Add row above Add row below Add column bef…" at bounding box center [625, 155] width 260 height 74
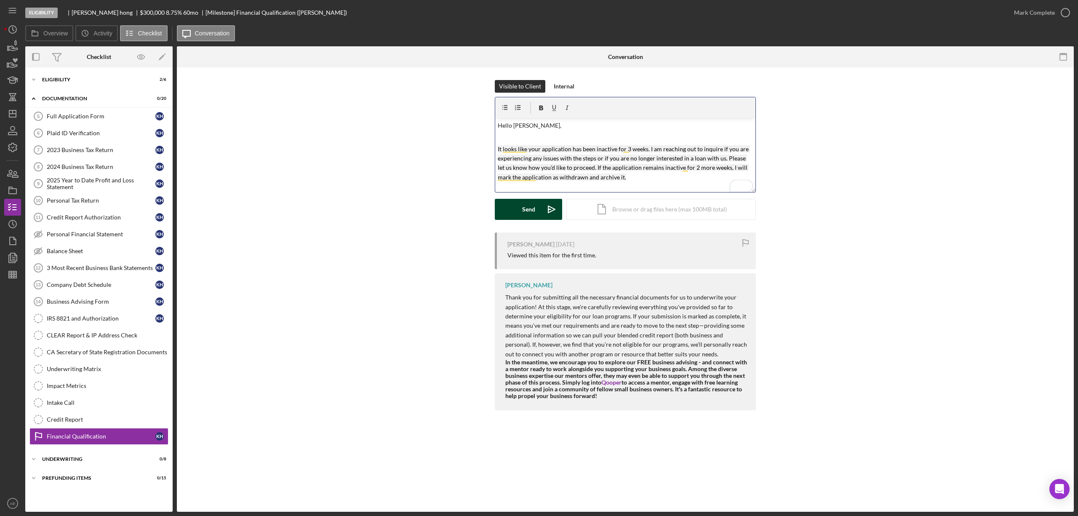
click at [525, 212] on div "Send" at bounding box center [528, 209] width 13 height 21
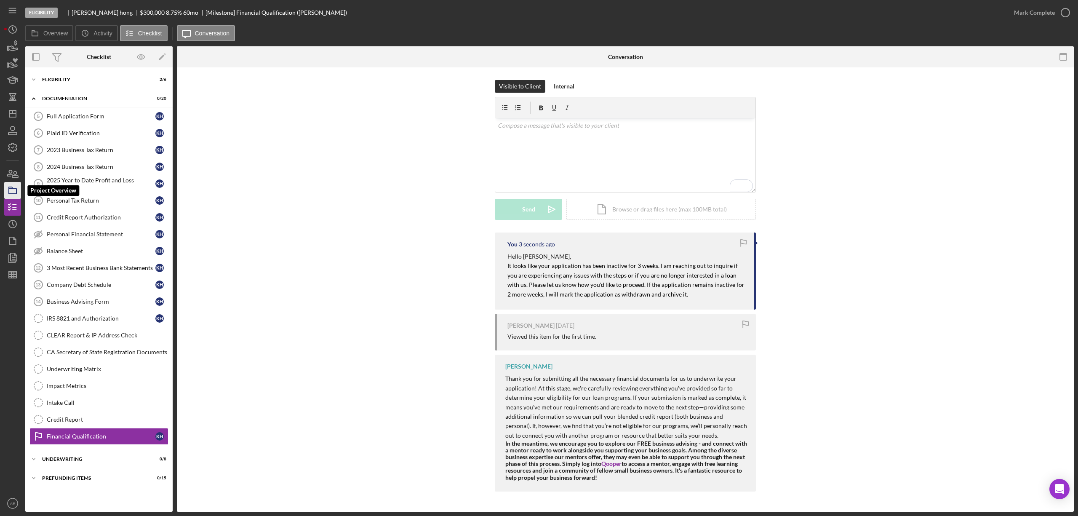
click at [12, 192] on icon "button" at bounding box center [12, 190] width 21 height 21
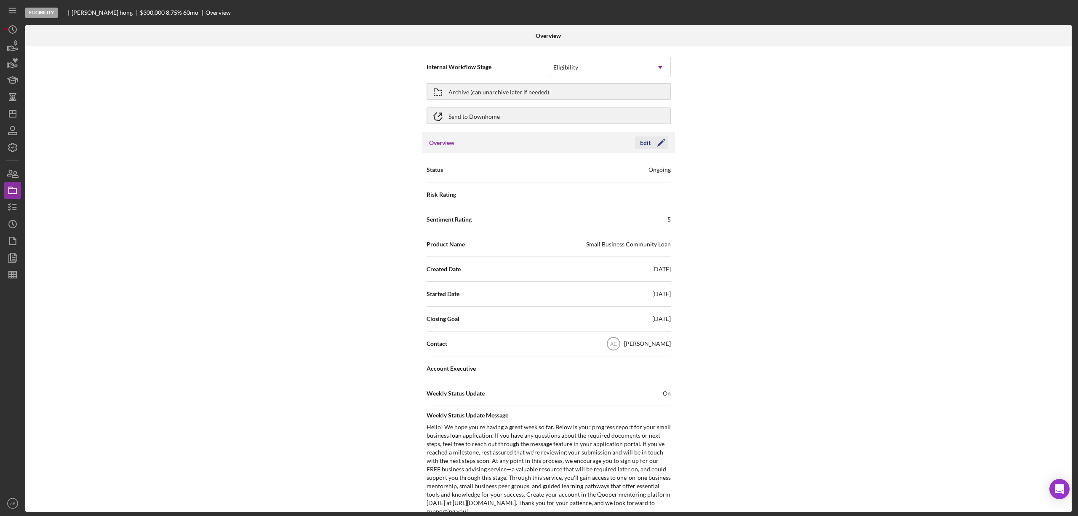
click at [650, 145] on icon "Icon/Edit" at bounding box center [660, 142] width 21 height 21
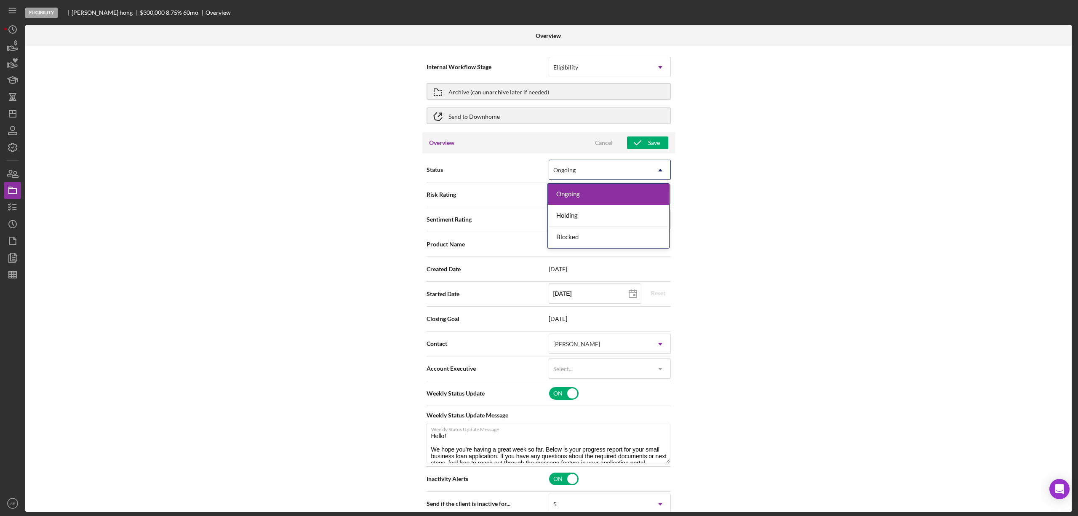
click at [590, 177] on div "Ongoing" at bounding box center [599, 169] width 101 height 19
click at [584, 243] on div "Blocked" at bounding box center [608, 237] width 121 height 21
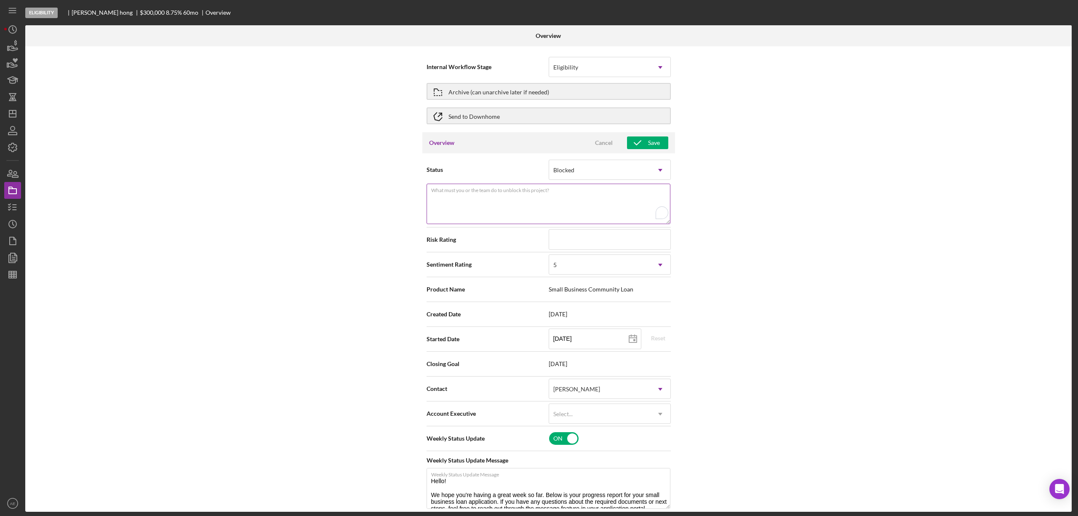
click at [515, 189] on div "What must you or the team do to unblock this project? Please explain why this p…" at bounding box center [549, 205] width 244 height 42
type textarea "Inactivity"
click at [563, 243] on input at bounding box center [610, 239] width 122 height 20
click at [572, 265] on div "5" at bounding box center [599, 264] width 101 height 19
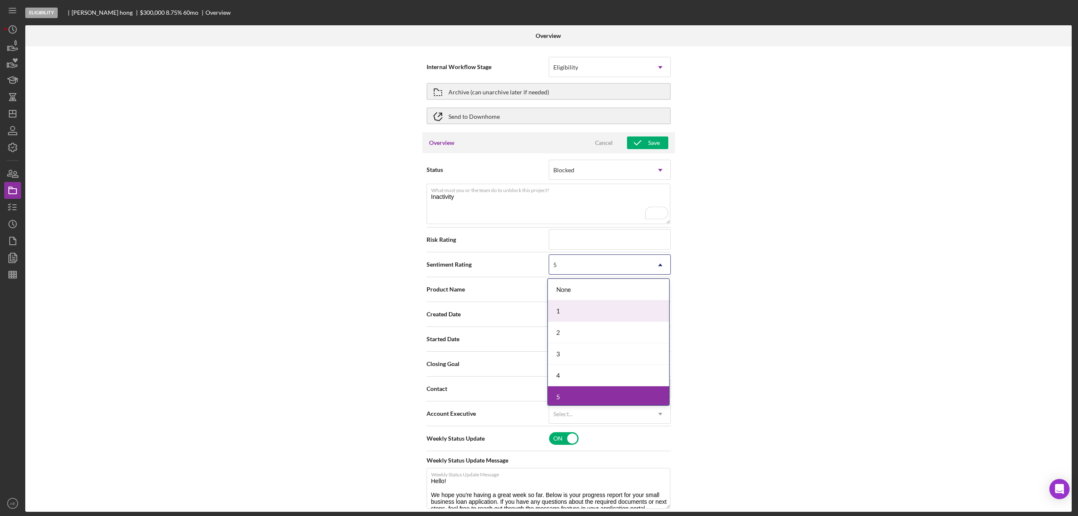
click at [563, 315] on div "1" at bounding box center [608, 310] width 121 height 21
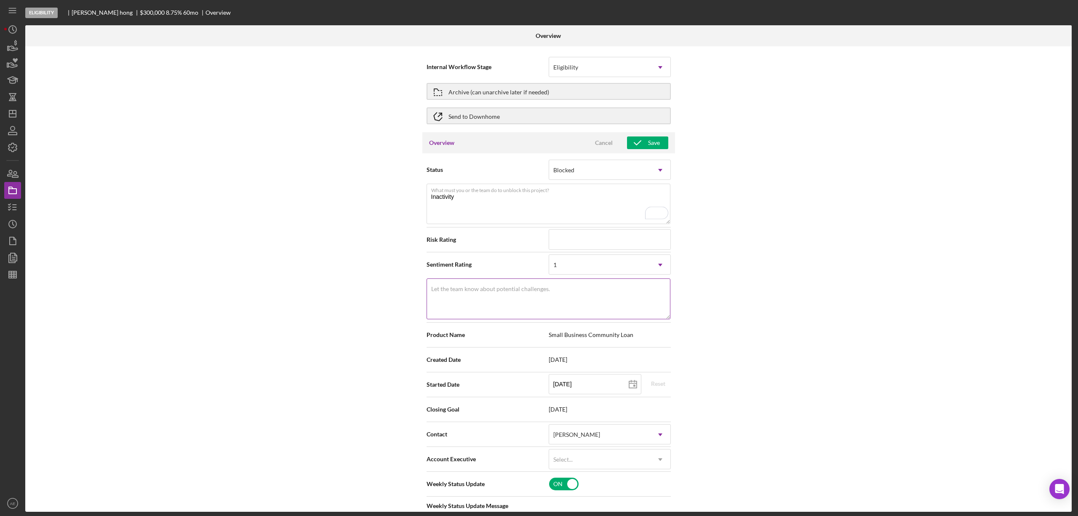
click at [548, 298] on textarea "Let the team know about potential challenges." at bounding box center [549, 298] width 244 height 40
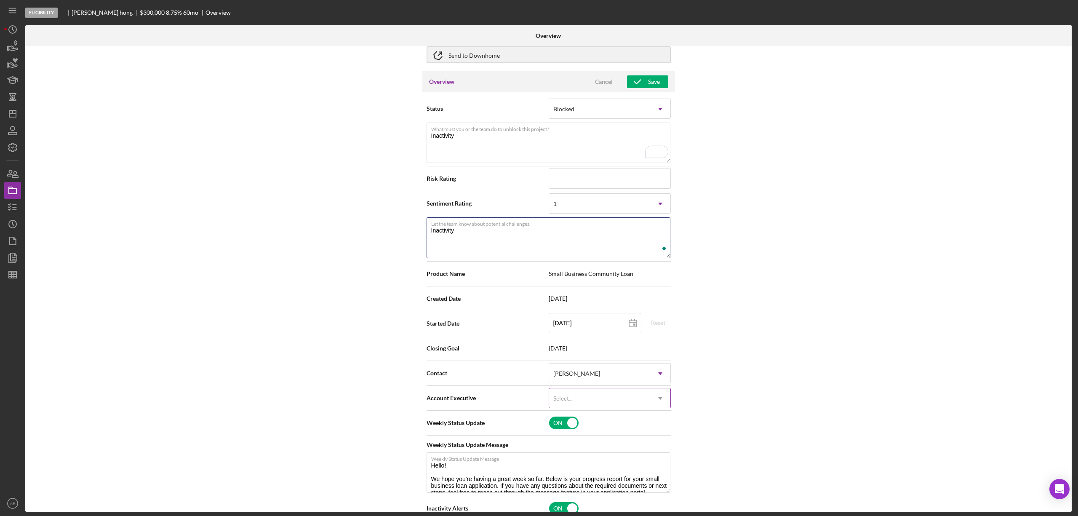
scroll to position [168, 0]
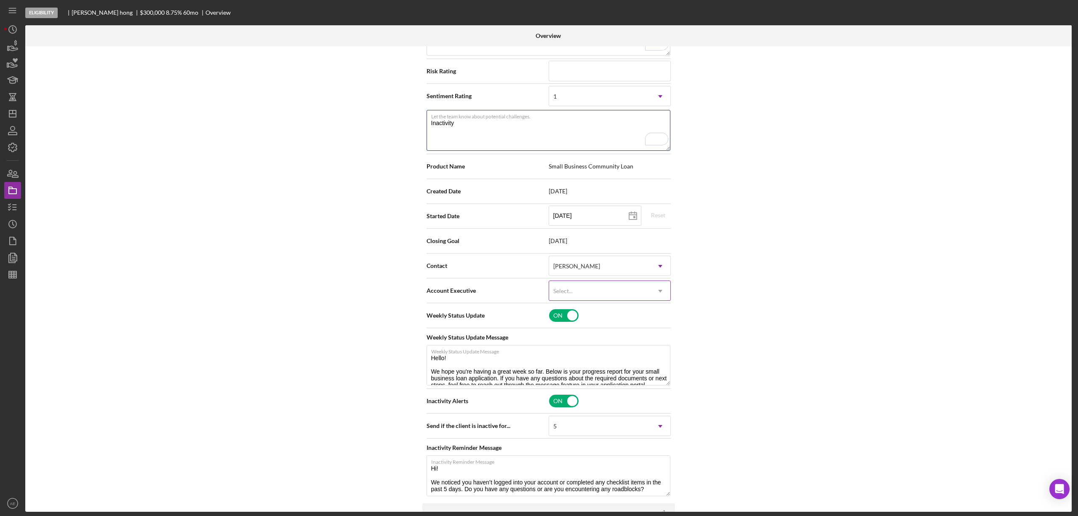
type textarea "Inactivity"
click at [571, 300] on div "Select..." at bounding box center [599, 290] width 101 height 19
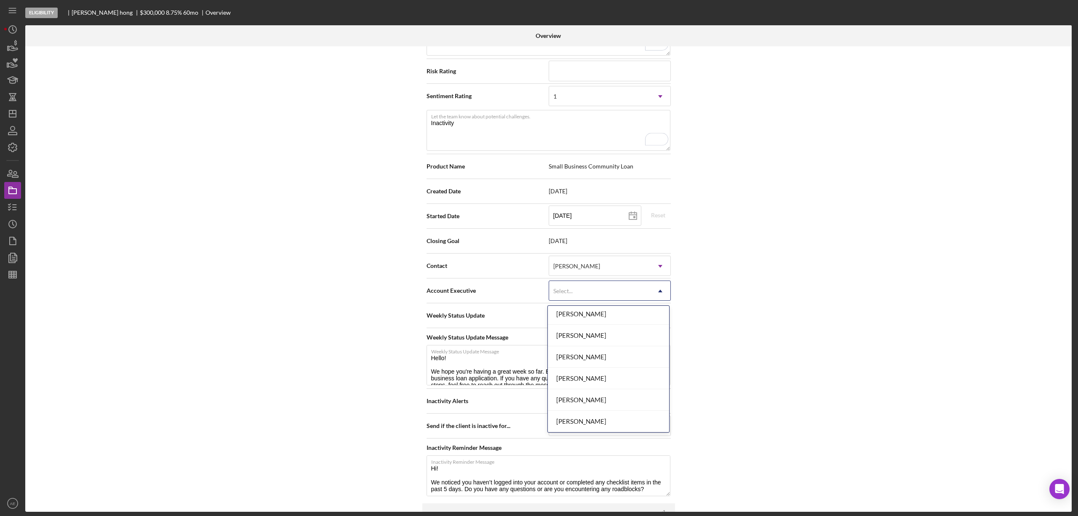
scroll to position [306, 0]
click at [607, 398] on div "[PERSON_NAME]" at bounding box center [608, 399] width 121 height 21
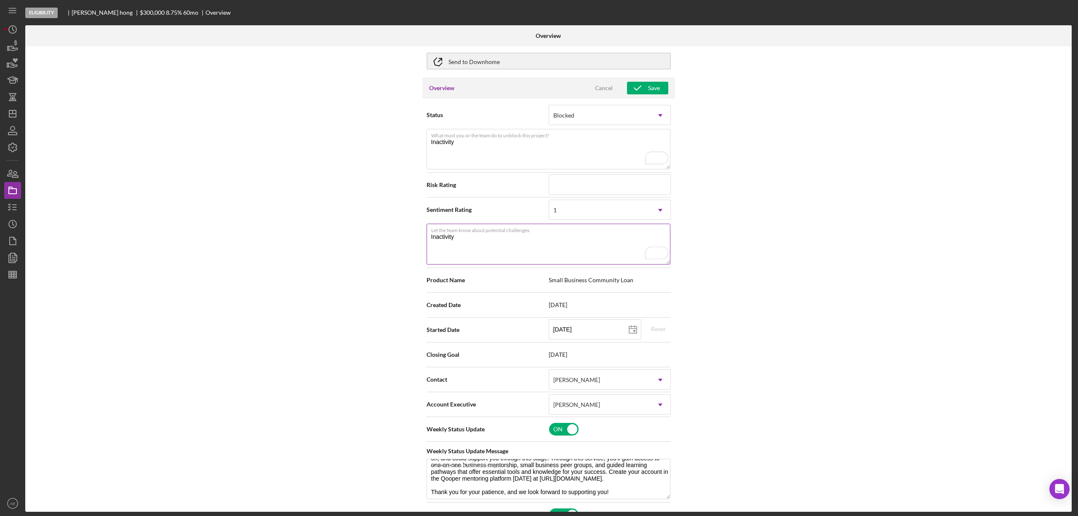
scroll to position [0, 0]
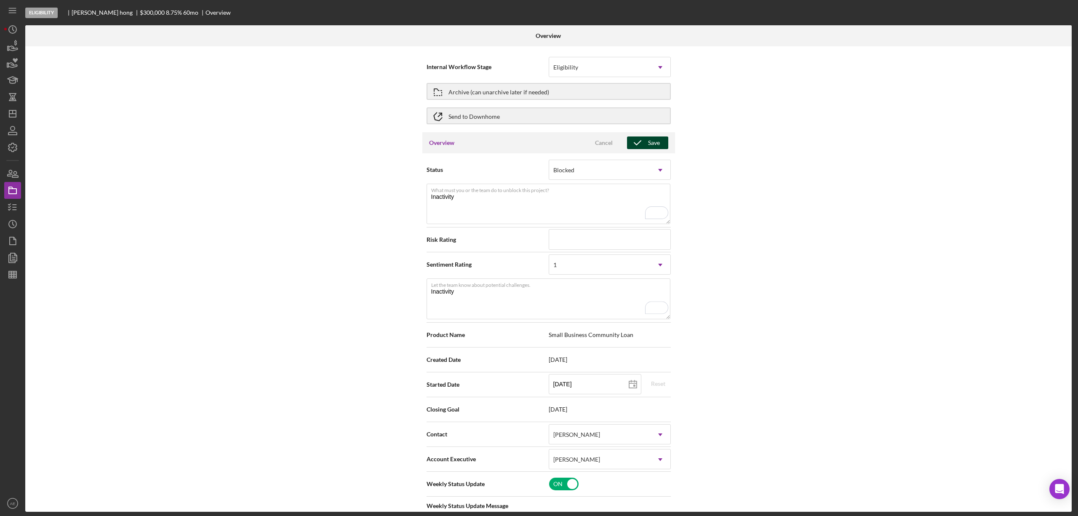
click at [651, 141] on div "Save" at bounding box center [654, 142] width 12 height 13
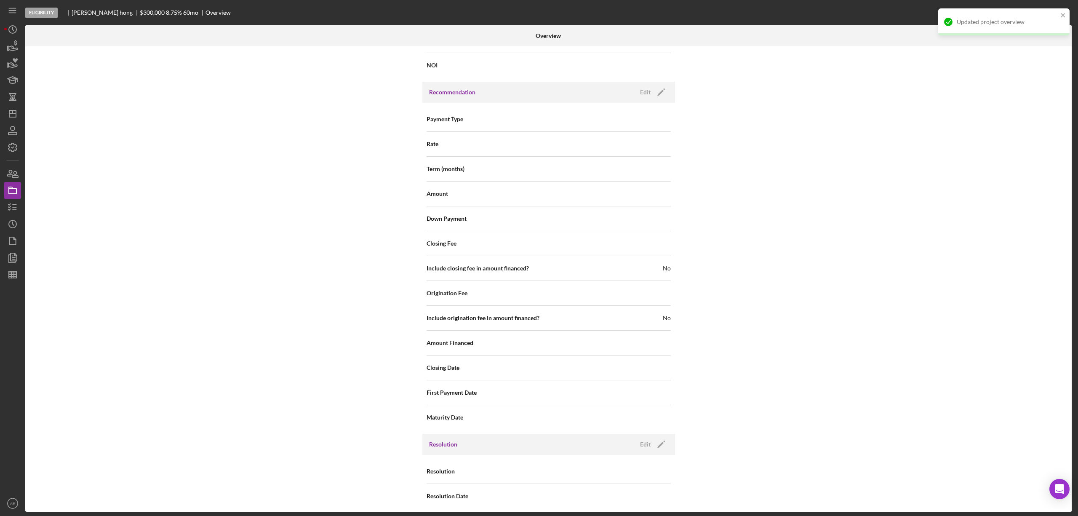
scroll to position [930, 0]
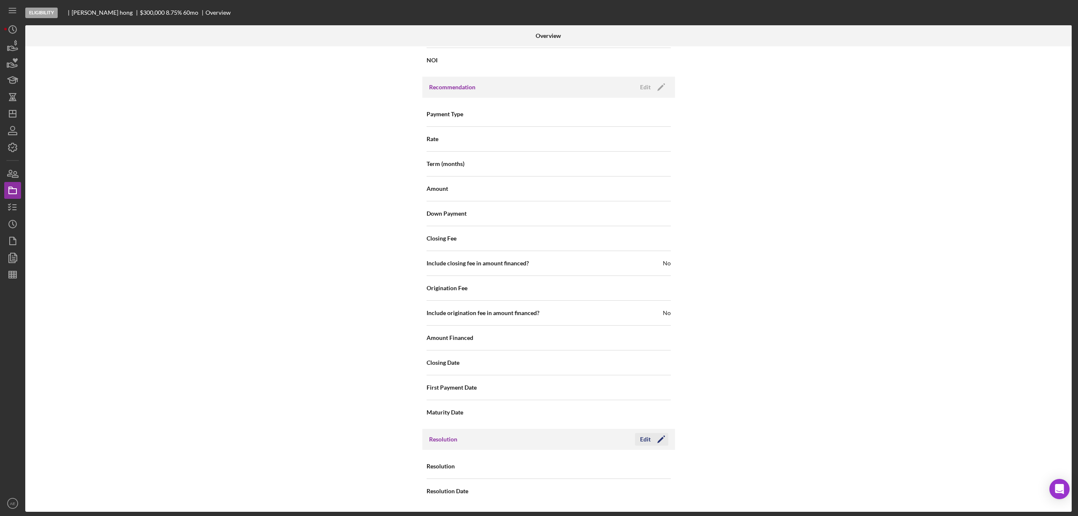
click at [651, 434] on icon "Icon/Edit" at bounding box center [660, 439] width 21 height 21
click at [602, 462] on div "Select..." at bounding box center [599, 466] width 101 height 19
click at [590, 444] on div "Withdrawn" at bounding box center [608, 441] width 121 height 21
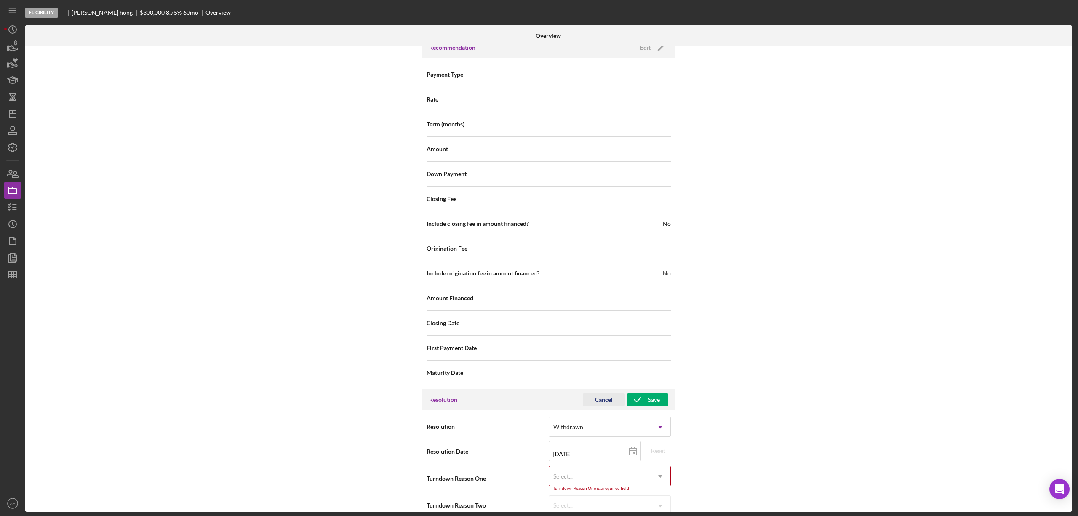
scroll to position [984, 0]
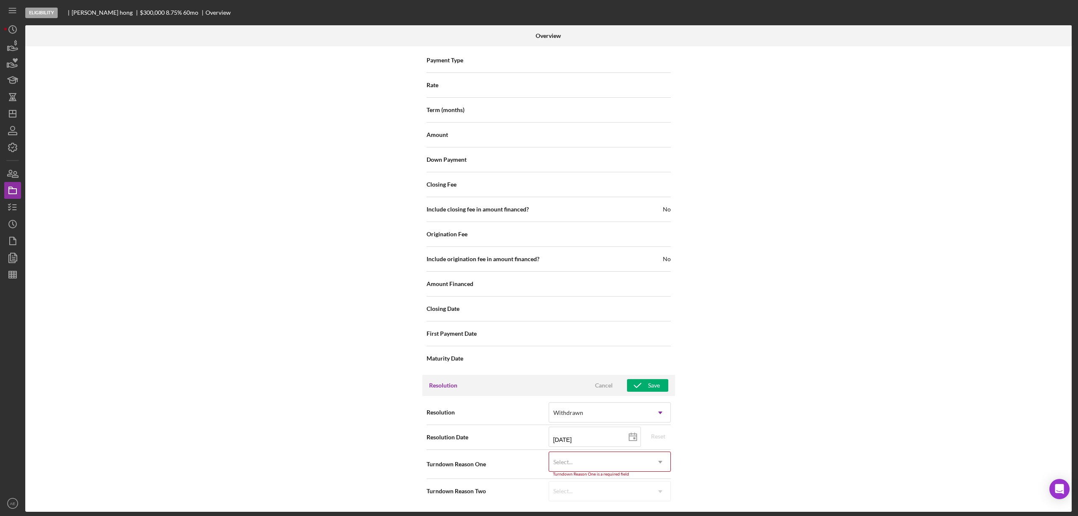
click at [593, 459] on div "Select..." at bounding box center [599, 461] width 101 height 19
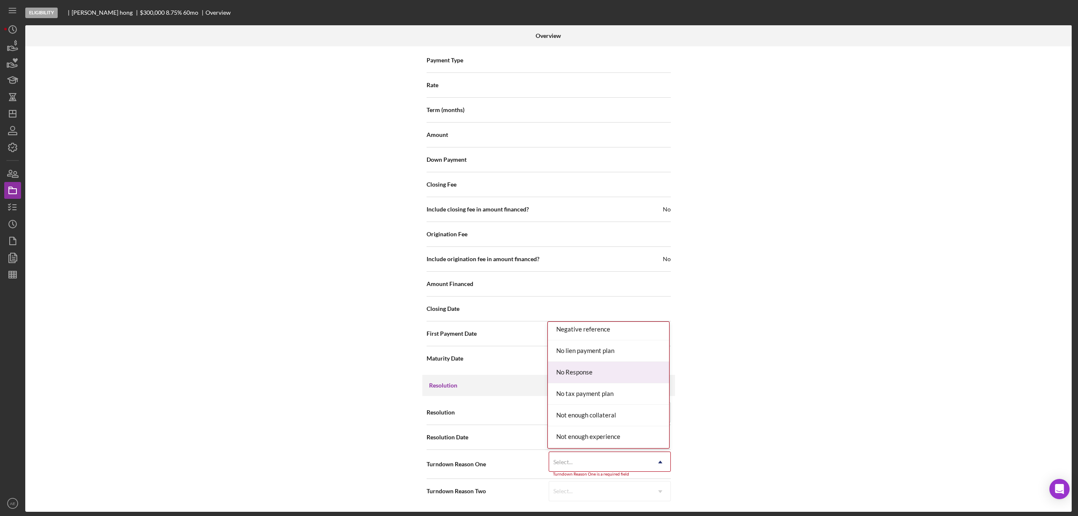
click at [596, 383] on div "No Response" at bounding box center [608, 372] width 121 height 21
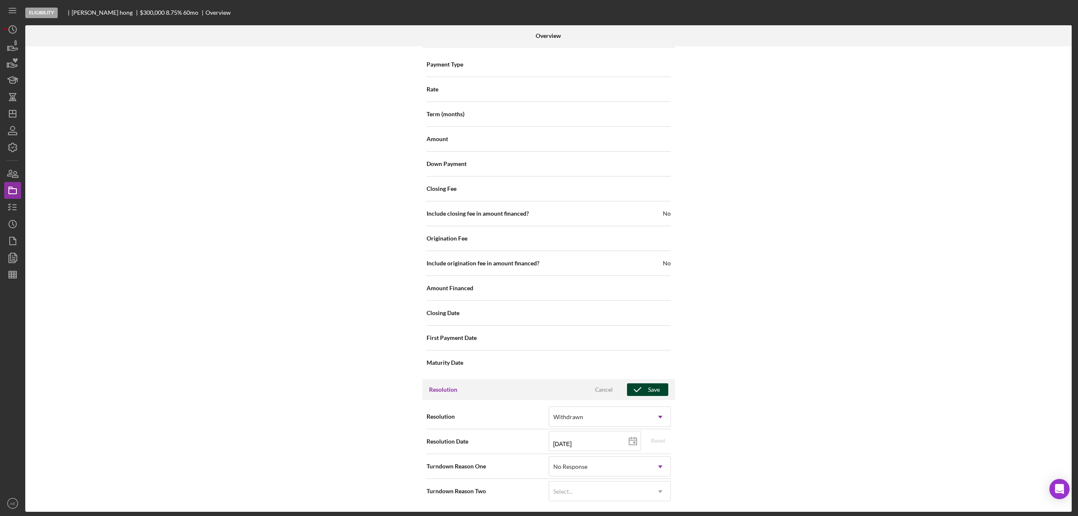
click at [644, 388] on icon "button" at bounding box center [637, 389] width 21 height 21
click at [7, 115] on icon "Icon/Dashboard" at bounding box center [12, 113] width 21 height 21
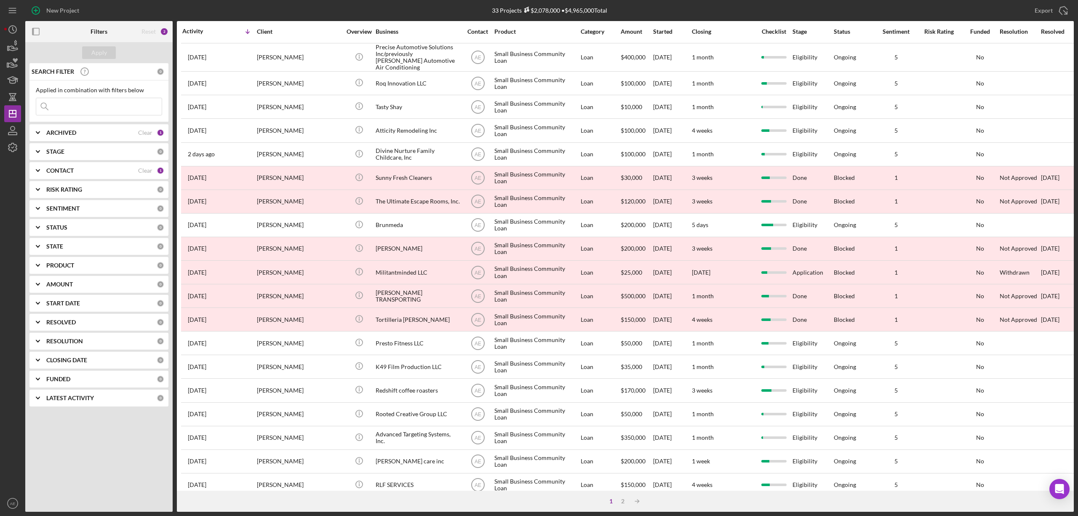
scroll to position [154, 0]
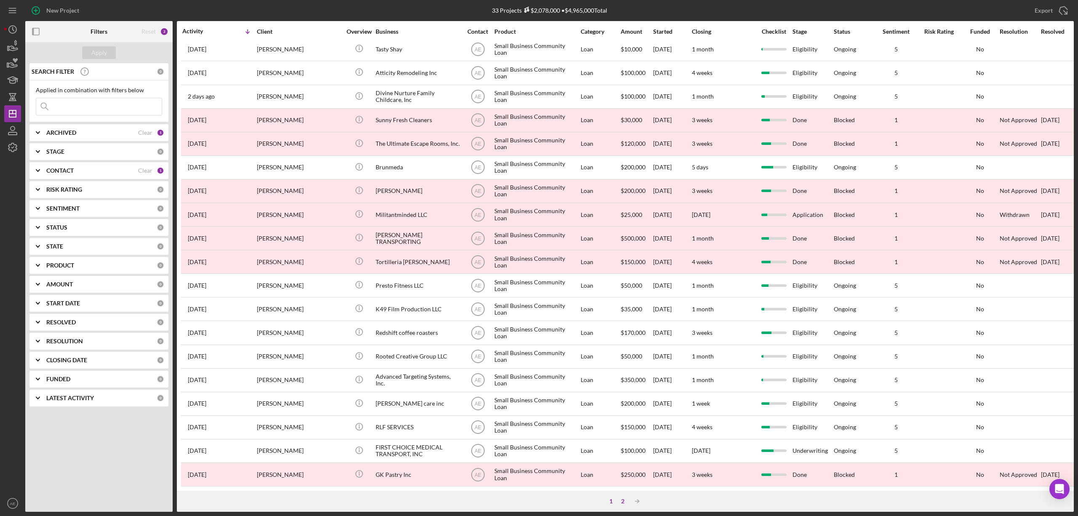
click at [620, 502] on div "2" at bounding box center [623, 501] width 12 height 7
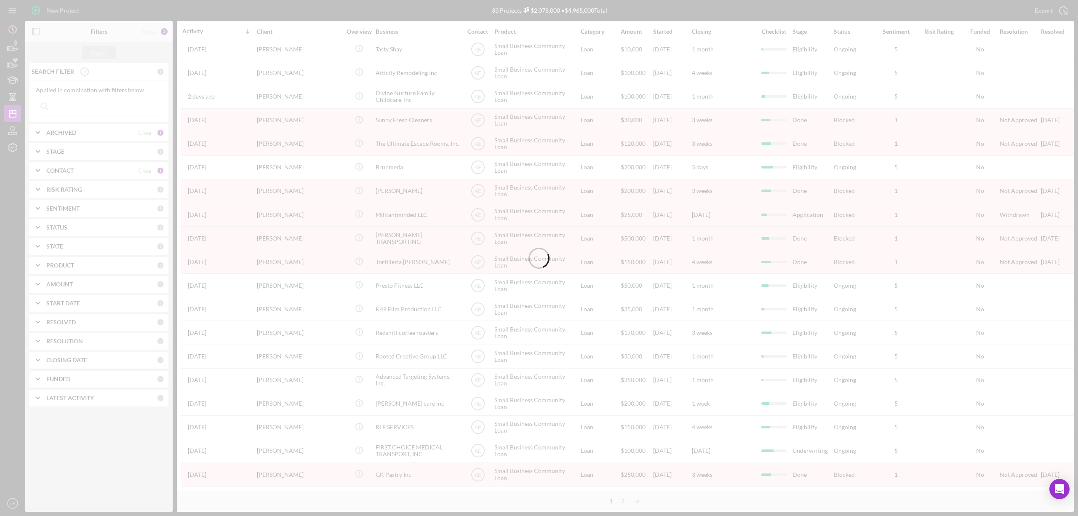
scroll to position [0, 0]
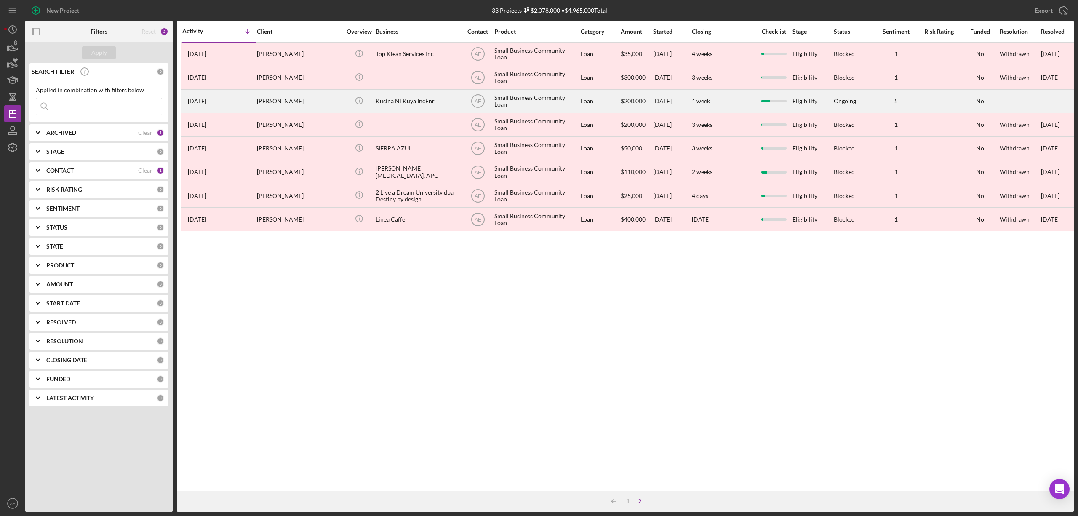
click at [382, 106] on div "Kusina Ni Kuya IncEnr" at bounding box center [418, 101] width 84 height 22
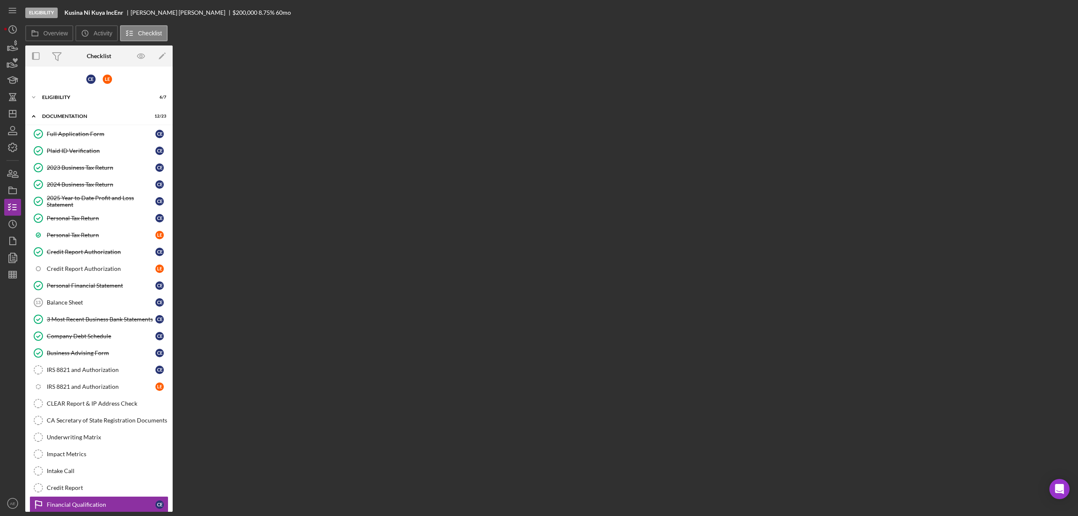
scroll to position [54, 0]
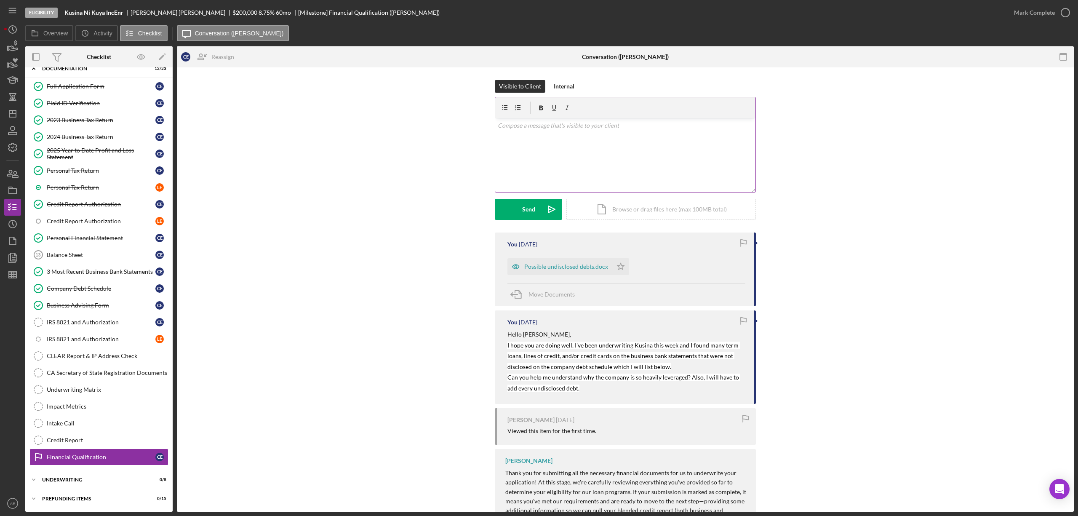
click at [583, 162] on div "v Color teal Color pink Remove color Add row above Add row below Add column bef…" at bounding box center [625, 155] width 260 height 74
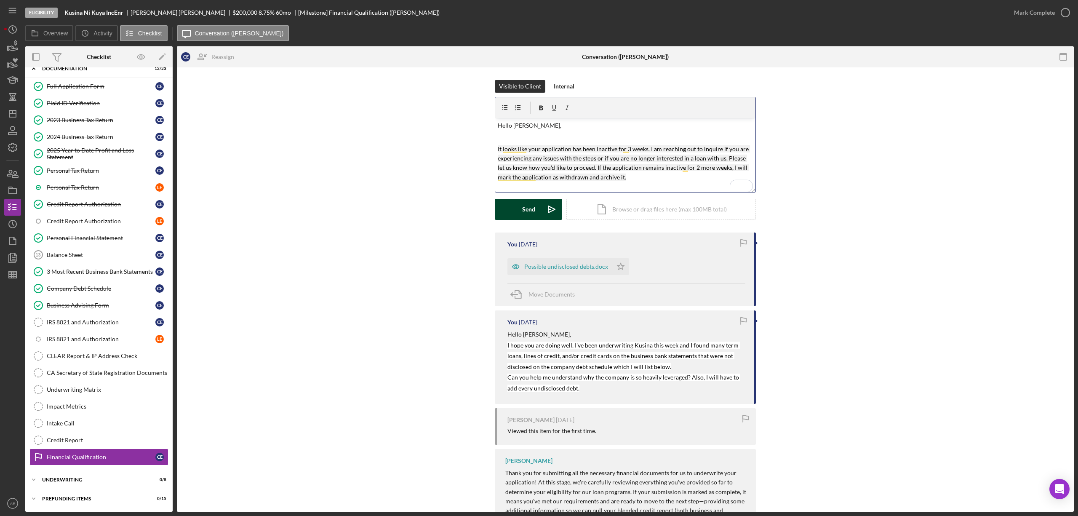
click at [524, 210] on div "Send" at bounding box center [528, 209] width 13 height 21
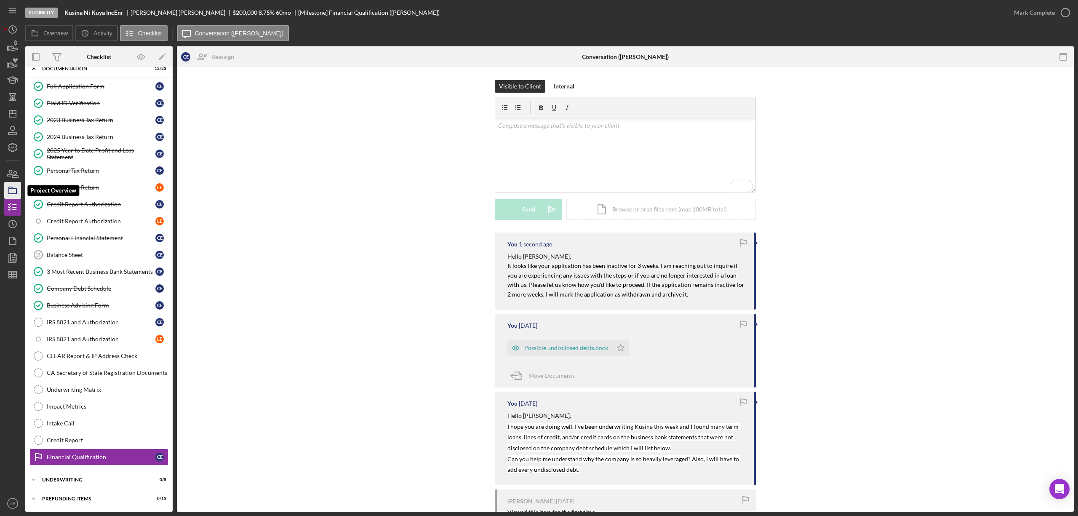
click at [16, 188] on icon "button" at bounding box center [12, 190] width 21 height 21
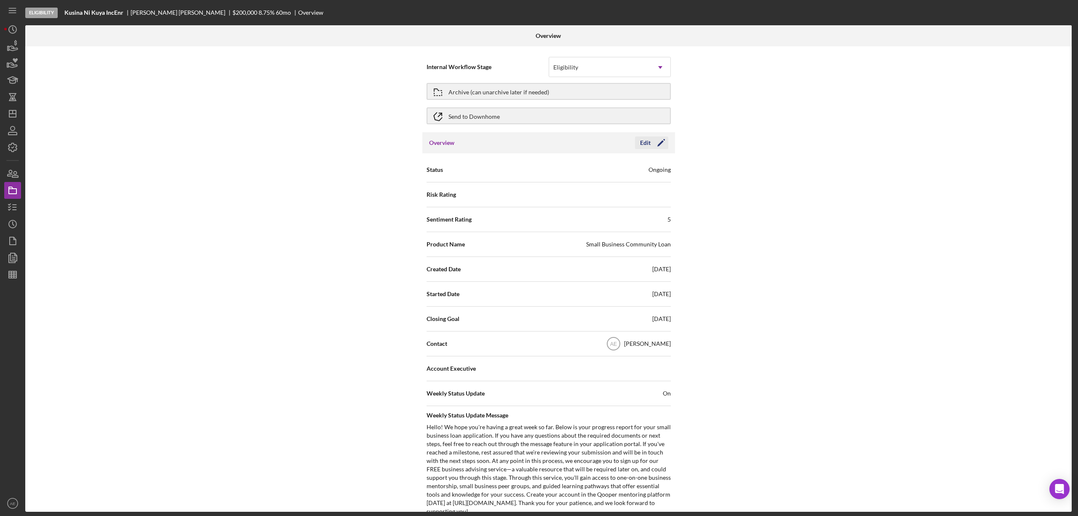
click at [653, 146] on icon "Icon/Edit" at bounding box center [660, 142] width 21 height 21
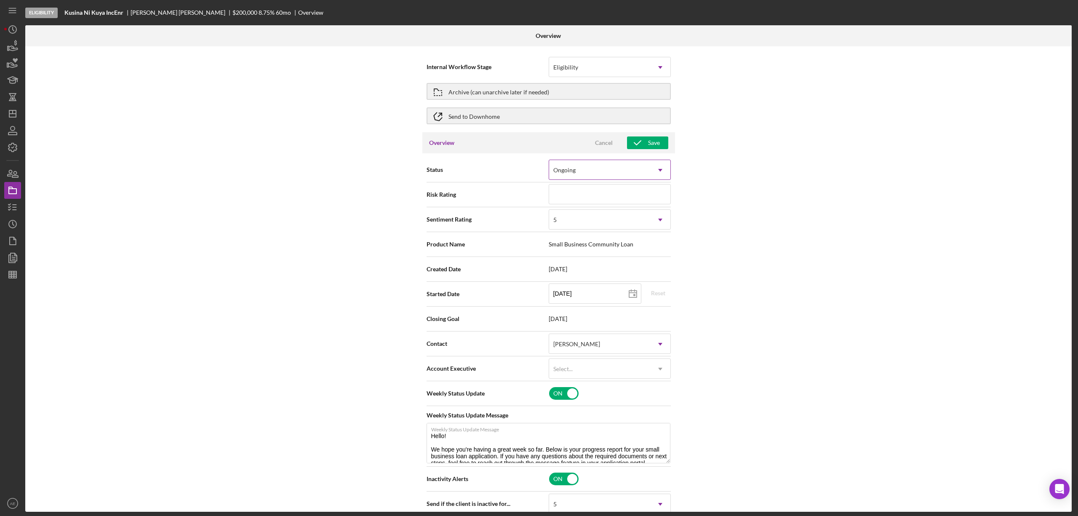
click at [572, 177] on div "Ongoing" at bounding box center [599, 169] width 101 height 19
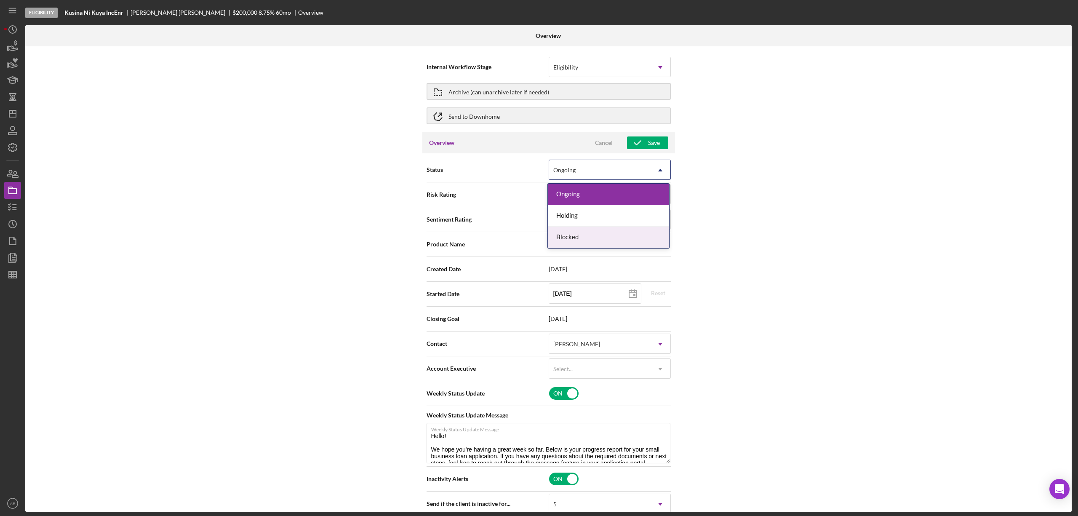
click at [587, 236] on div "Blocked" at bounding box center [608, 237] width 121 height 21
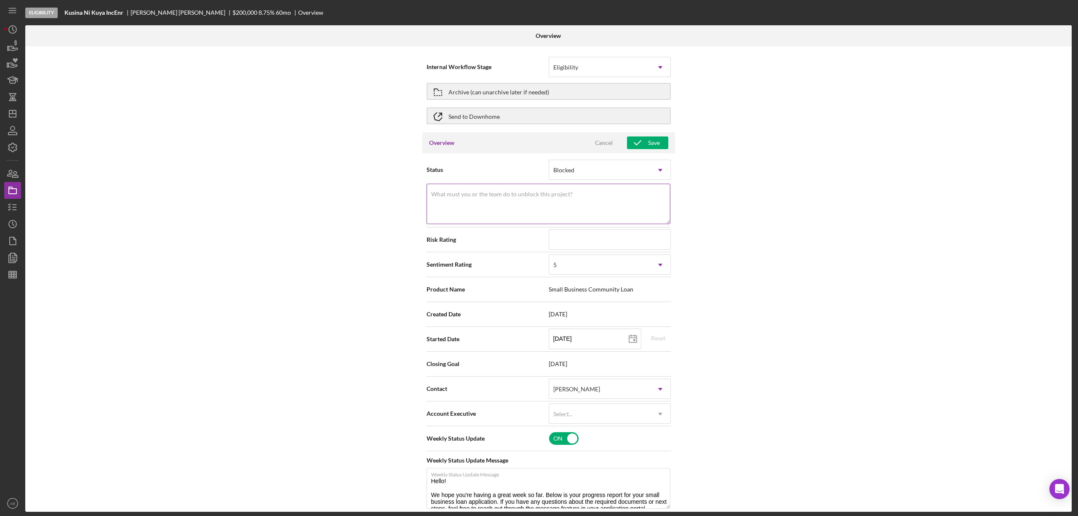
click at [563, 213] on textarea "What must you or the team do to unblock this project?" at bounding box center [549, 204] width 244 height 40
type textarea "Inactivity"
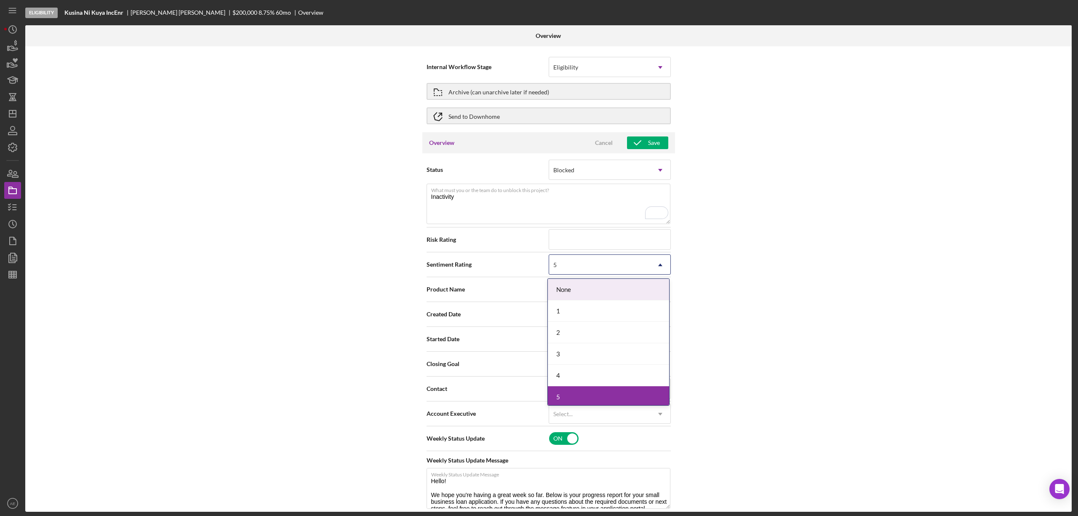
click at [561, 267] on div "5" at bounding box center [599, 264] width 101 height 19
click at [572, 307] on div "1" at bounding box center [608, 310] width 121 height 21
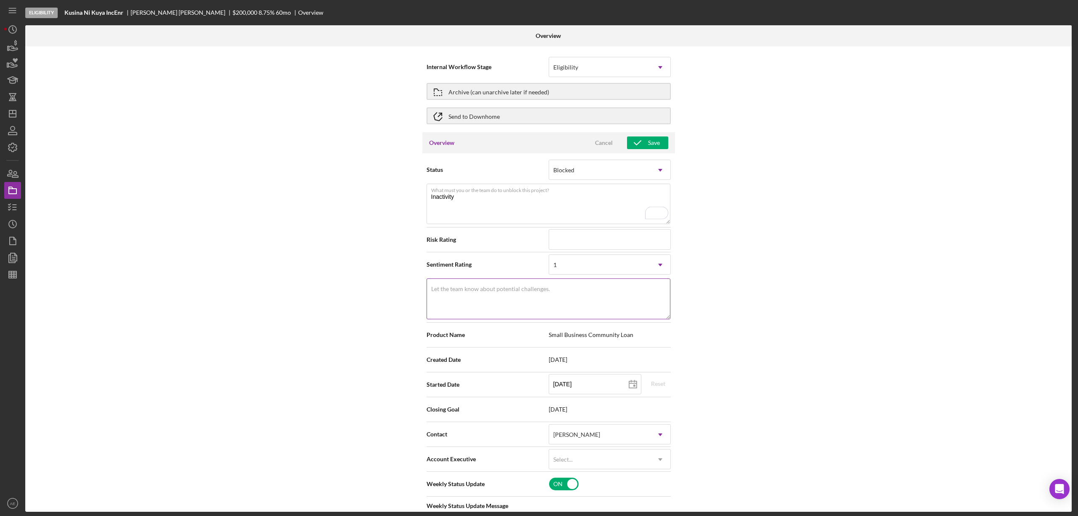
click at [564, 299] on textarea "Let the team know about potential challenges." at bounding box center [549, 298] width 244 height 40
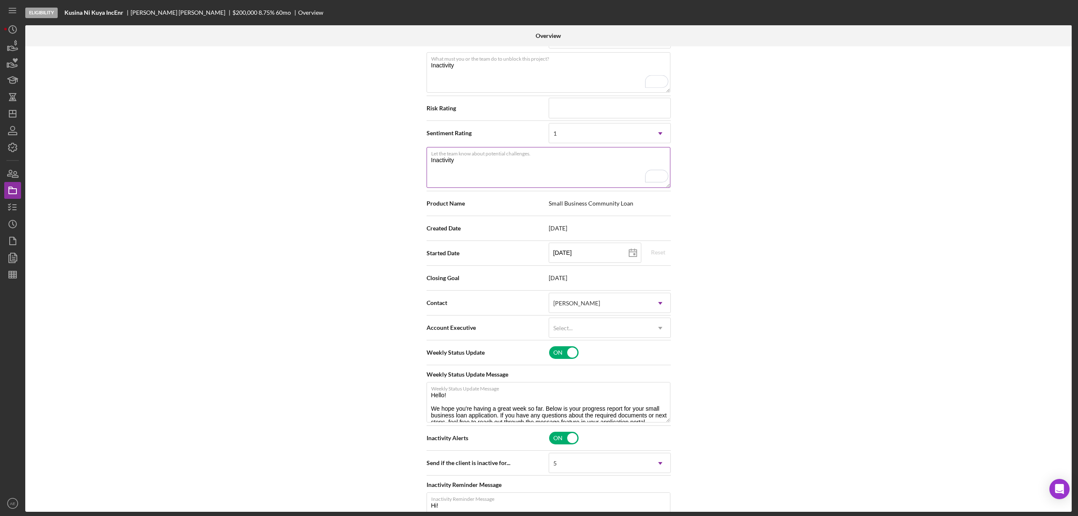
scroll to position [168, 0]
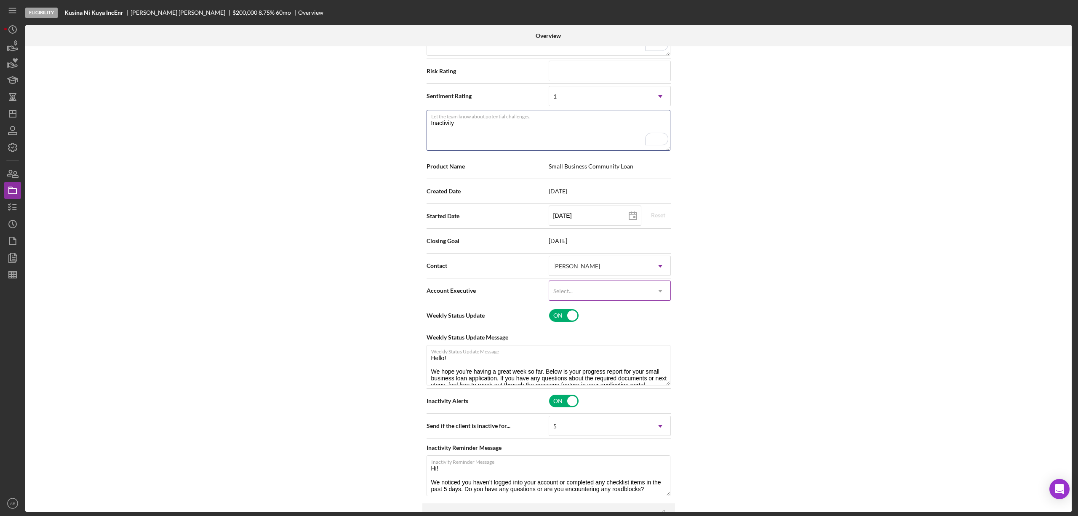
type textarea "Inactivity"
click at [566, 293] on div "Select..." at bounding box center [562, 291] width 19 height 7
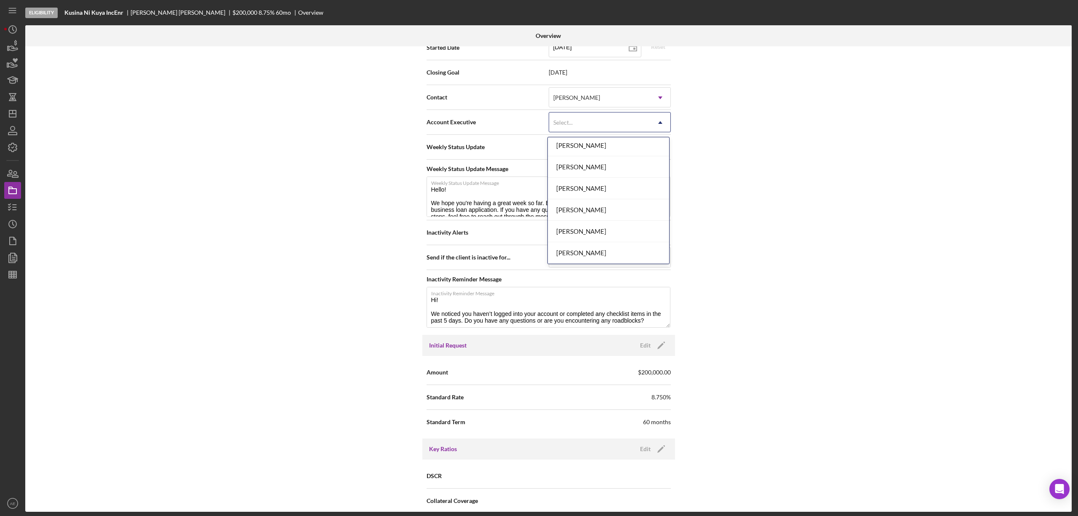
scroll to position [306, 0]
click at [593, 228] on div "[PERSON_NAME]" at bounding box center [608, 231] width 121 height 21
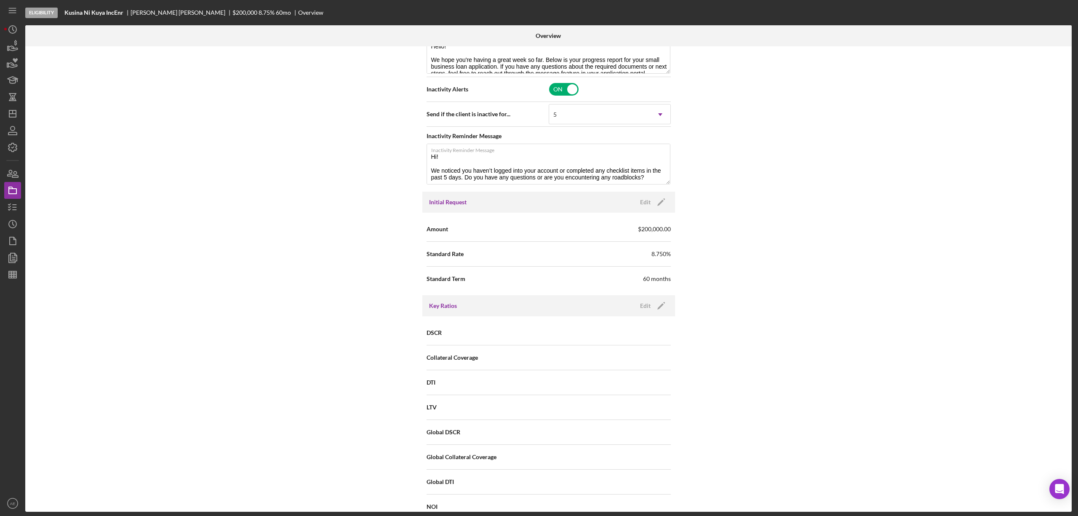
scroll to position [203, 0]
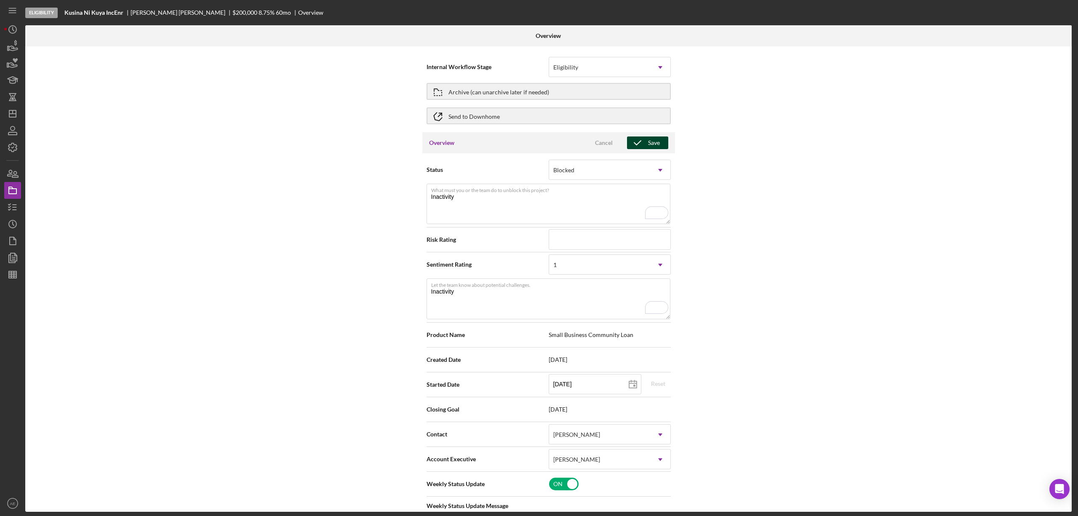
click at [636, 149] on icon "button" at bounding box center [637, 142] width 21 height 21
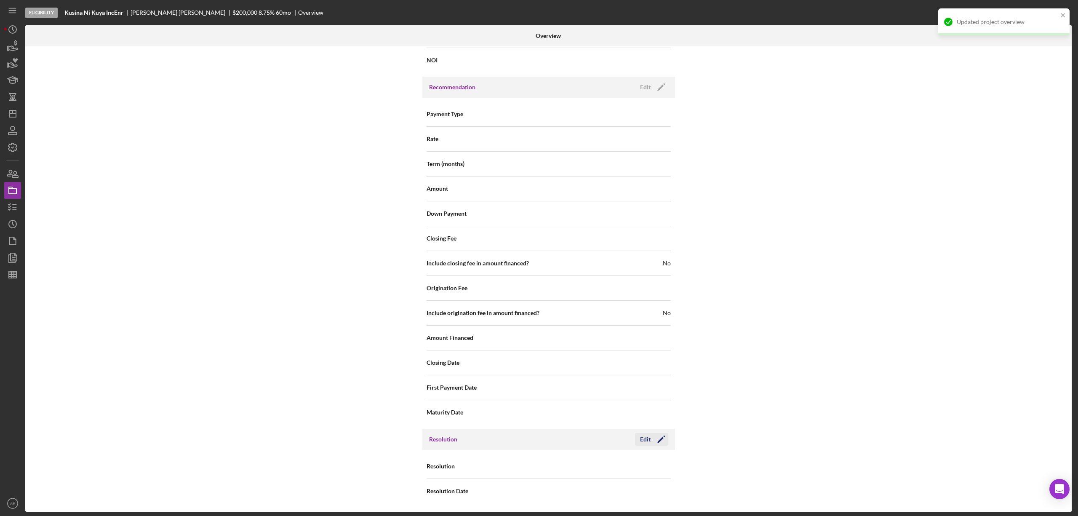
click at [645, 439] on div "Edit" at bounding box center [645, 439] width 11 height 13
click at [605, 461] on div "Select..." at bounding box center [599, 466] width 101 height 19
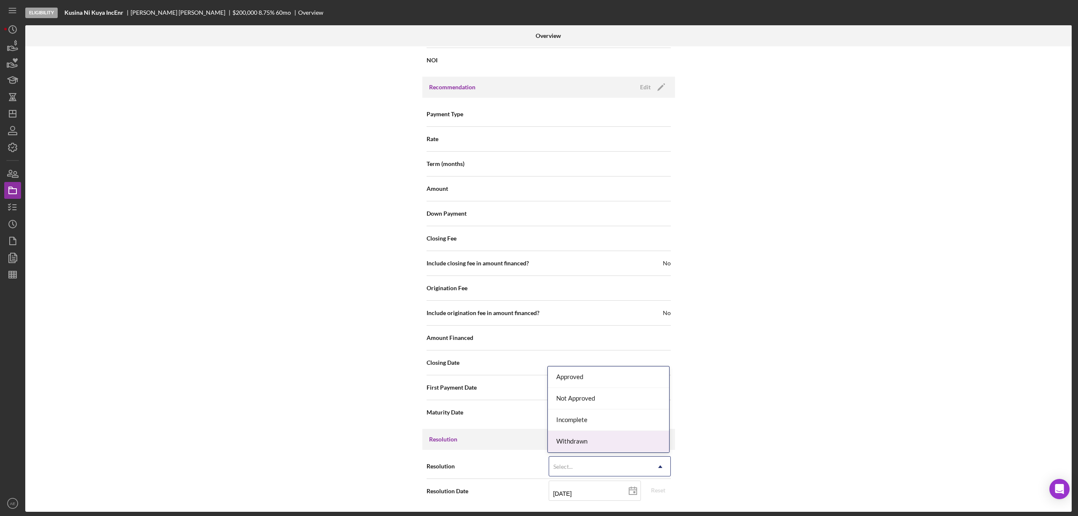
click at [578, 436] on div "Withdrawn" at bounding box center [608, 441] width 121 height 21
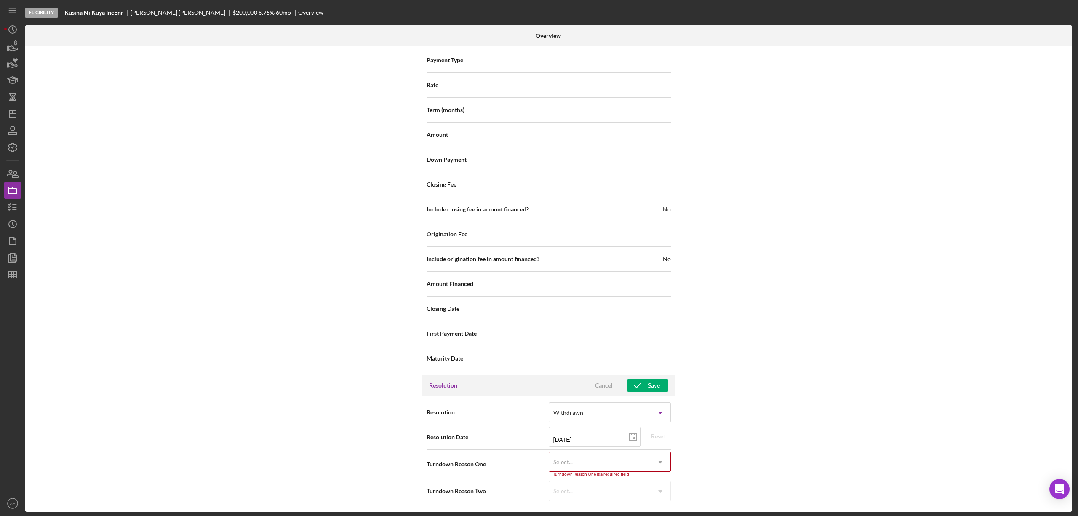
click at [595, 469] on div "Select..." at bounding box center [599, 461] width 101 height 19
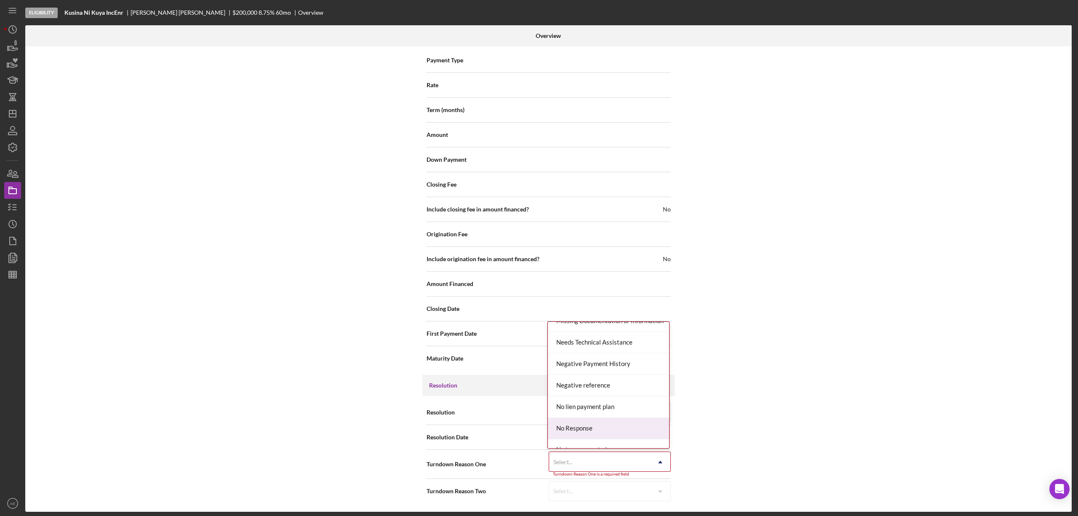
click at [593, 432] on div "No Response" at bounding box center [608, 428] width 121 height 21
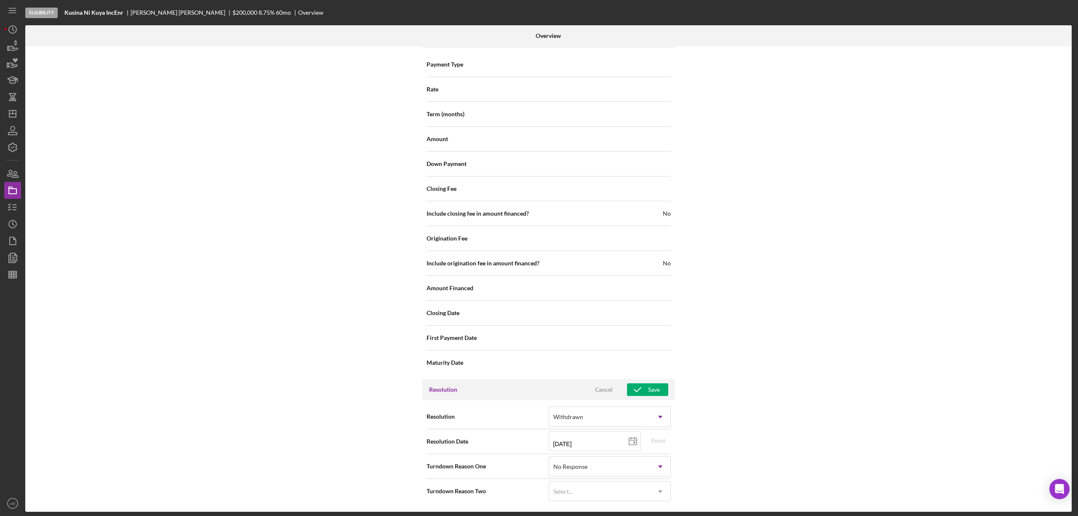
click at [636, 382] on div "Resolution Cancel Save" at bounding box center [548, 389] width 253 height 21
click at [657, 386] on div "Save" at bounding box center [654, 389] width 12 height 13
click at [17, 113] on icon "Icon/Dashboard" at bounding box center [12, 113] width 21 height 21
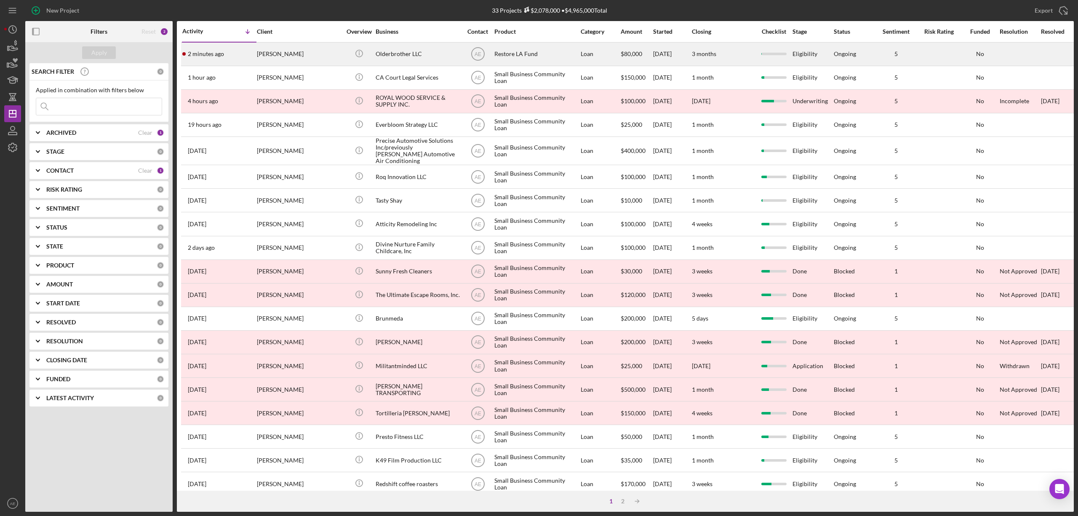
click at [307, 49] on div "[PERSON_NAME]" at bounding box center [299, 54] width 84 height 22
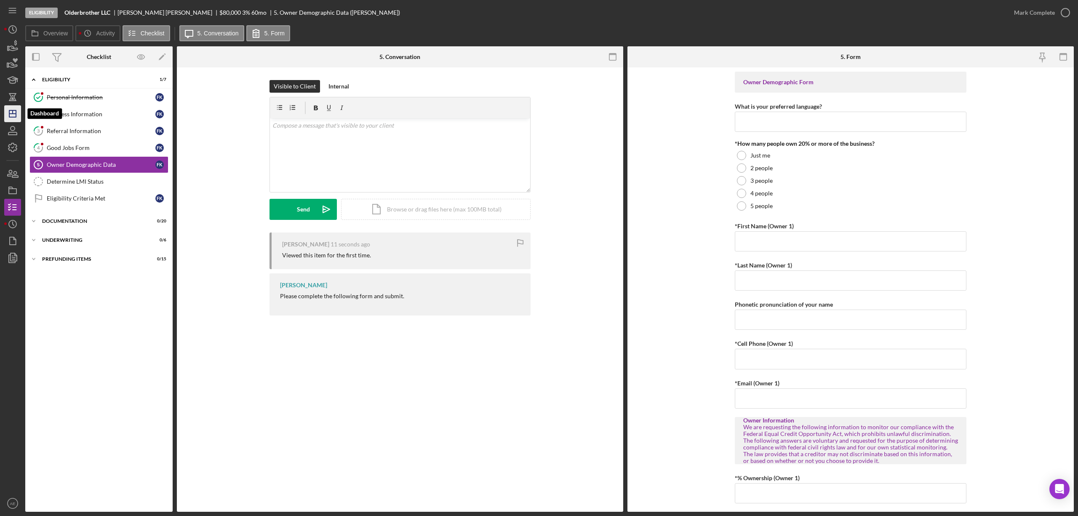
click at [13, 112] on line "button" at bounding box center [13, 111] width 0 height 3
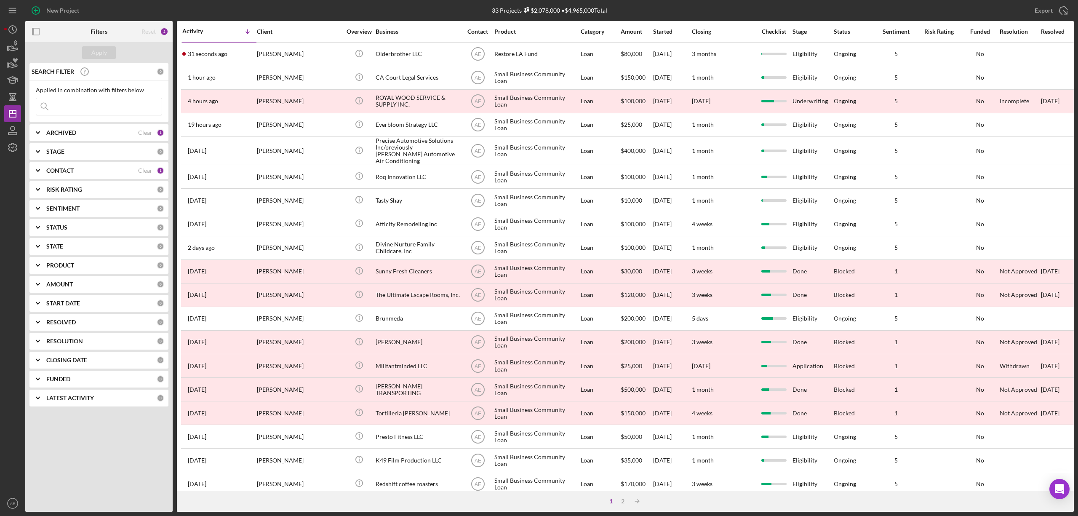
scroll to position [154, 0]
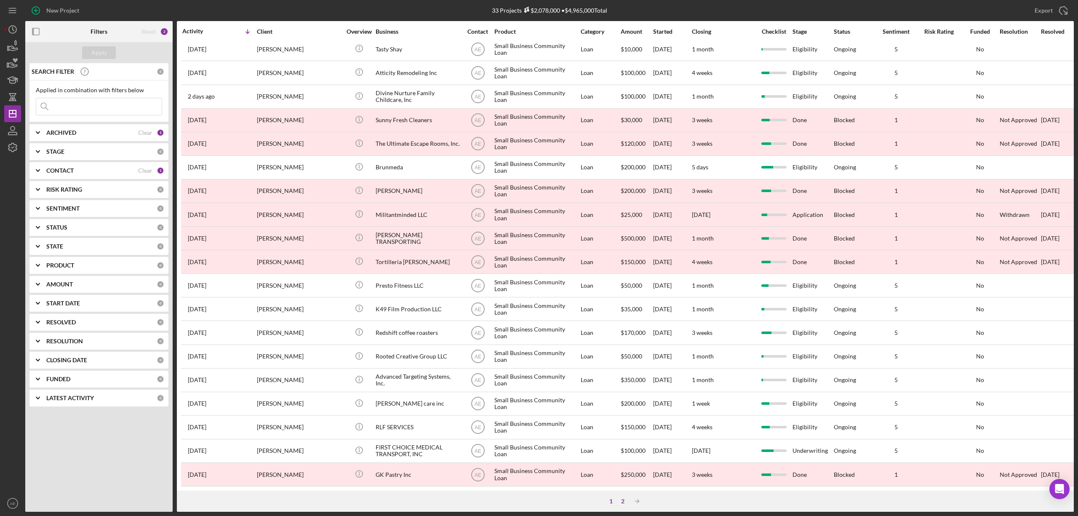
click at [618, 499] on div "2" at bounding box center [623, 501] width 12 height 7
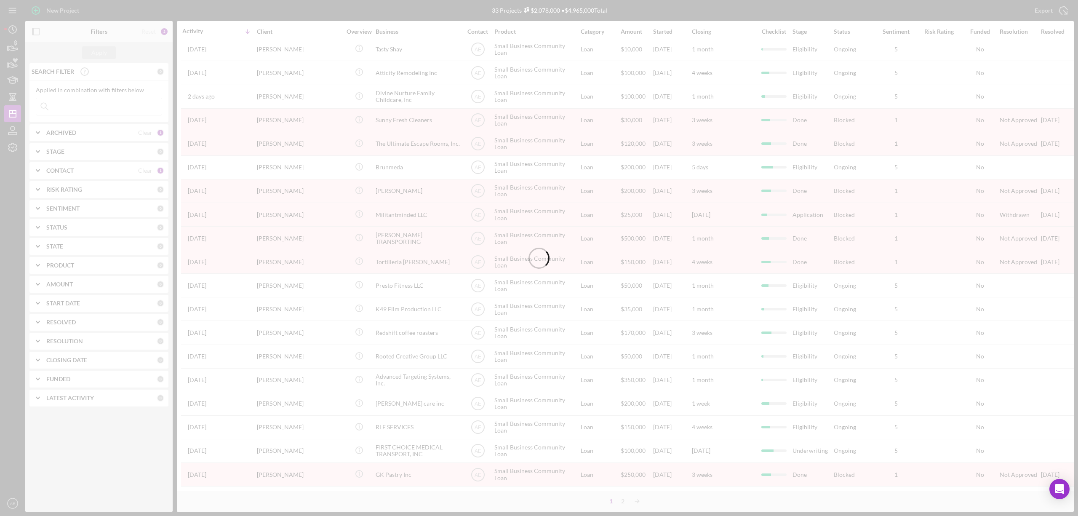
scroll to position [0, 0]
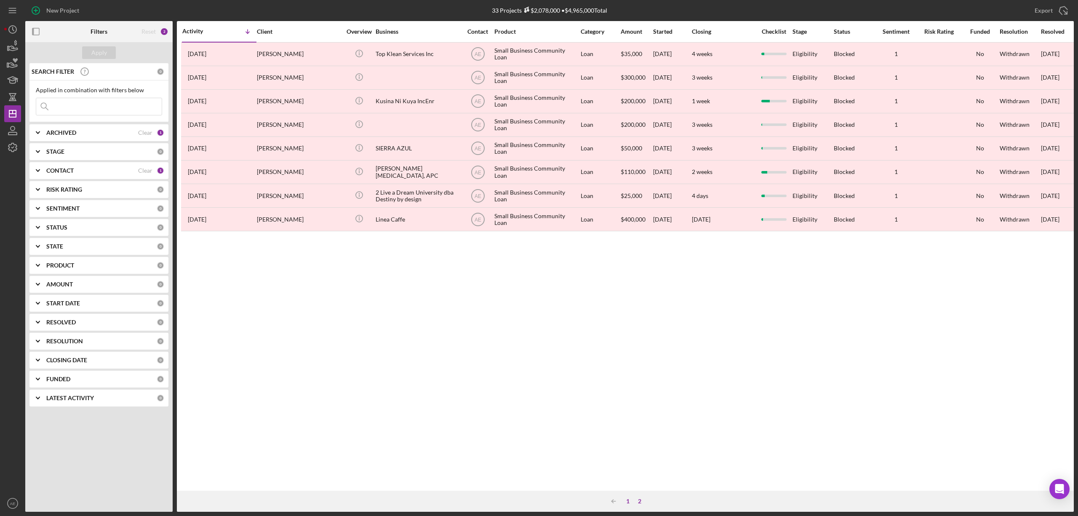
click at [625, 502] on div "1" at bounding box center [628, 501] width 12 height 7
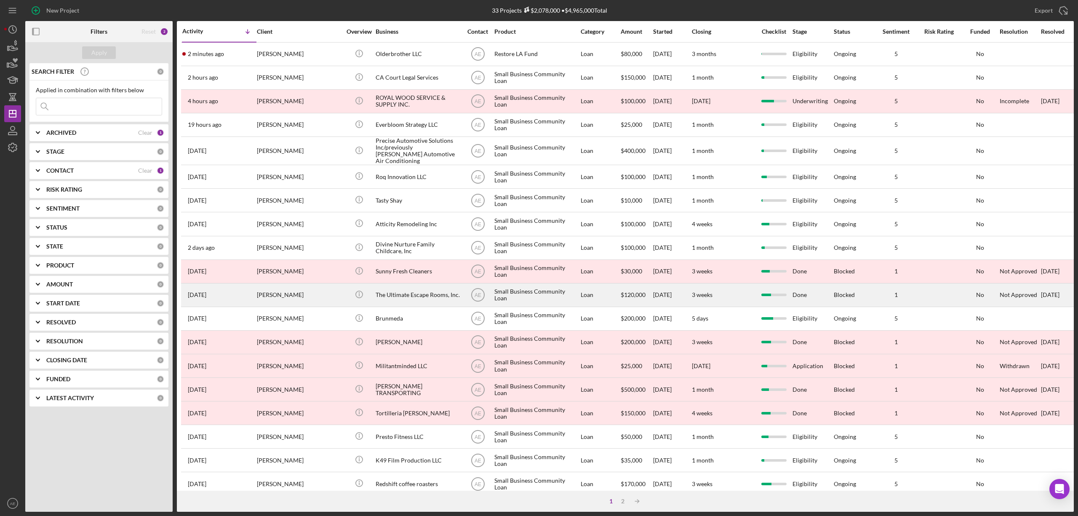
scroll to position [154, 0]
